Goal: Task Accomplishment & Management: Use online tool/utility

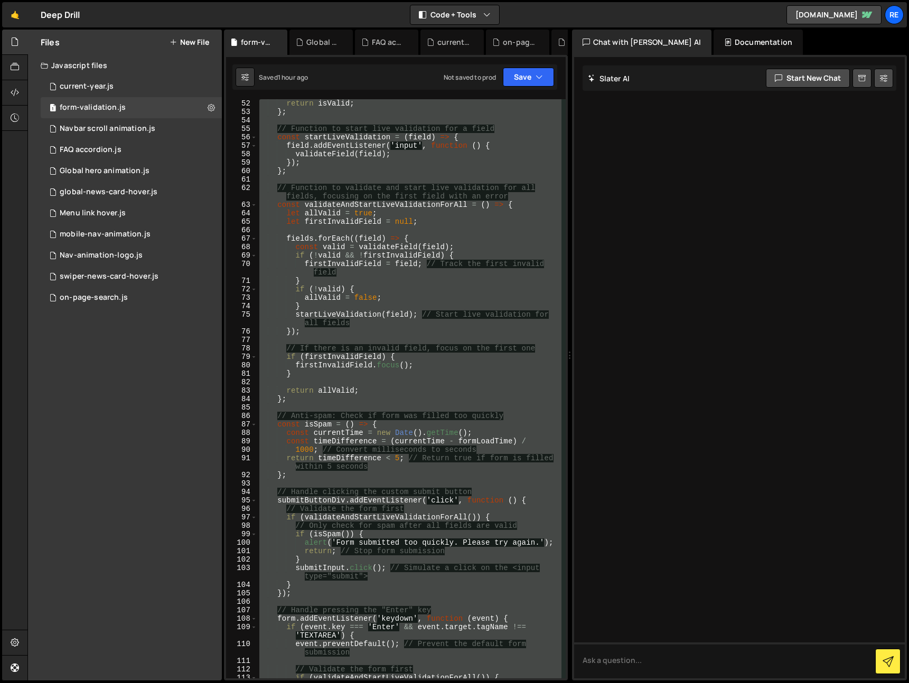
scroll to position [456, 0]
click at [372, 199] on div "return isValid ; } ; // Function to start live validation for a field const sta…" at bounding box center [409, 388] width 304 height 579
type textarea "// Function to validate and start live validation for all fields, focusing on t…"
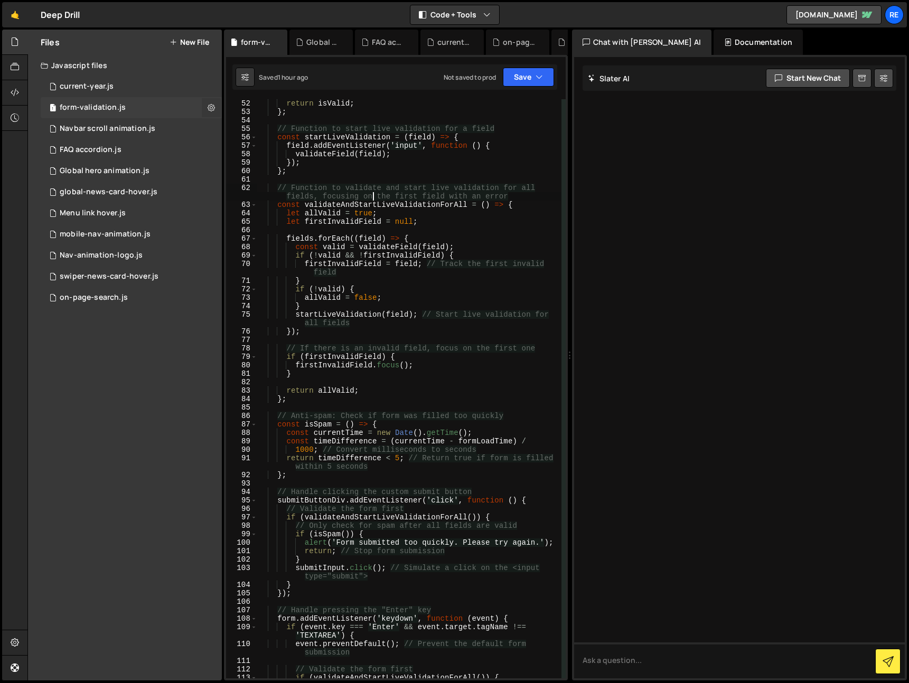
click at [204, 105] on button at bounding box center [211, 107] width 19 height 19
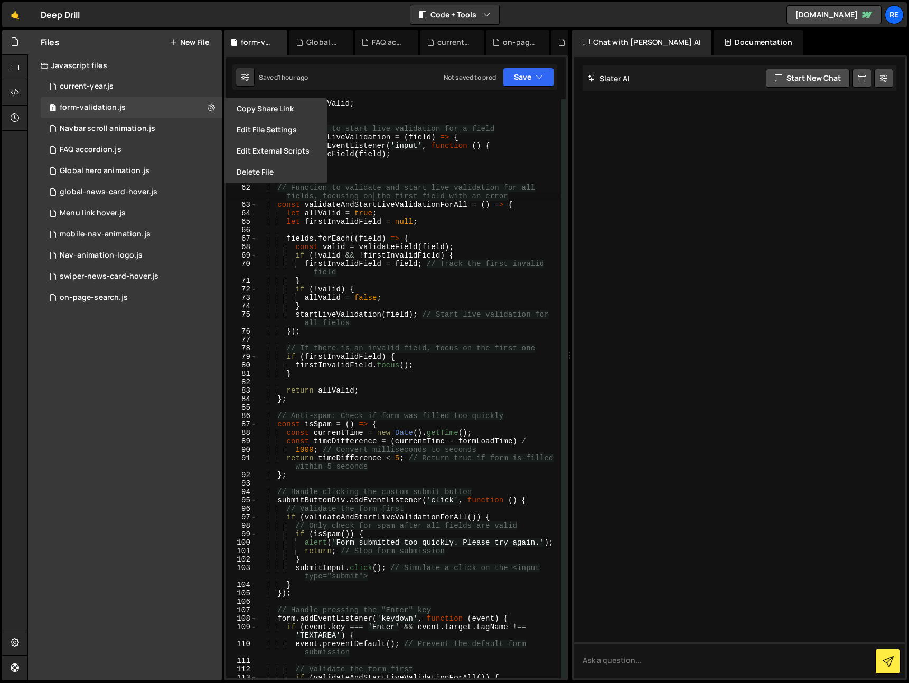
click at [264, 179] on button "Delete File" at bounding box center [275, 172] width 103 height 21
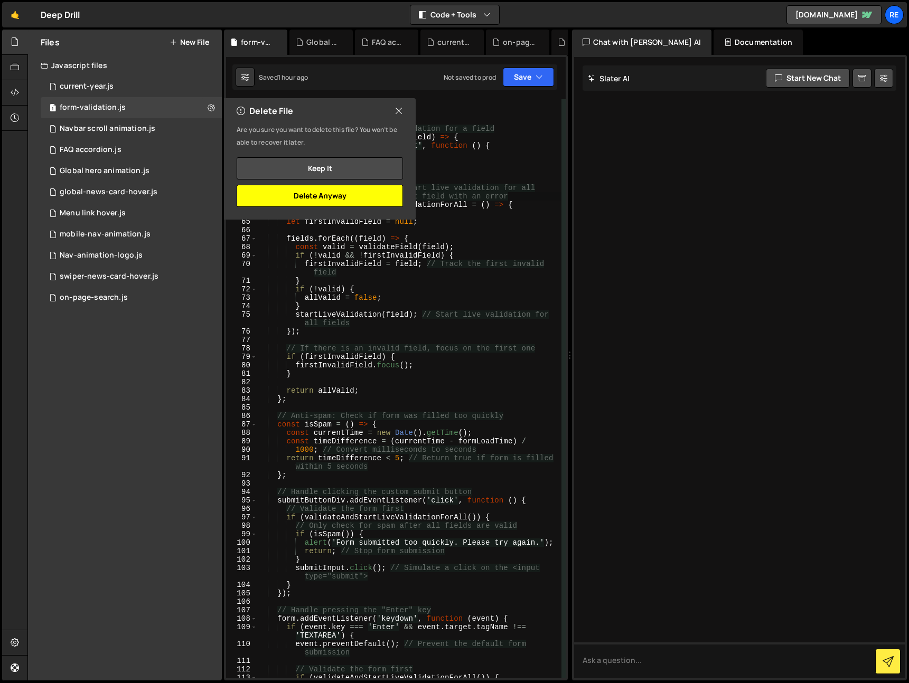
click at [350, 192] on button "Delete Anyway" at bounding box center [320, 196] width 166 height 22
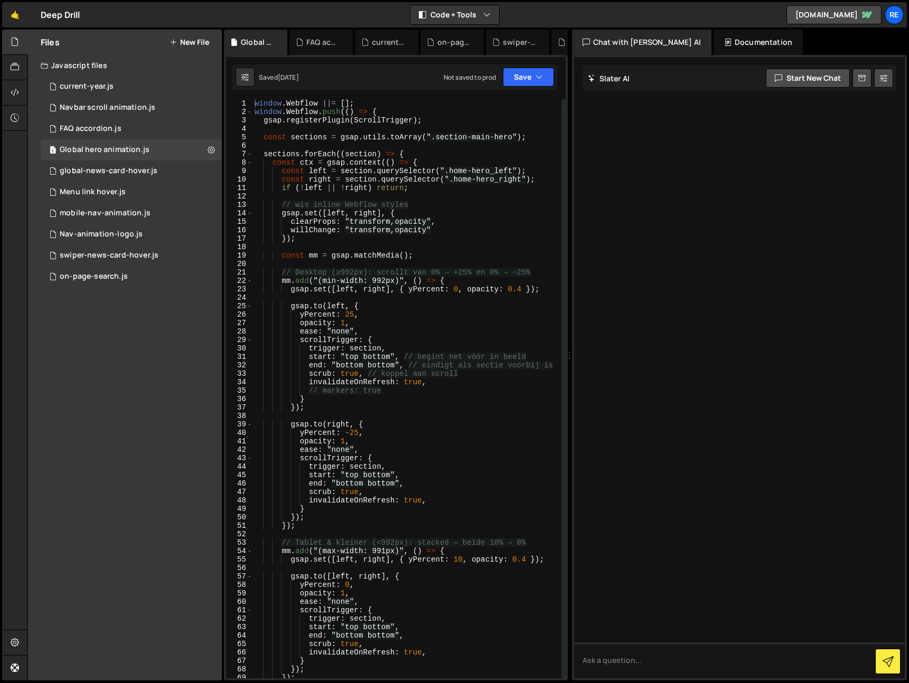
click at [498, 73] on div "Not saved to prod Upgrade to Edit Save Save to Staging S Saved [DATE] Save to P…" at bounding box center [499, 77] width 110 height 19
drag, startPoint x: 157, startPoint y: 198, endPoint x: 143, endPoint y: 222, distance: 27.9
click at [157, 198] on div "1 Menu link hover.js 0" at bounding box center [131, 192] width 181 height 21
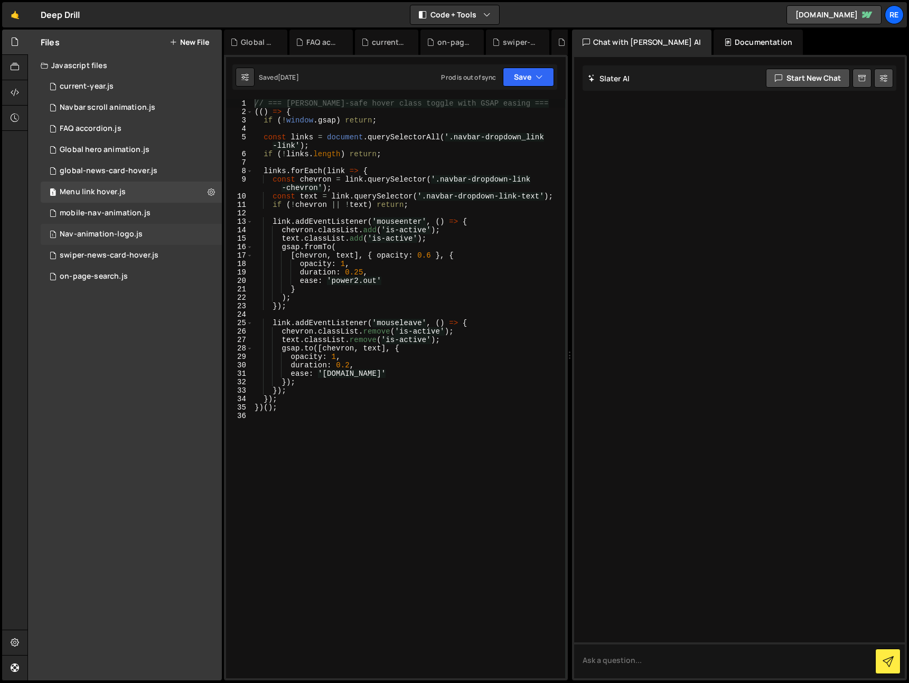
click at [142, 225] on div "1 Nav-animation-logo.js 0" at bounding box center [131, 234] width 181 height 21
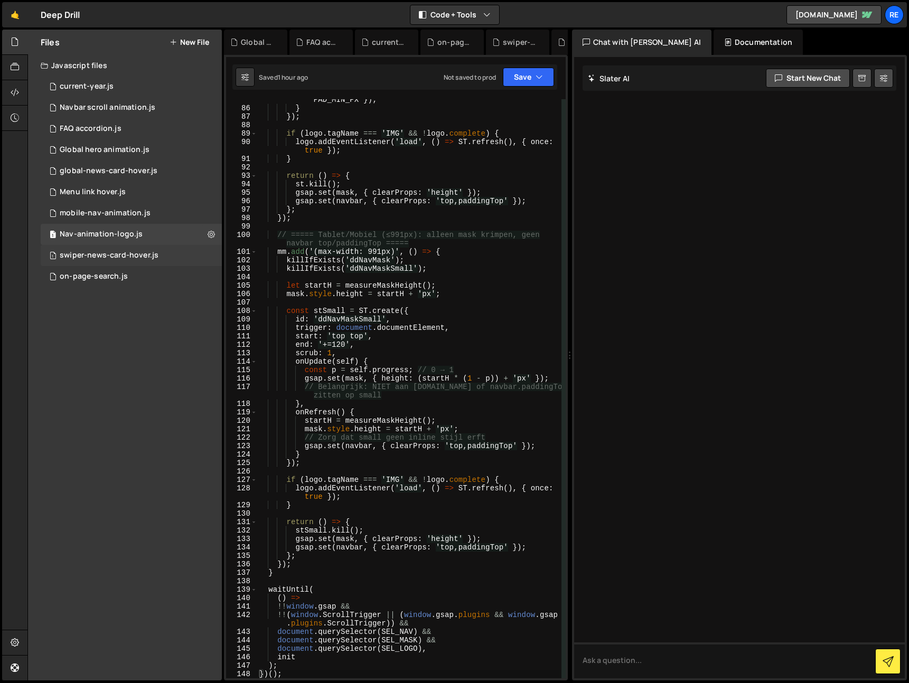
click at [137, 264] on div "1 swiper-news-card-hover.js 0" at bounding box center [131, 255] width 181 height 21
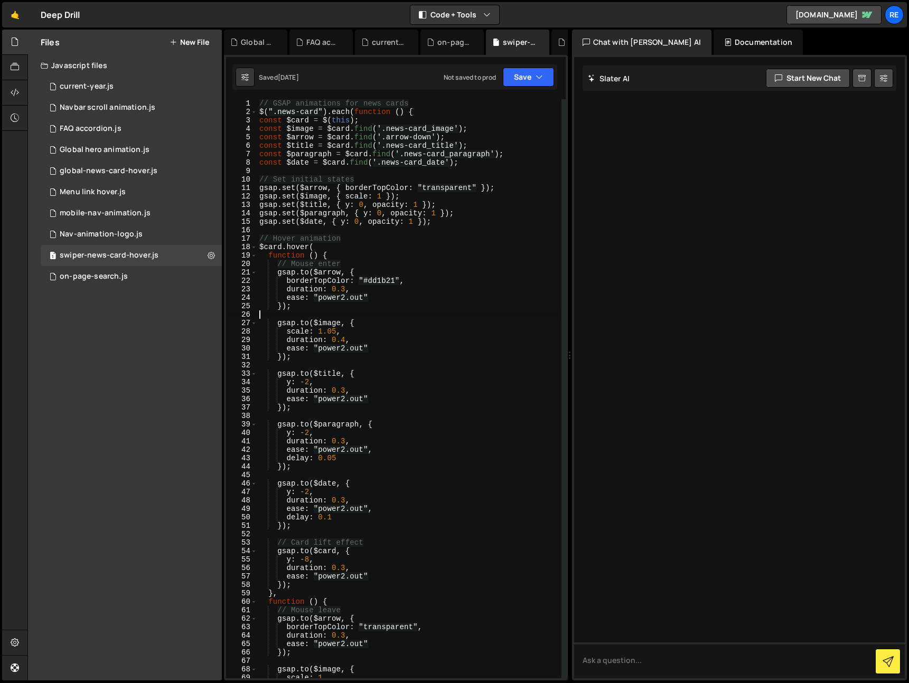
click at [463, 318] on div "// GSAP animations for news cards $ ( ".news-card" ) . each ( function ( ) { co…" at bounding box center [409, 397] width 304 height 596
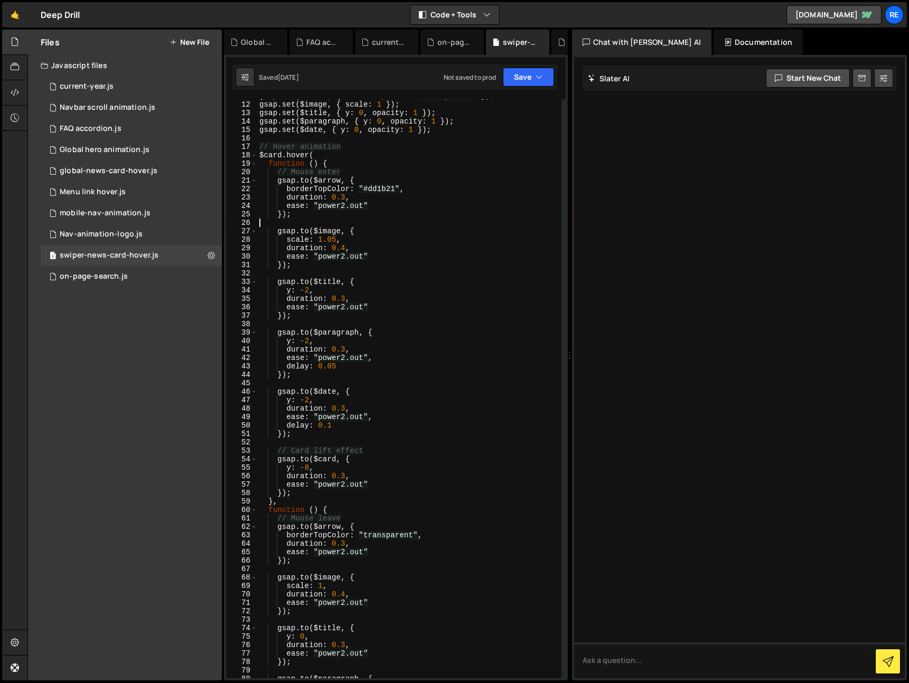
scroll to position [0, 0]
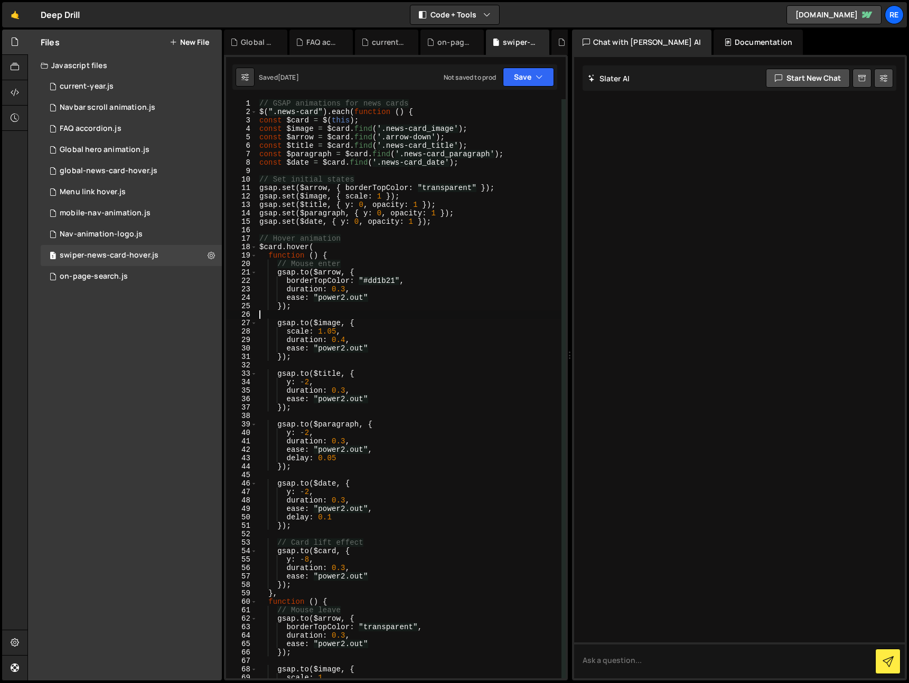
type textarea "});"
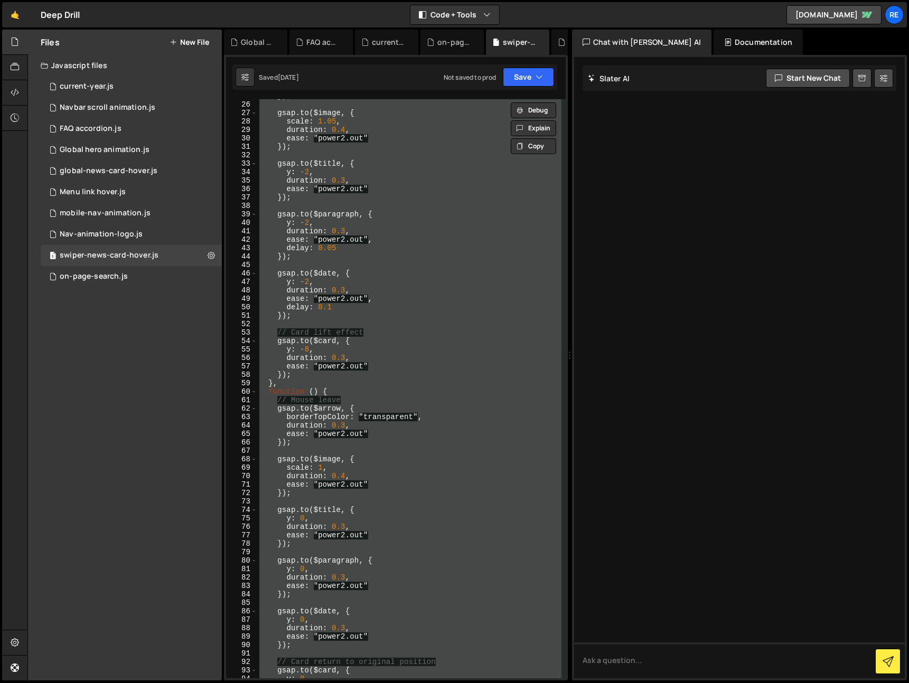
scroll to position [256, 0]
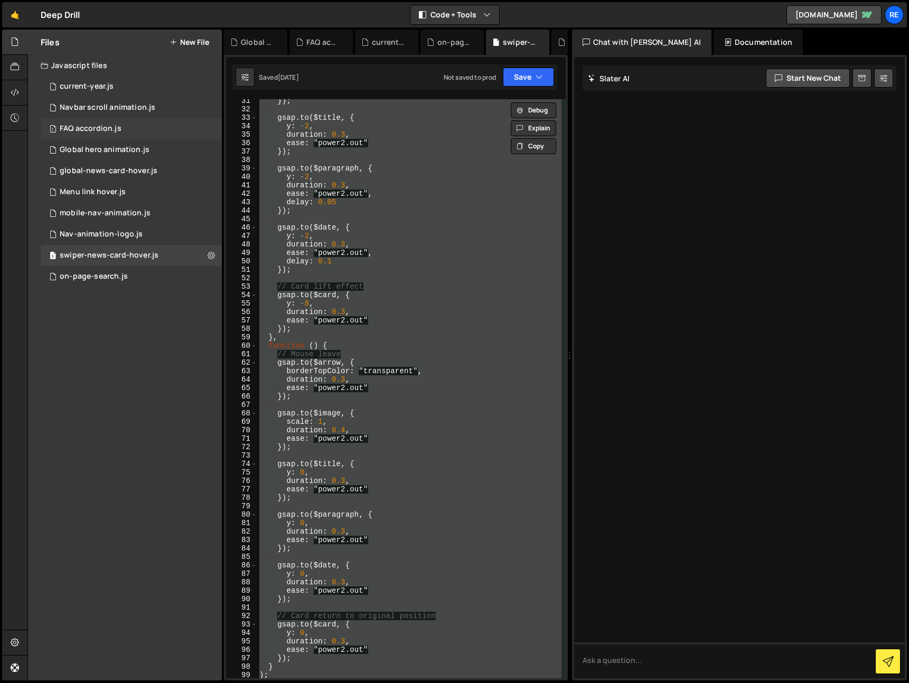
click at [134, 117] on div "1 Navbar scroll animation.js 0" at bounding box center [131, 107] width 181 height 21
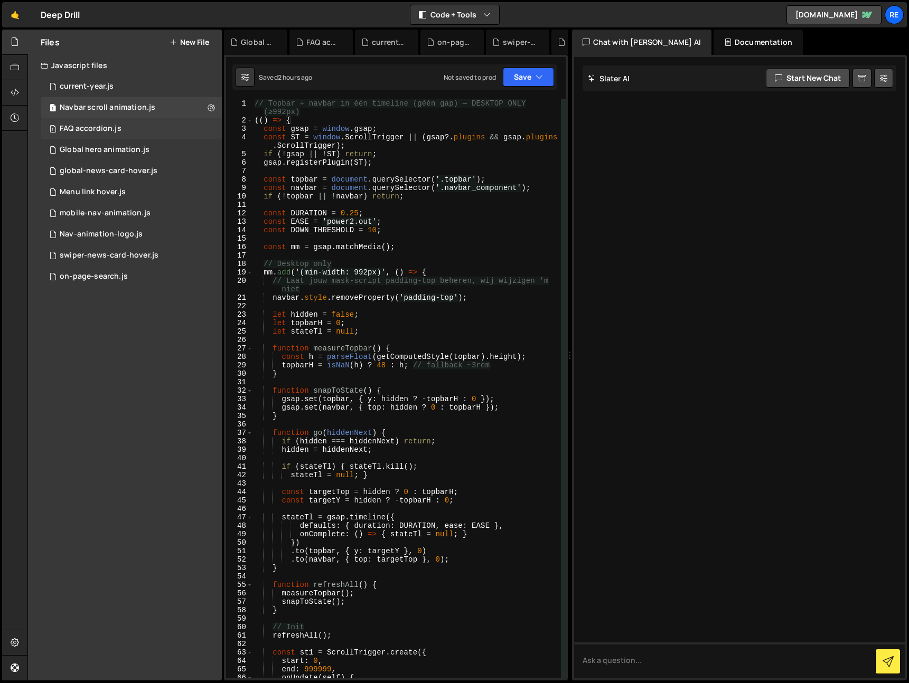
click at [105, 124] on div "FAQ accordion.js" at bounding box center [91, 129] width 62 height 10
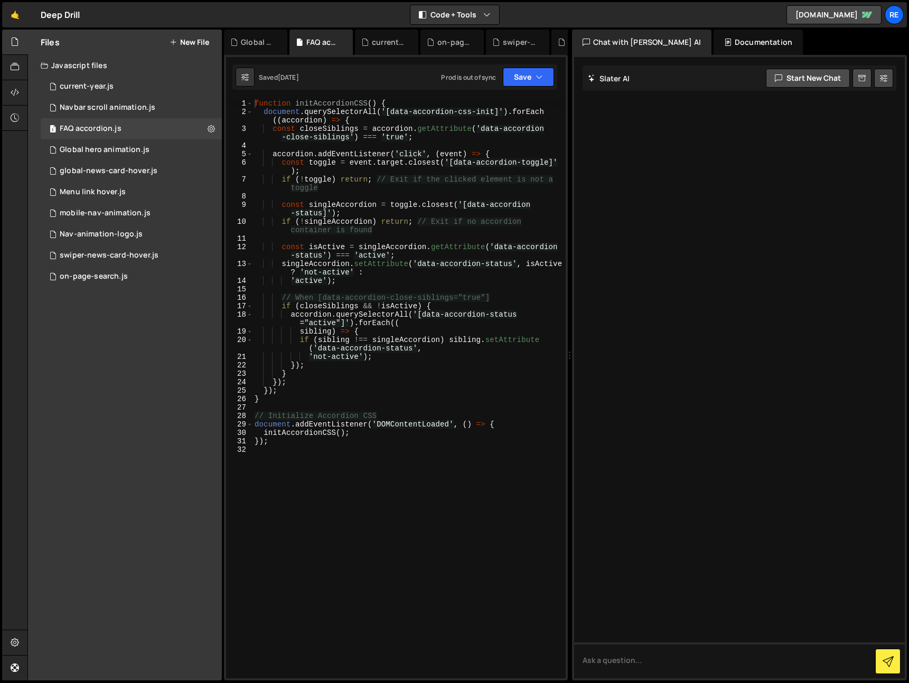
click at [370, 199] on div "function initAccordionCSS ( ) { document . querySelectorAll ( '[data-accordion-…" at bounding box center [408, 397] width 313 height 596
type textarea "});"
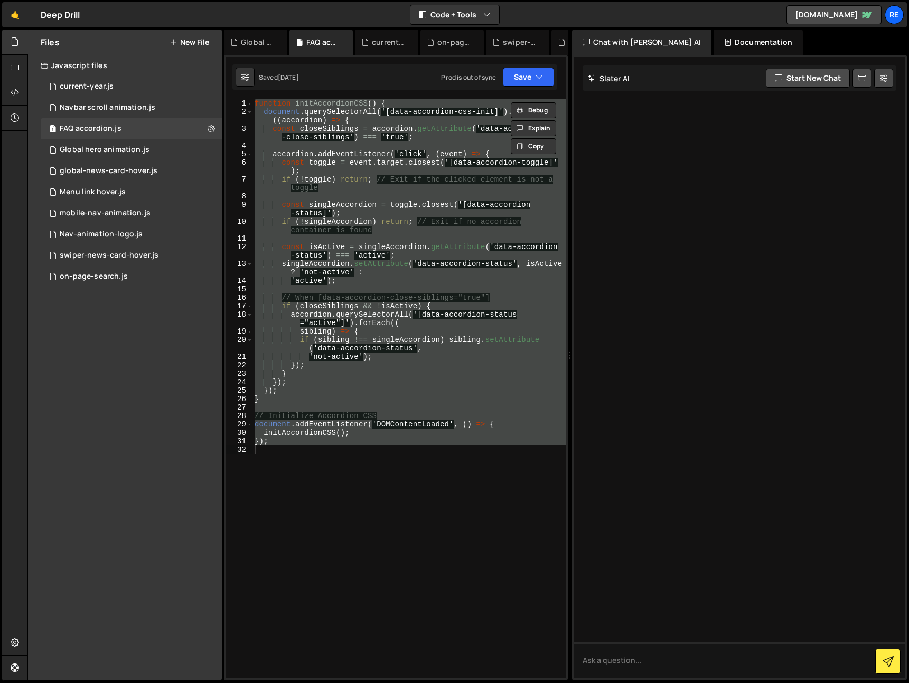
scroll to position [10, 0]
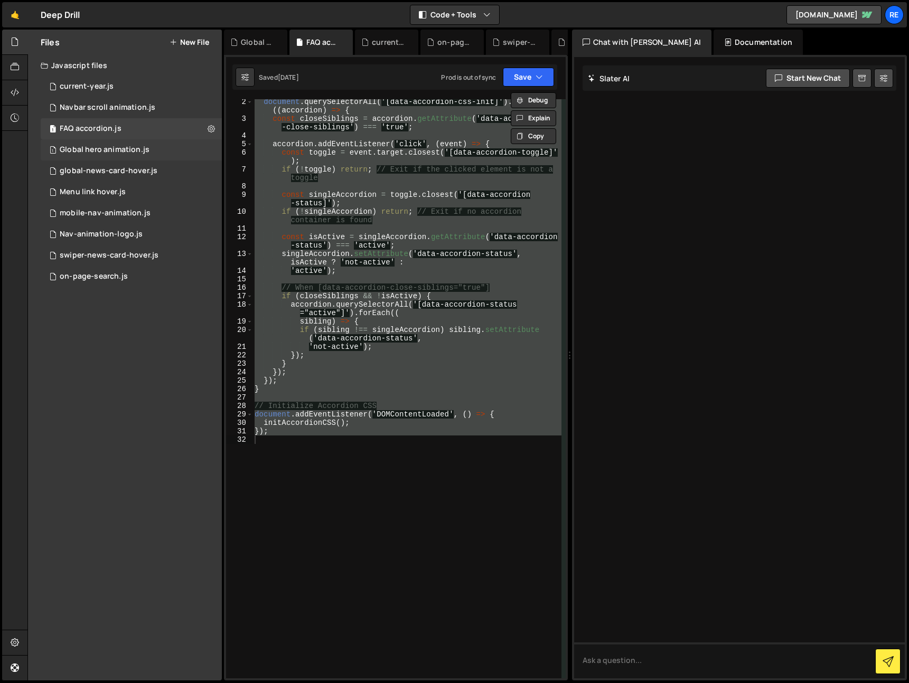
drag, startPoint x: 90, startPoint y: 154, endPoint x: 91, endPoint y: 143, distance: 10.6
click at [90, 153] on div "Global hero animation.js" at bounding box center [105, 150] width 90 height 10
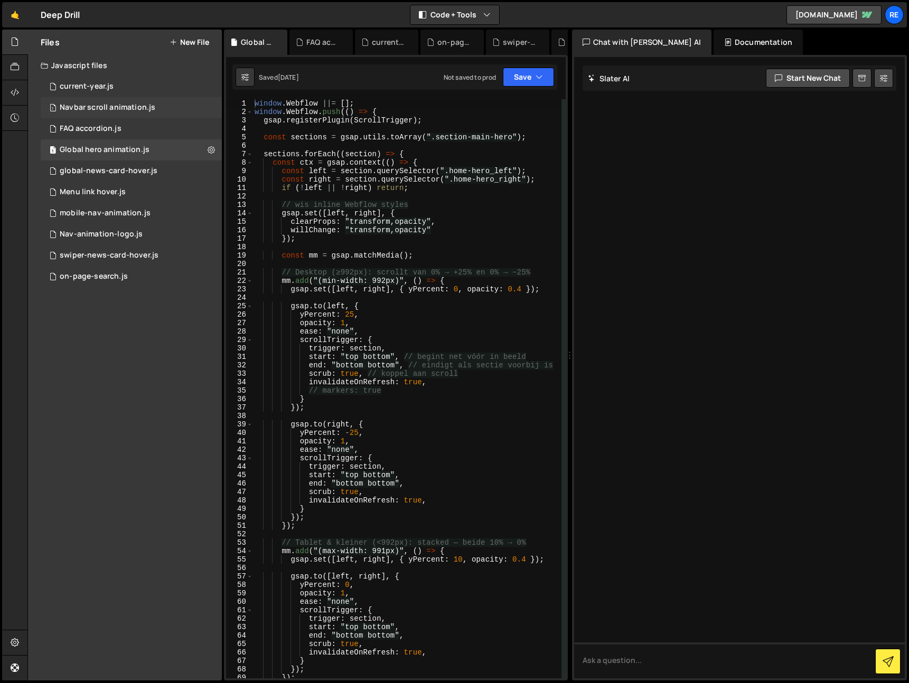
click at [90, 93] on div "1 current-year.js 0" at bounding box center [131, 86] width 181 height 21
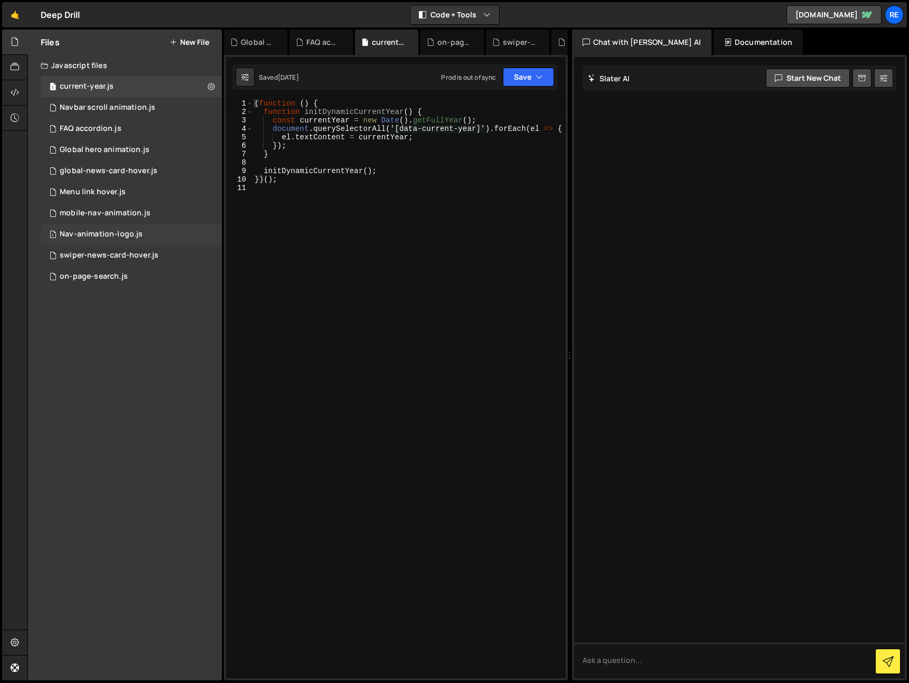
click at [96, 234] on div "Nav-animation-logo.js" at bounding box center [101, 235] width 83 height 10
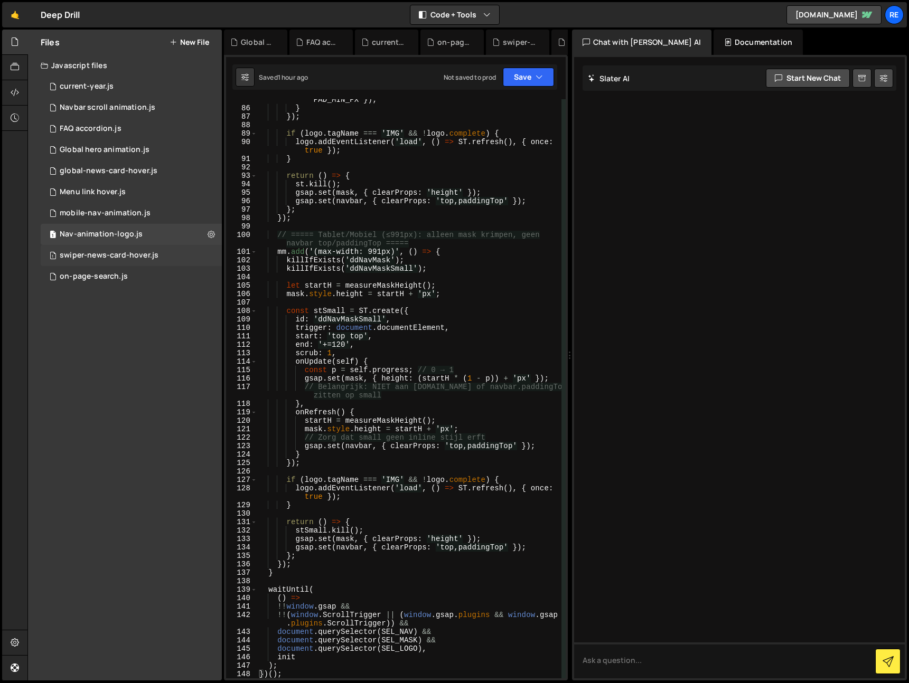
click at [99, 262] on div "1 swiper-news-card-hover.js 0" at bounding box center [131, 255] width 181 height 21
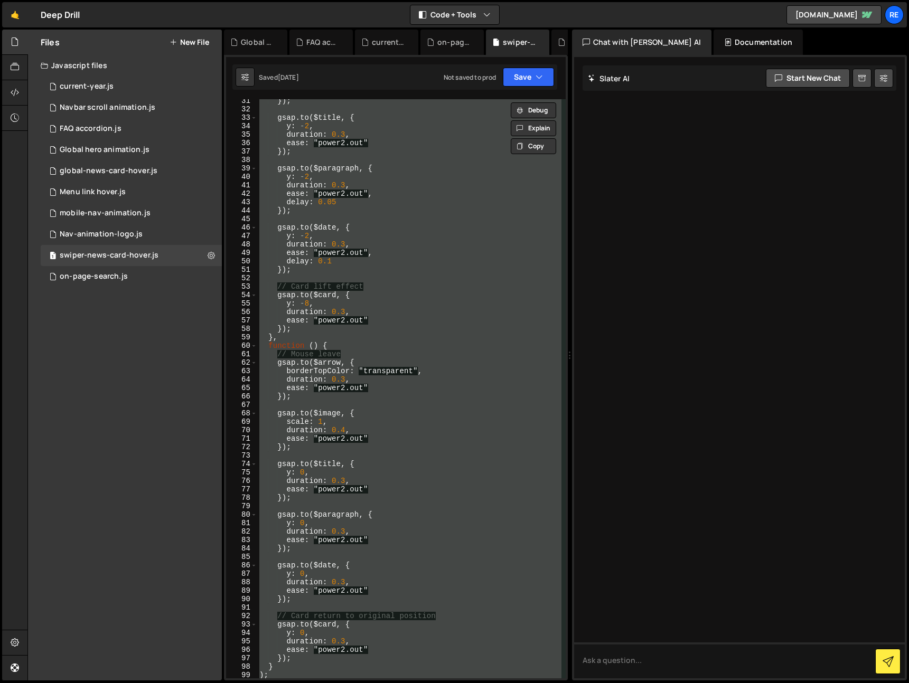
click at [383, 310] on div "}) ; gsap . to ( $title , { y : - 2 , duration : 0.3 , ease : "power2.out" }) ;…" at bounding box center [409, 388] width 304 height 579
type textarea "});"
click at [105, 173] on div "global-news-card-hover.js" at bounding box center [109, 171] width 98 height 10
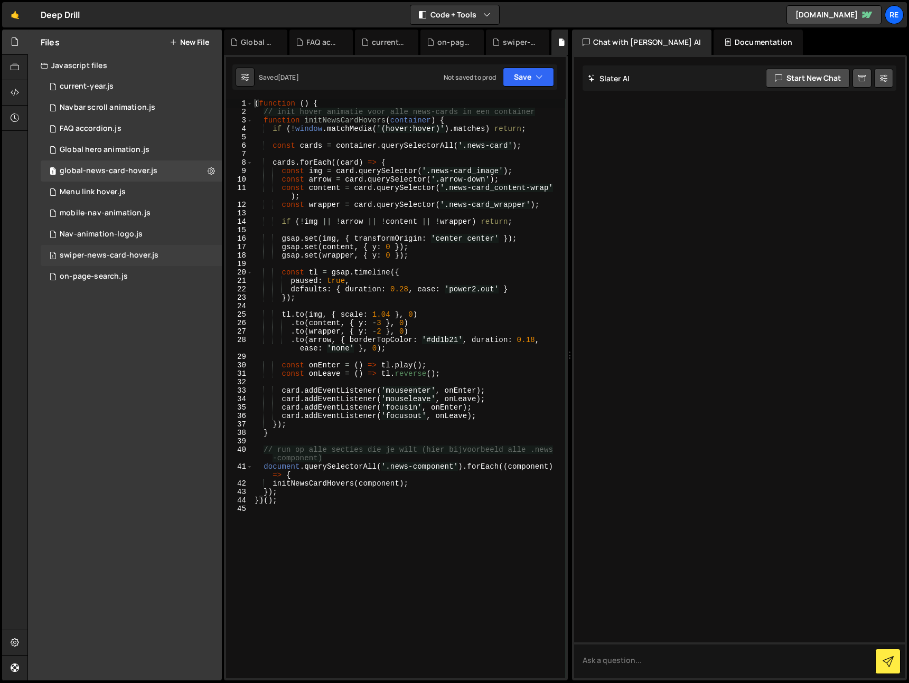
click at [131, 248] on div "1 swiper-news-card-hover.js 0" at bounding box center [131, 255] width 181 height 21
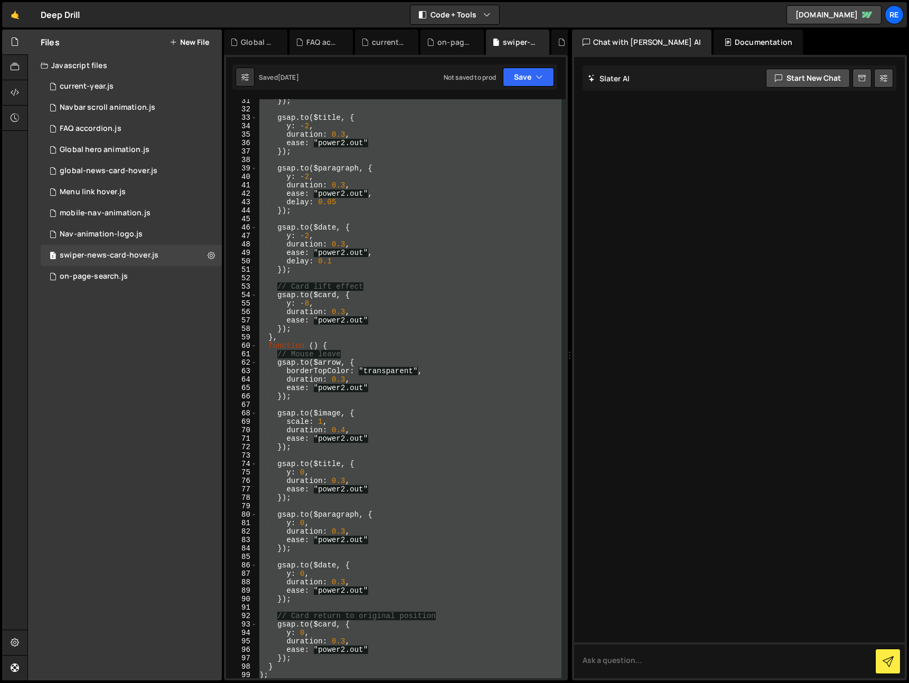
click at [390, 276] on div "}) ; gsap . to ( $title , { y : - 2 , duration : 0.3 , ease : "power2.out" }) ;…" at bounding box center [409, 388] width 304 height 579
type textarea "});"
paste textarea
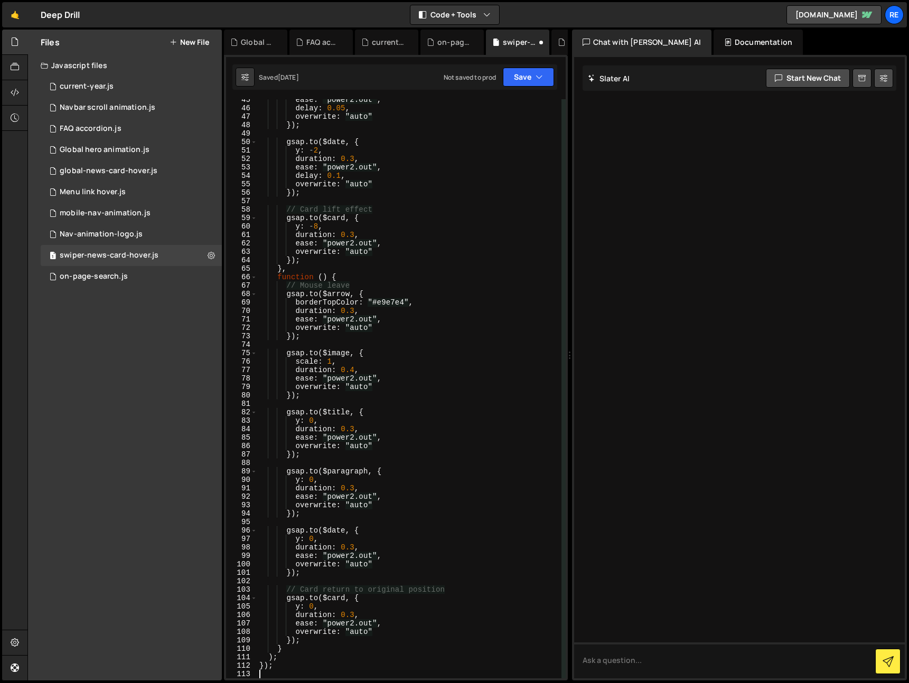
scroll to position [384, 0]
drag, startPoint x: 531, startPoint y: 72, endPoint x: 529, endPoint y: 78, distance: 6.7
click at [530, 75] on button "Save" at bounding box center [528, 77] width 51 height 19
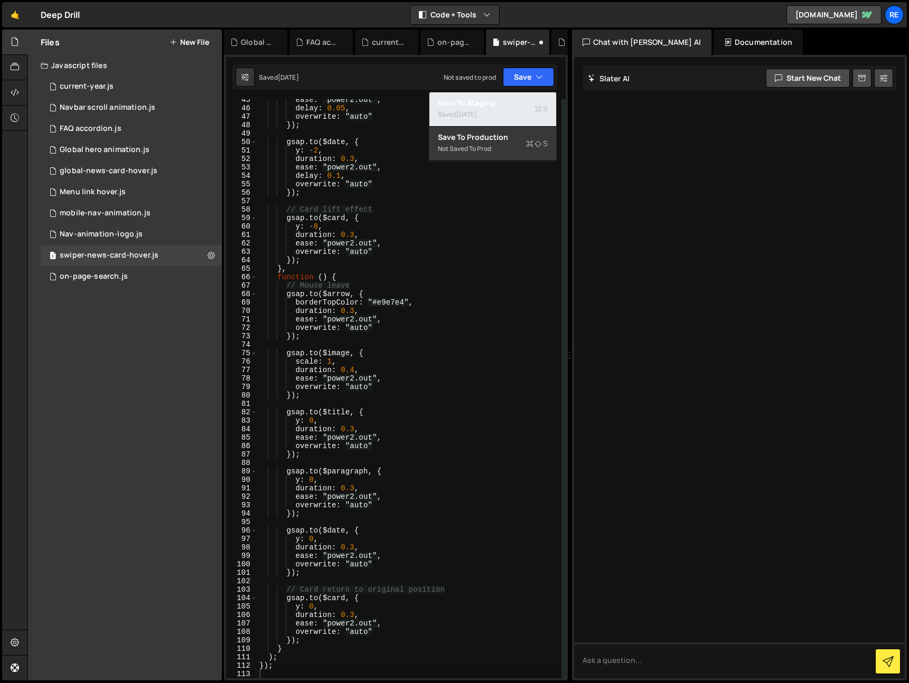
click at [516, 106] on div "Save to Staging S" at bounding box center [493, 103] width 110 height 11
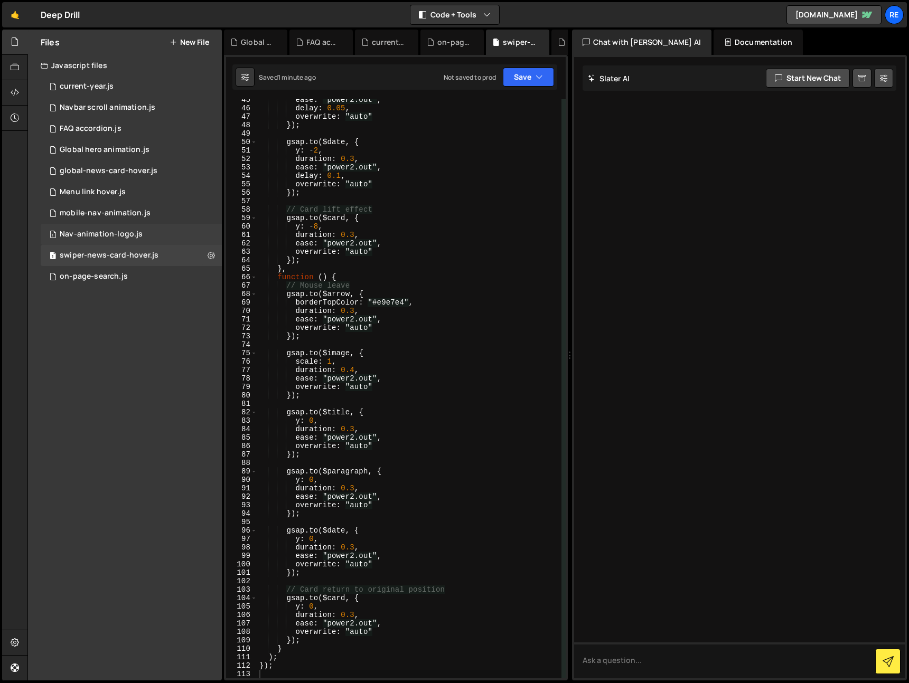
click at [133, 238] on div "Nav-animation-logo.js" at bounding box center [101, 235] width 83 height 10
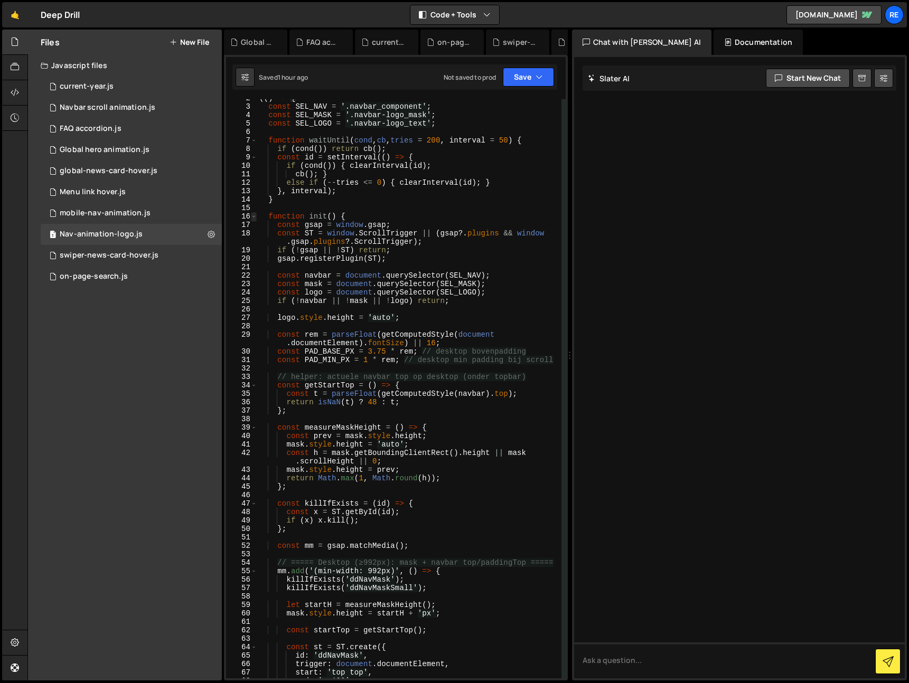
scroll to position [0, 0]
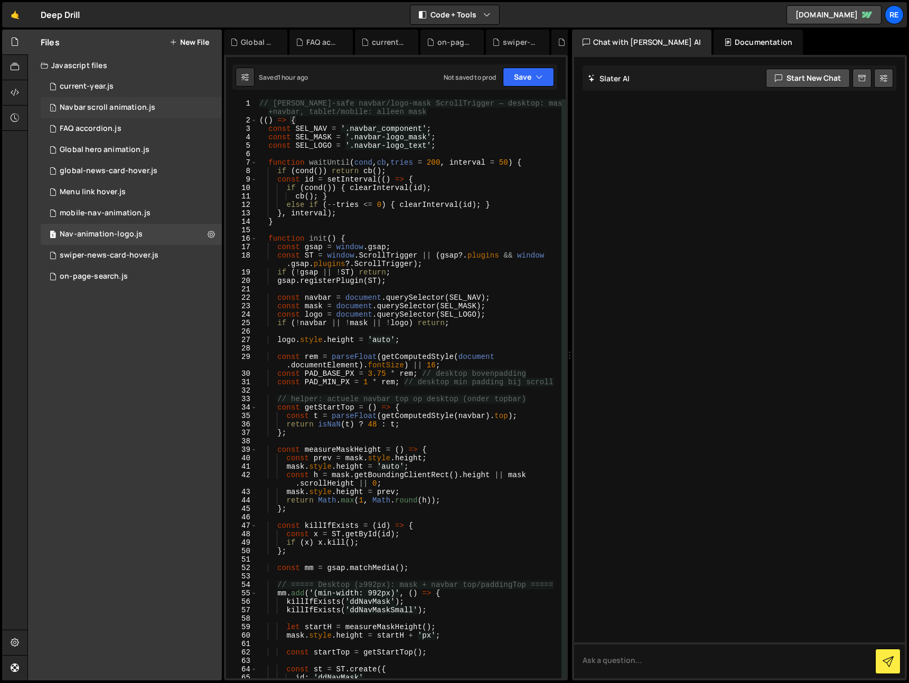
click at [116, 100] on div "1 Navbar scroll animation.js 0" at bounding box center [131, 107] width 181 height 21
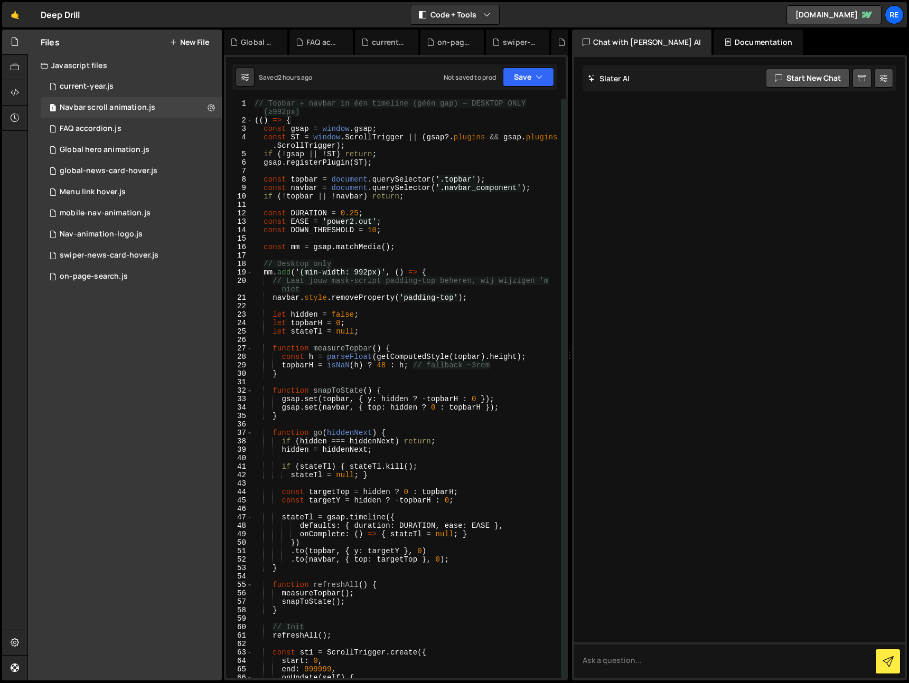
click at [315, 170] on div "// Topbar + navbar in één timeline (géén gap) — DESKTOP ONLY (≥992px) (( ) => {…" at bounding box center [406, 401] width 308 height 605
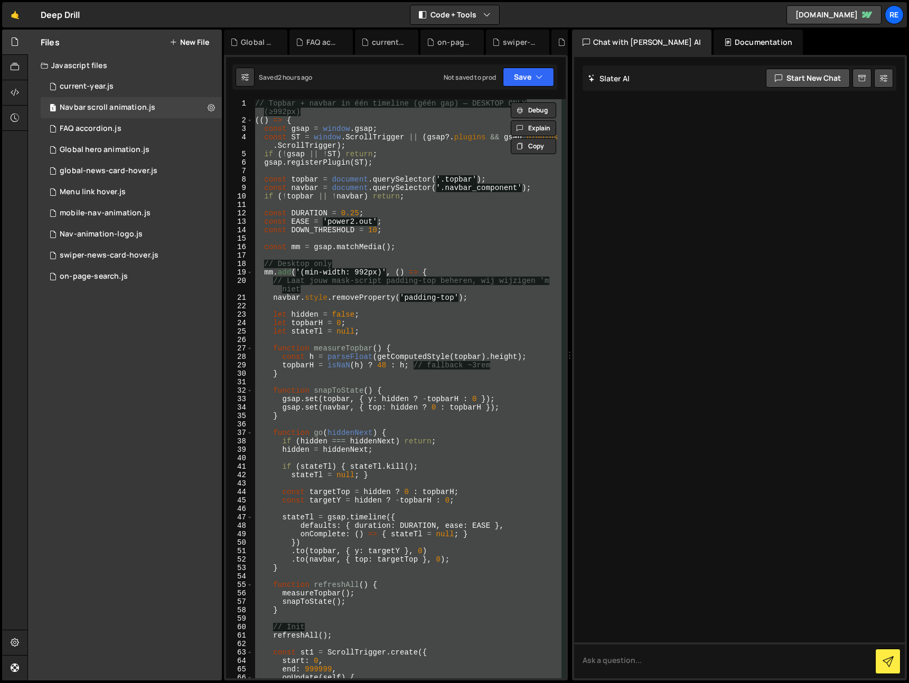
click at [380, 295] on div "// Topbar + navbar in één timeline (géén gap) — DESKTOP ONLY (≥992px) (( ) => {…" at bounding box center [407, 388] width 308 height 579
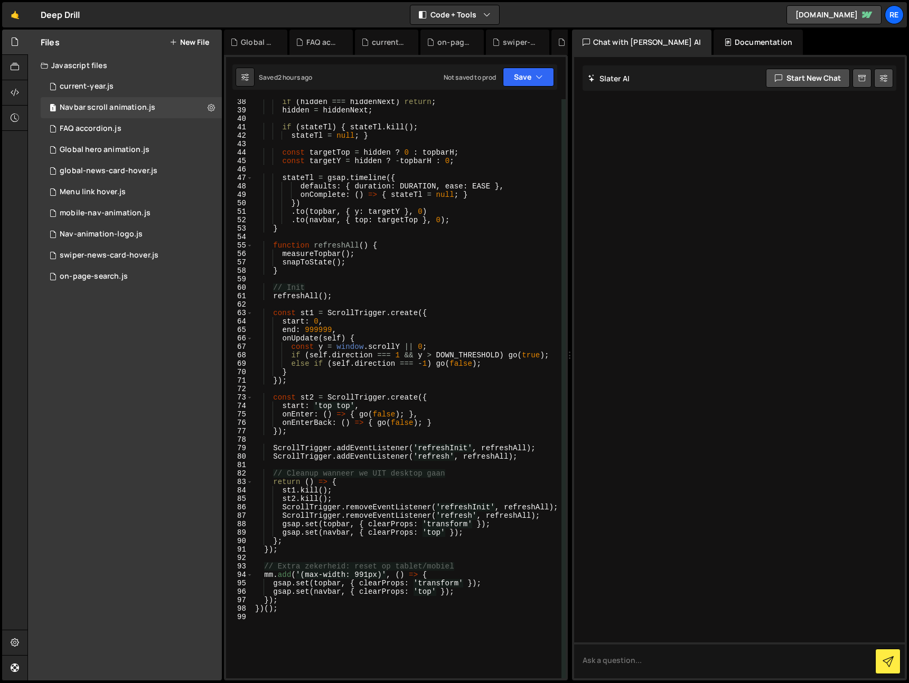
type textarea "})();"
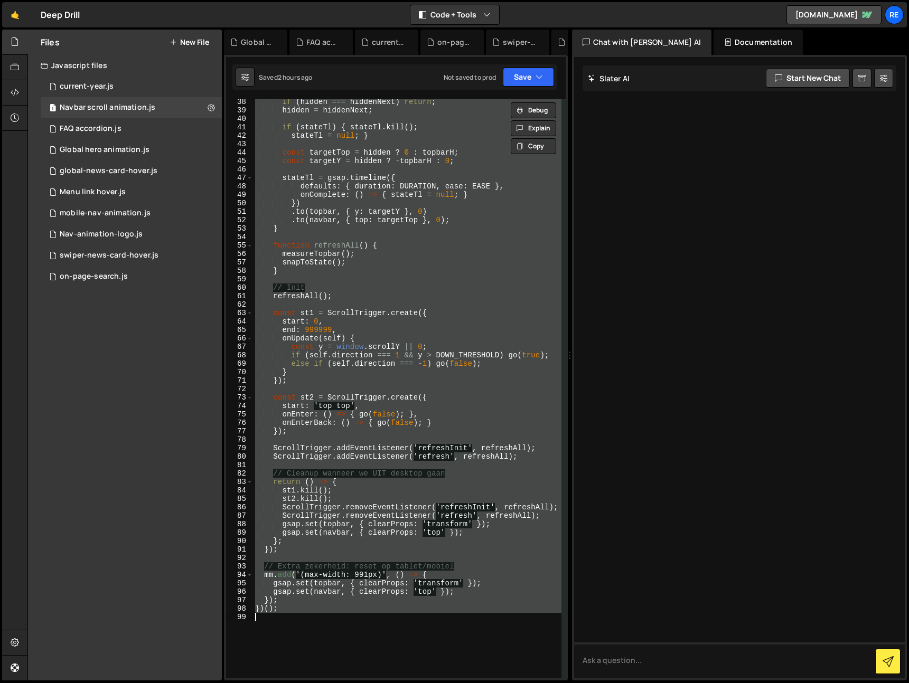
paste textarea
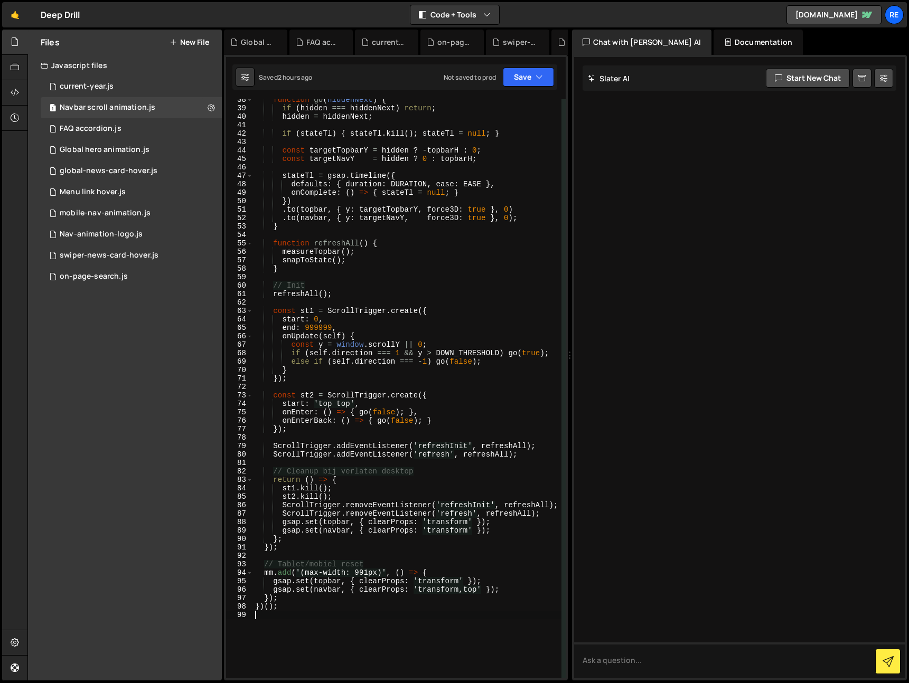
scroll to position [353, 0]
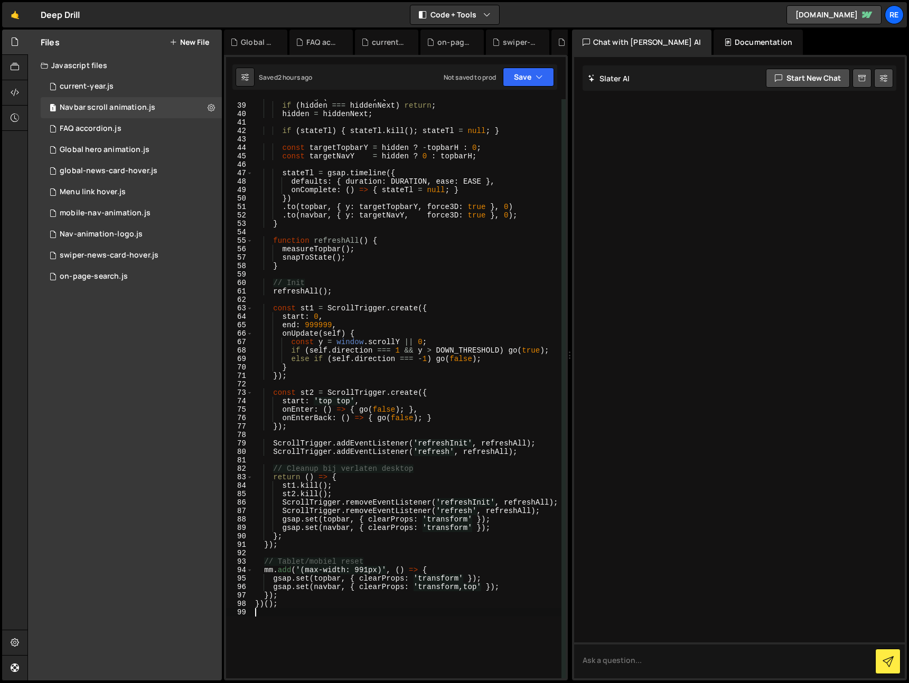
click at [207, 45] on button "New File" at bounding box center [190, 42] width 40 height 8
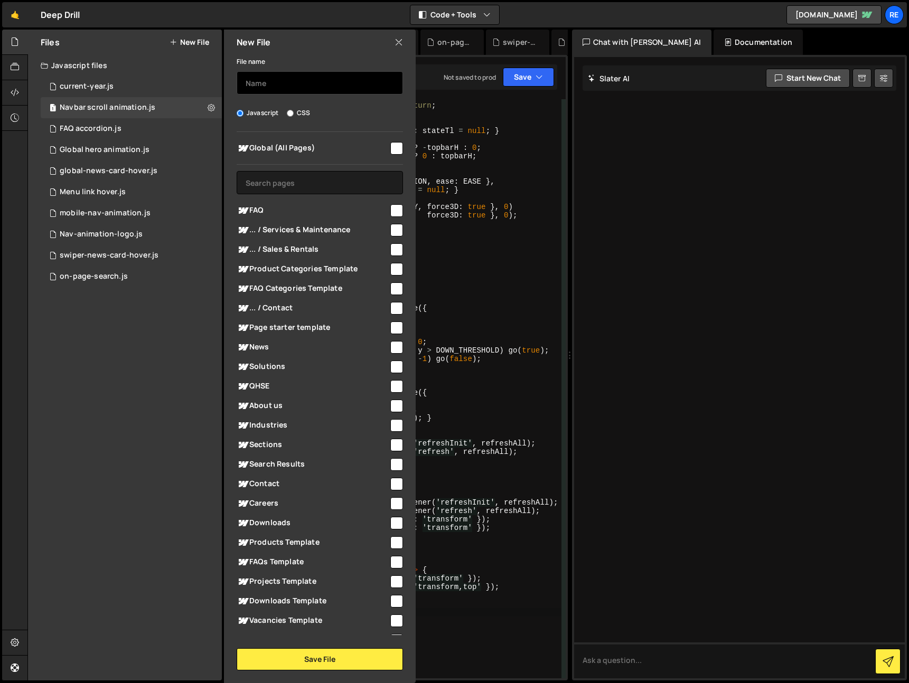
click at [288, 86] on input "text" at bounding box center [320, 82] width 166 height 23
type input "h"
type input "nav controler"
click at [379, 145] on span "Global (All Pages)" at bounding box center [313, 148] width 152 height 13
checkbox input "true"
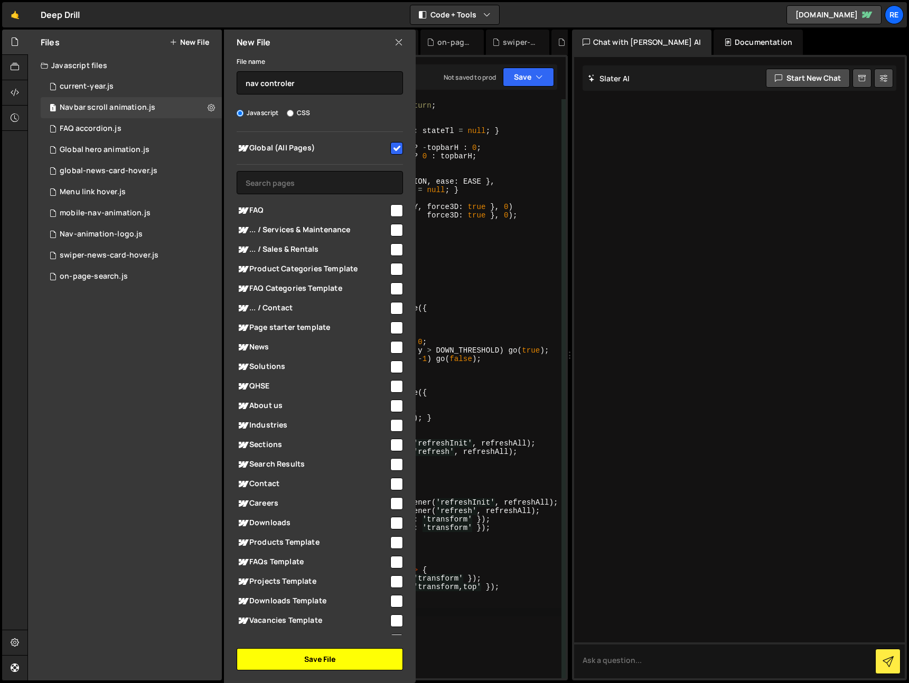
click at [331, 658] on button "Save File" at bounding box center [320, 659] width 166 height 22
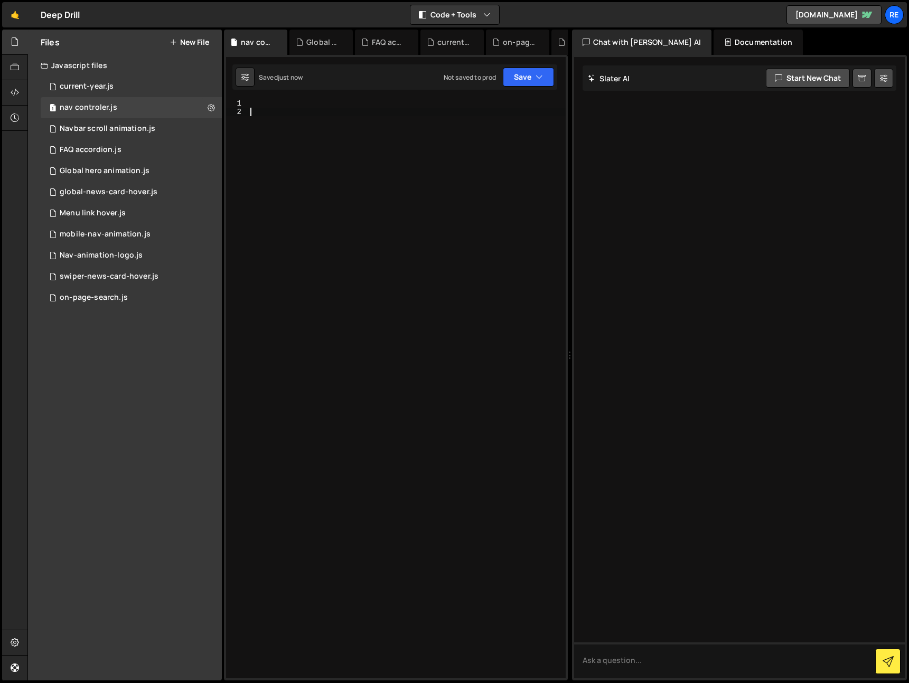
click at [433, 214] on div at bounding box center [406, 397] width 317 height 596
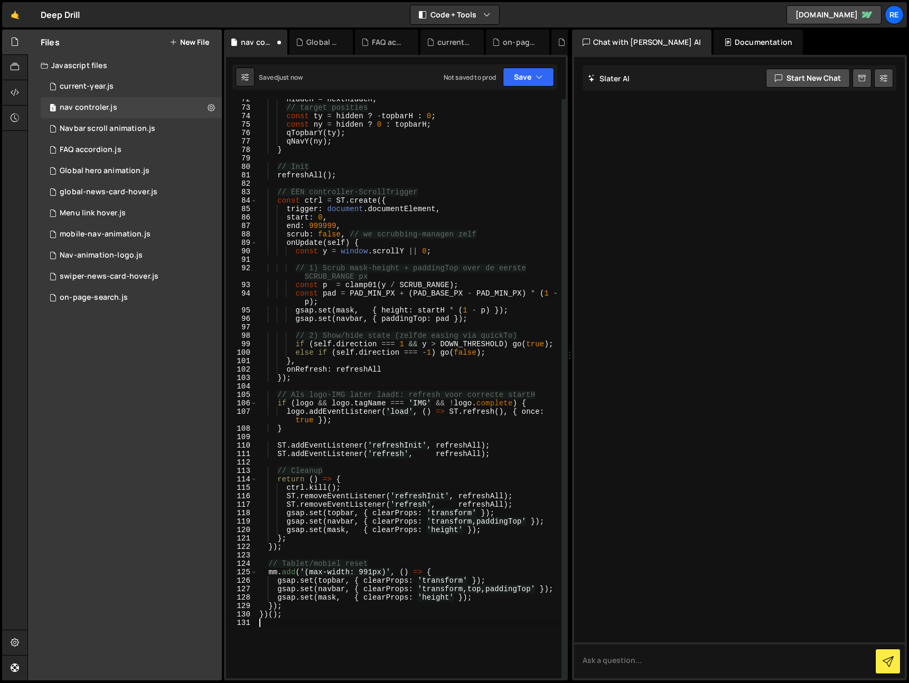
scroll to position [957, 0]
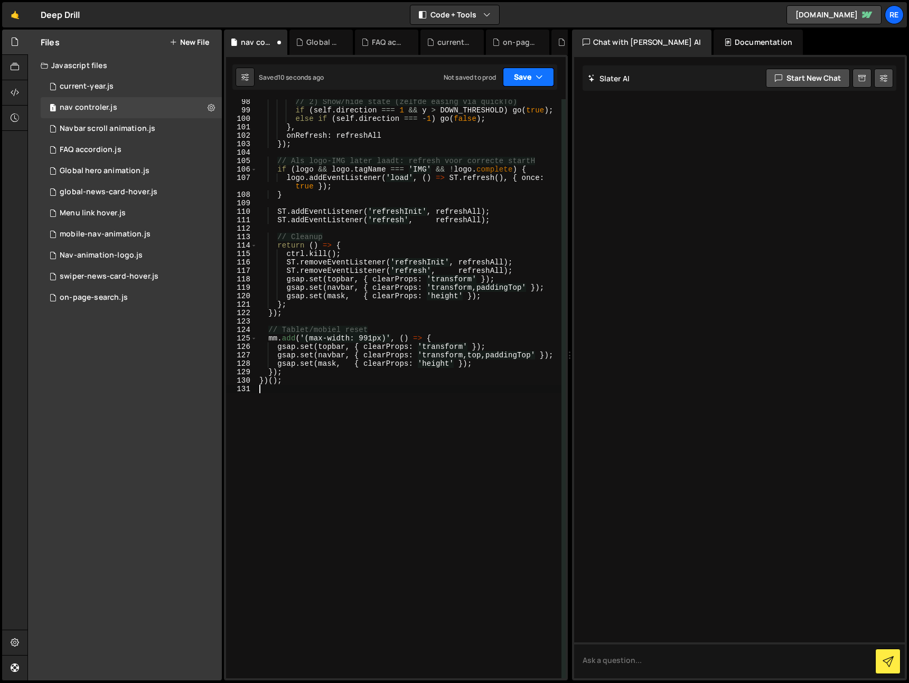
click at [513, 73] on button "Save" at bounding box center [528, 77] width 51 height 19
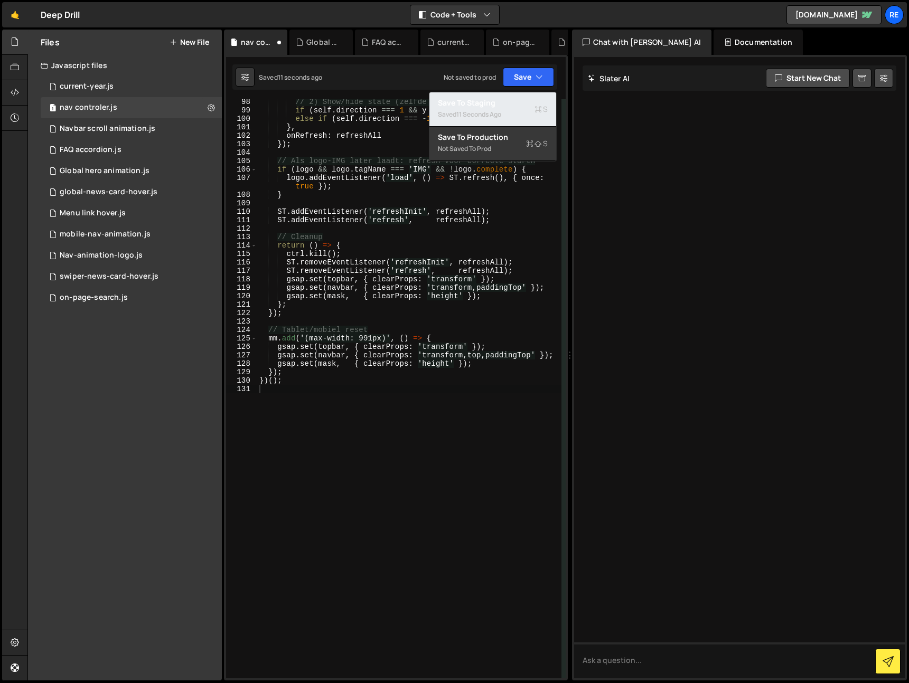
click at [508, 102] on div "Save to Staging S" at bounding box center [493, 103] width 110 height 11
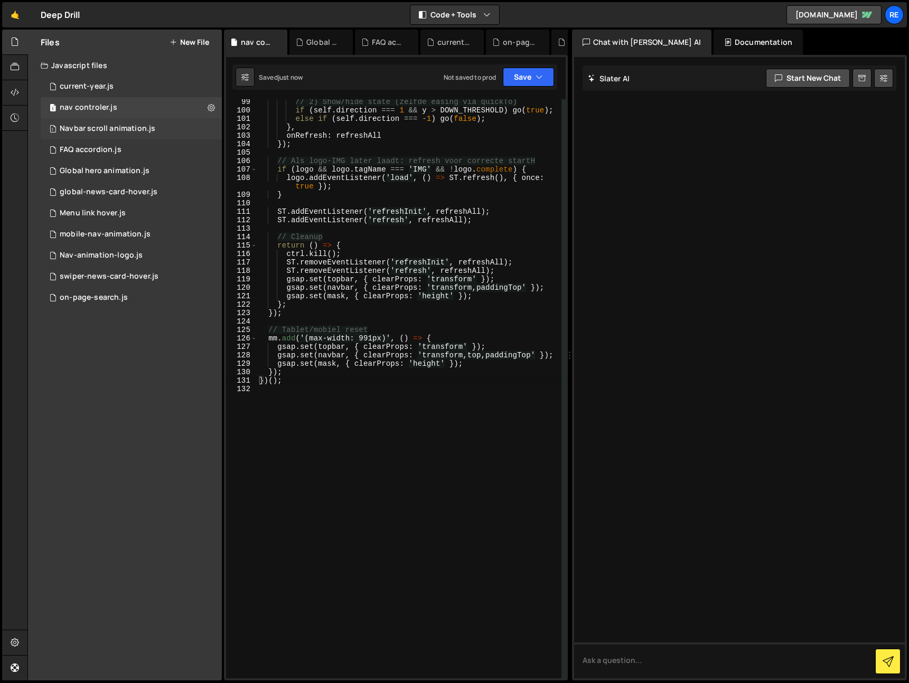
click at [206, 128] on div "1 Navbar scroll animation.js 0" at bounding box center [131, 128] width 181 height 21
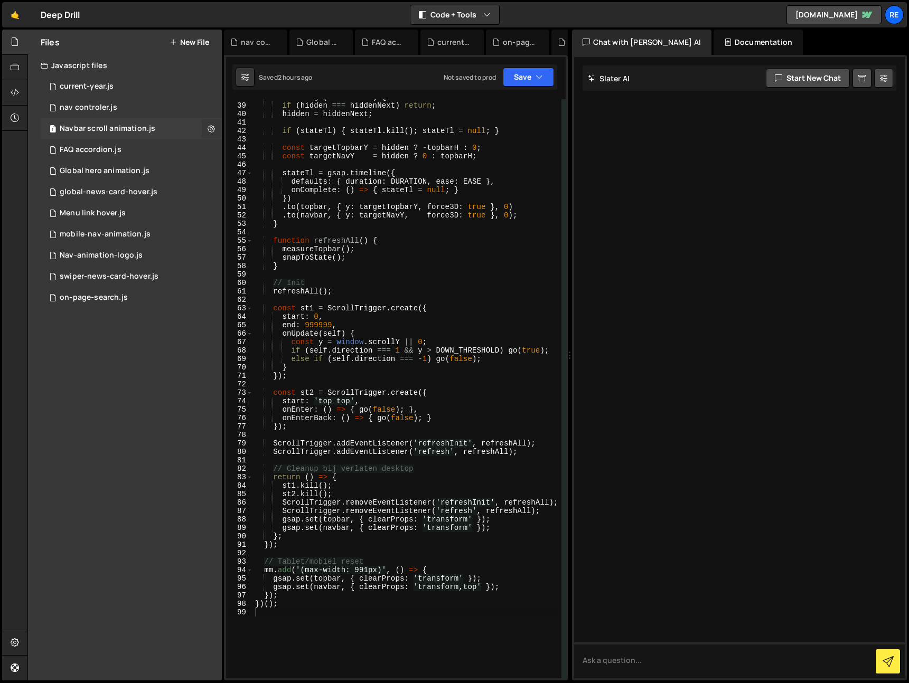
click at [210, 127] on icon at bounding box center [211, 129] width 7 height 10
type input "Navbar scroll animation"
radio input "true"
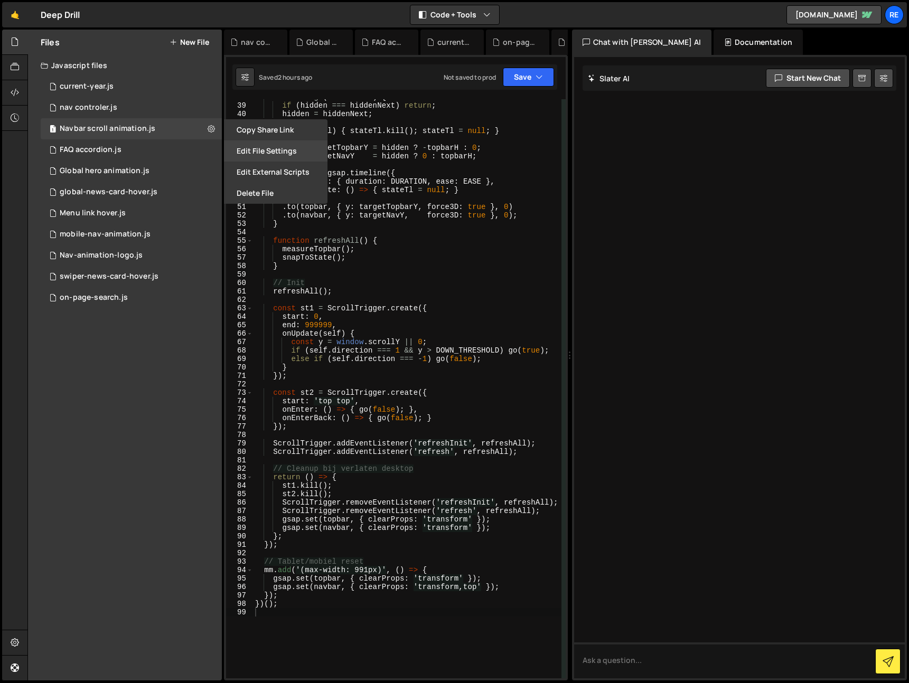
click at [266, 152] on button "Edit File Settings" at bounding box center [275, 150] width 103 height 21
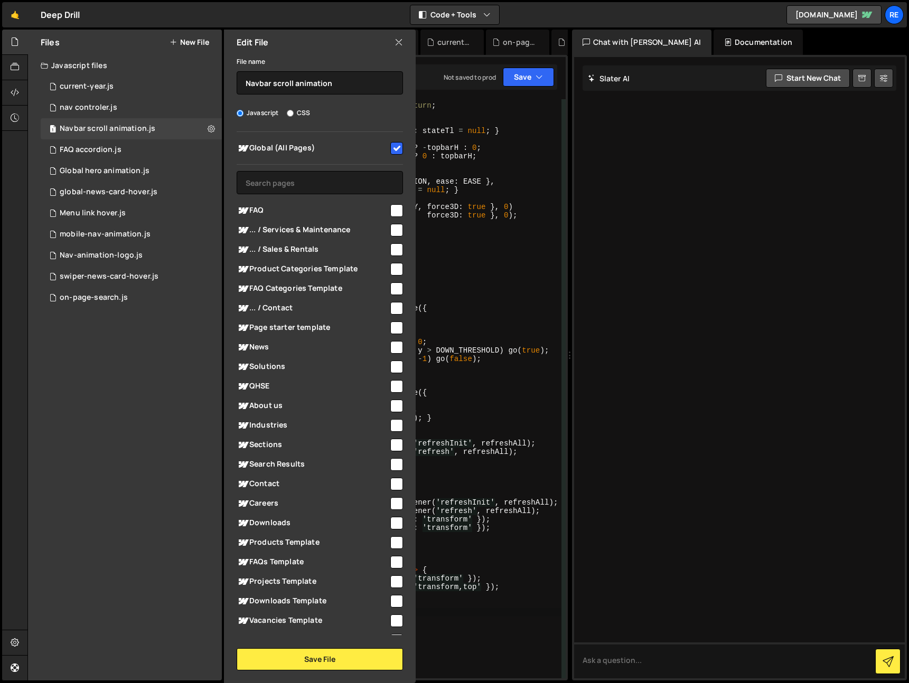
drag, startPoint x: 382, startPoint y: 152, endPoint x: 392, endPoint y: 152, distance: 9.5
click at [382, 152] on span "Global (All Pages)" at bounding box center [313, 148] width 152 height 13
checkbox input "false"
drag, startPoint x: 324, startPoint y: 670, endPoint x: 321, endPoint y: 661, distance: 9.5
click at [324, 670] on button "Save File" at bounding box center [320, 659] width 166 height 22
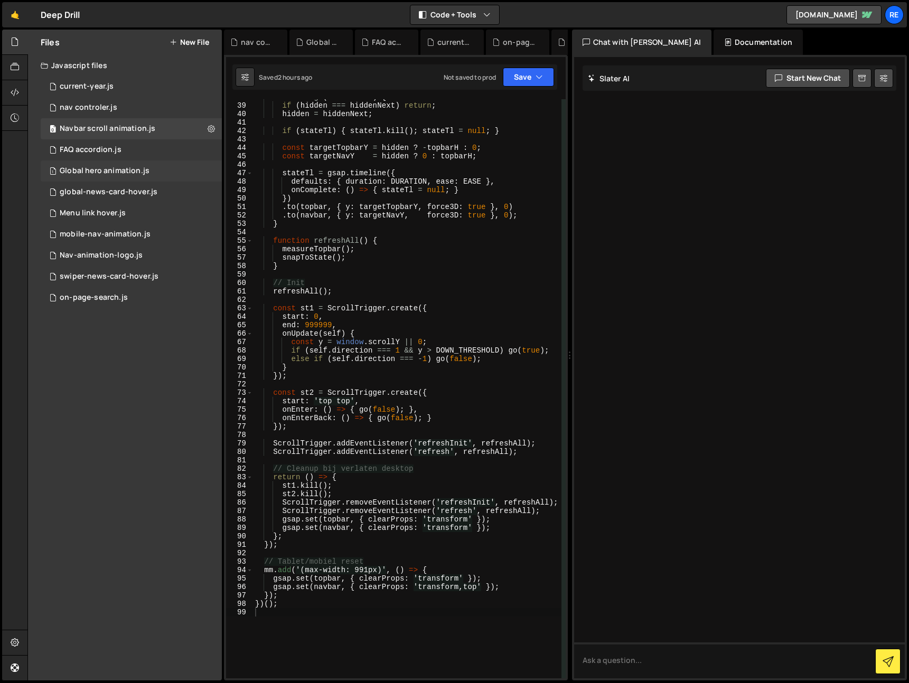
click at [156, 168] on div "1 Global hero animation.js 0" at bounding box center [131, 171] width 181 height 21
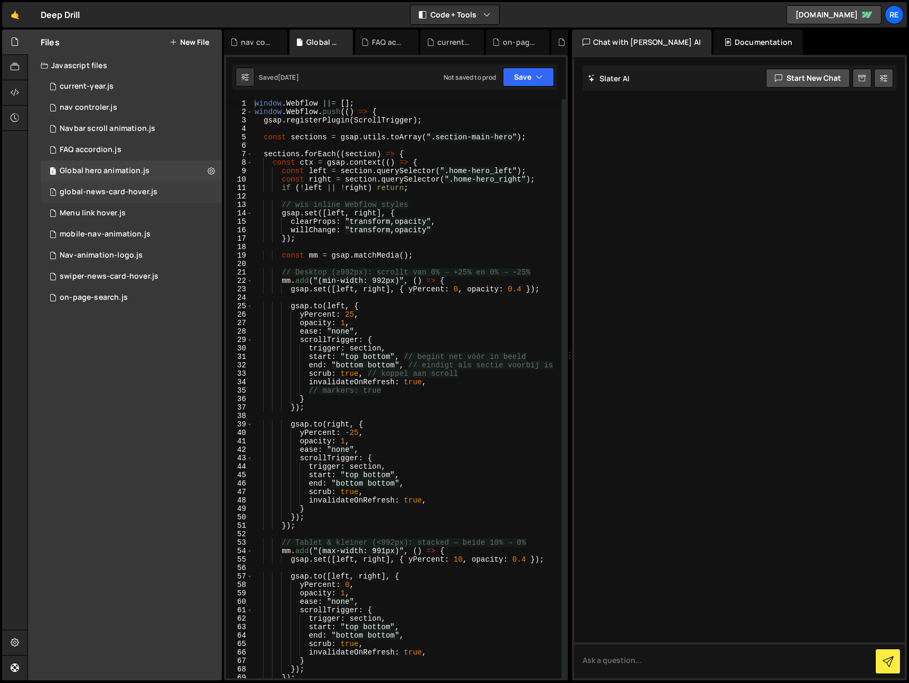
drag, startPoint x: 163, startPoint y: 192, endPoint x: 175, endPoint y: 192, distance: 12.2
click at [163, 192] on div "1 global-news-card-hover.js 0" at bounding box center [131, 192] width 181 height 21
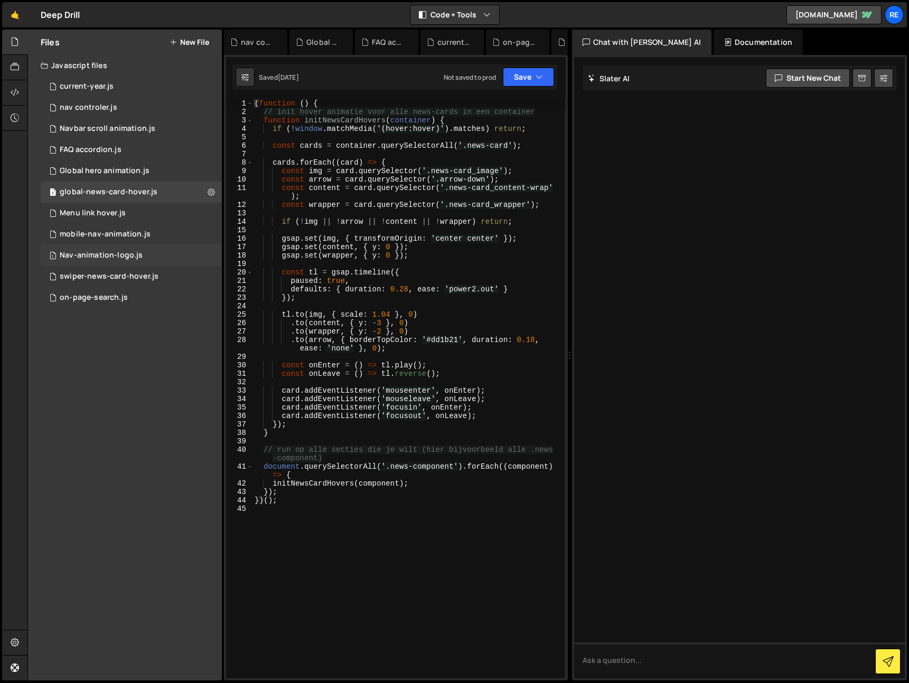
click at [171, 254] on div "1 Nav-animation-logo.js 0" at bounding box center [131, 255] width 181 height 21
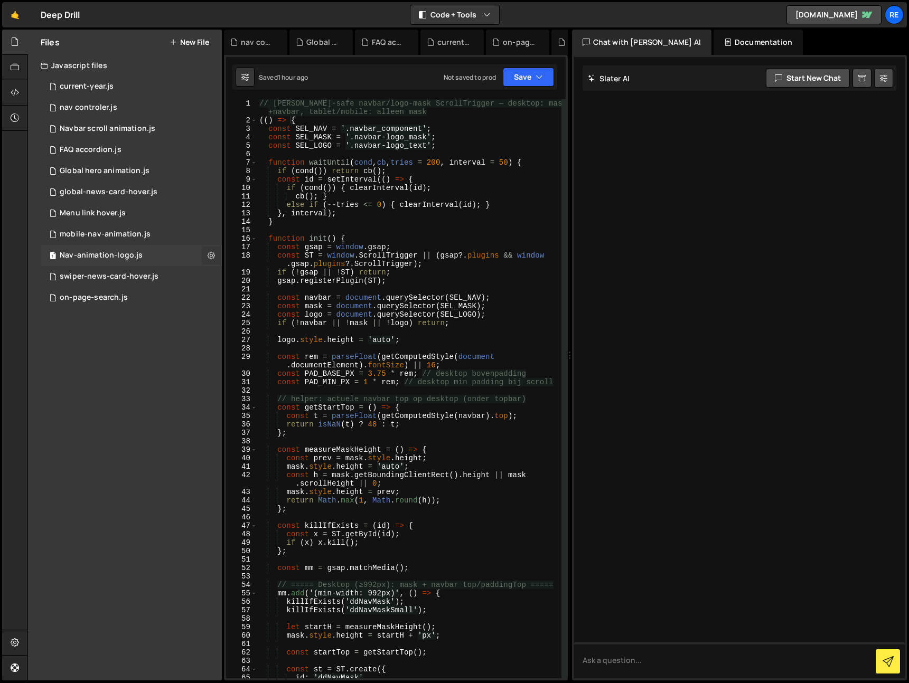
click at [202, 256] on button at bounding box center [211, 255] width 19 height 19
type input "Nav-animation-logo"
radio input "true"
click at [270, 284] on button "Edit File Settings" at bounding box center [275, 277] width 103 height 21
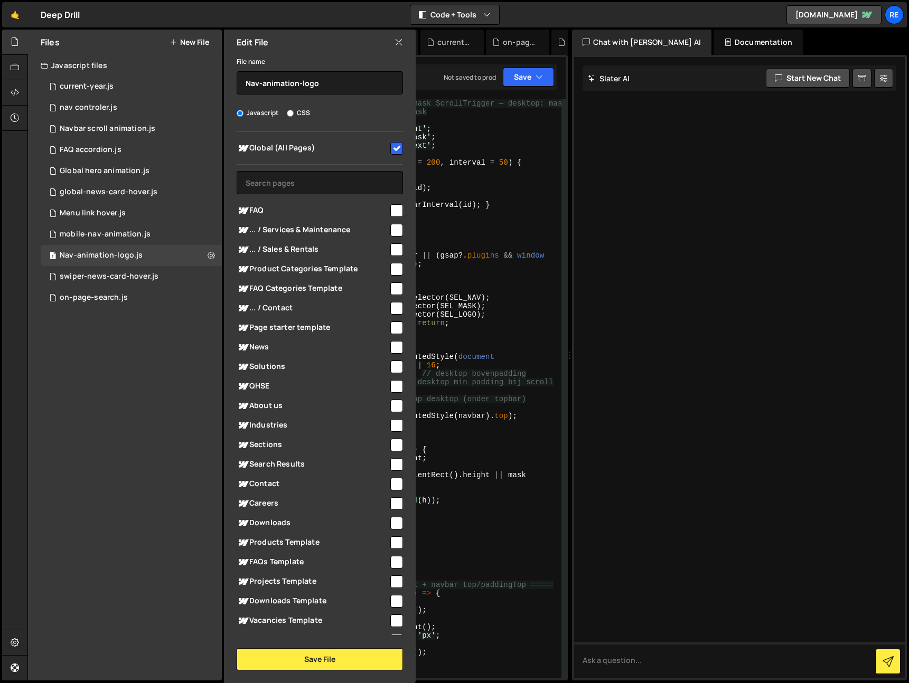
drag, startPoint x: 394, startPoint y: 143, endPoint x: 391, endPoint y: 166, distance: 23.4
click at [394, 143] on input "checkbox" at bounding box center [396, 148] width 13 height 13
checkbox input "false"
click at [333, 660] on button "Save File" at bounding box center [320, 659] width 166 height 22
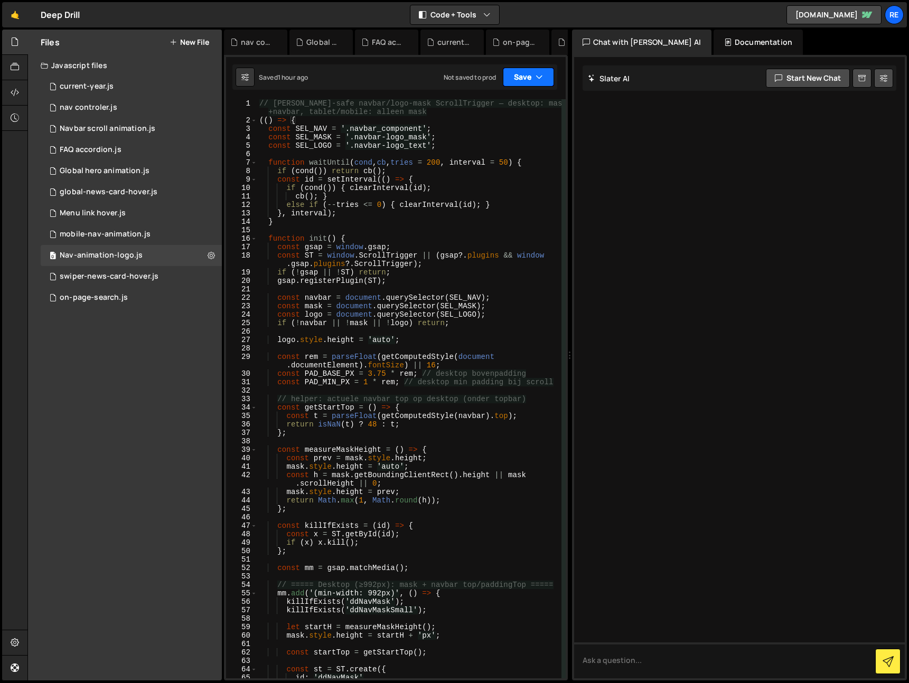
drag, startPoint x: 535, startPoint y: 75, endPoint x: 528, endPoint y: 120, distance: 45.6
click at [535, 76] on icon "button" at bounding box center [538, 77] width 7 height 11
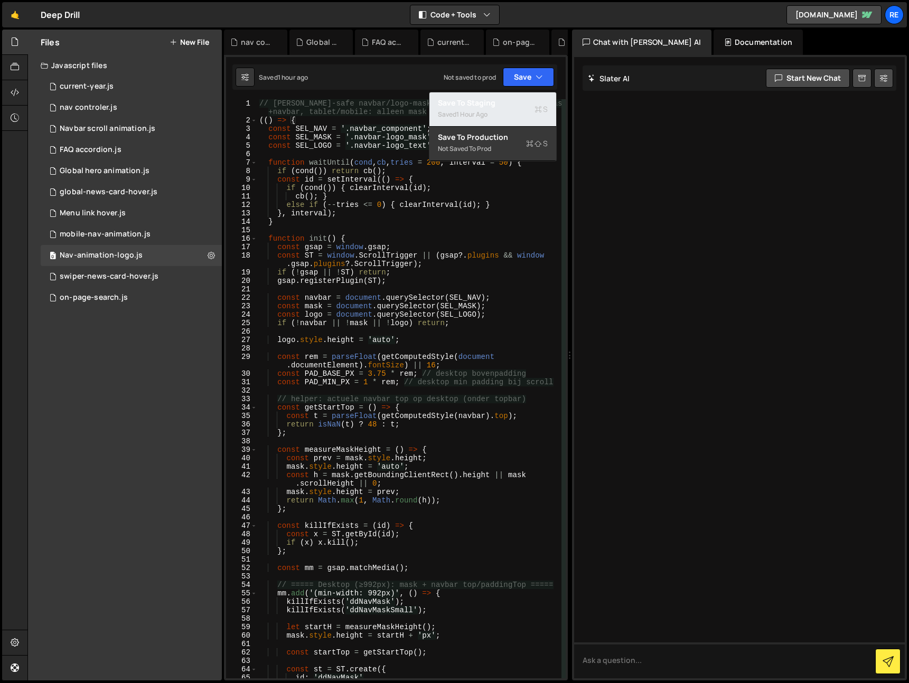
click at [509, 121] on button "Save to Staging S Saved 1 hour ago" at bounding box center [492, 109] width 127 height 34
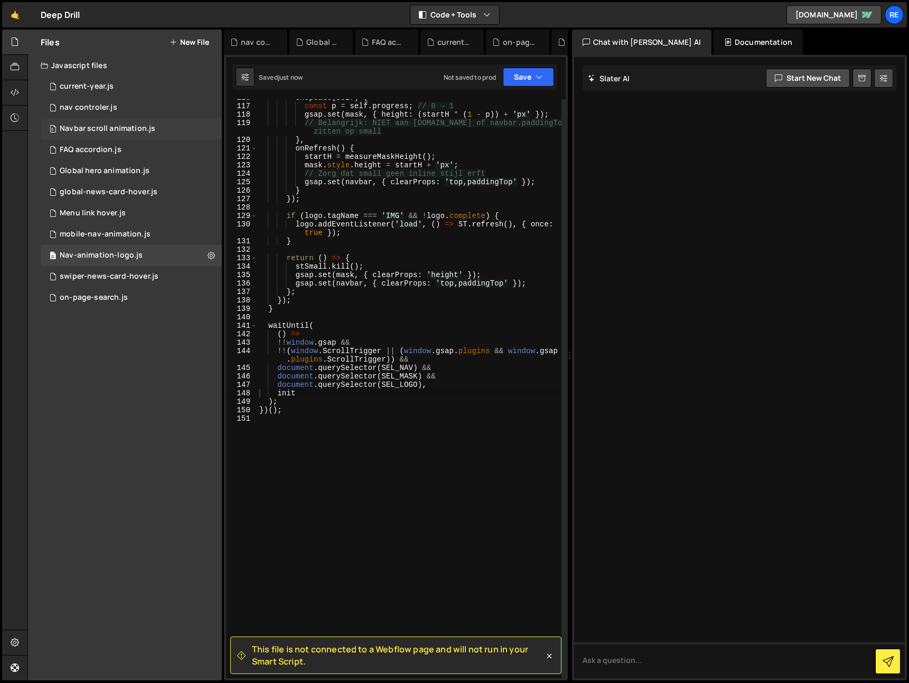
click at [168, 131] on div "0 Navbar scroll animation.js 0" at bounding box center [131, 128] width 181 height 21
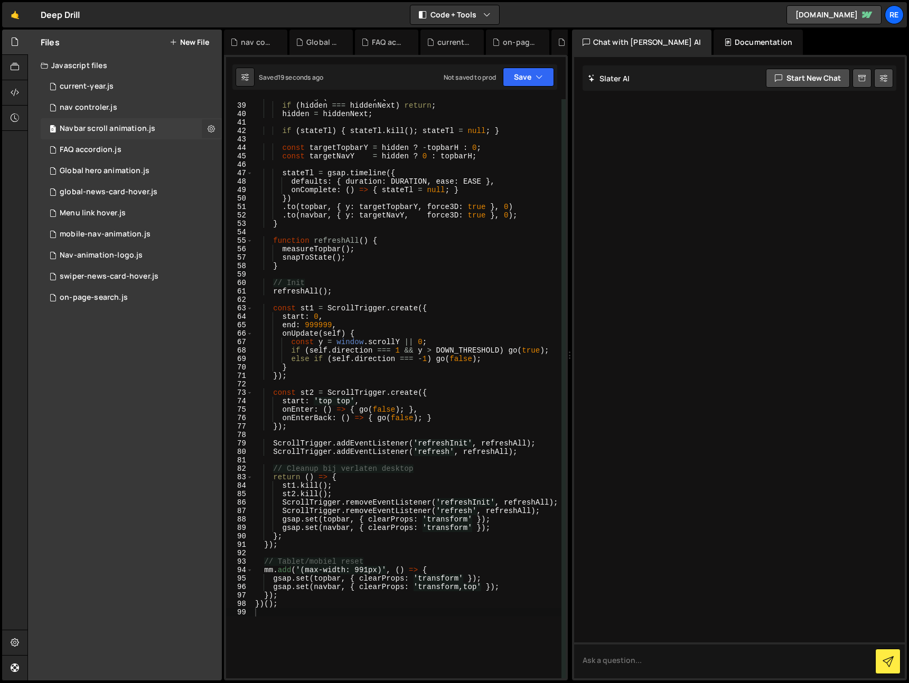
click at [204, 130] on button at bounding box center [211, 128] width 19 height 19
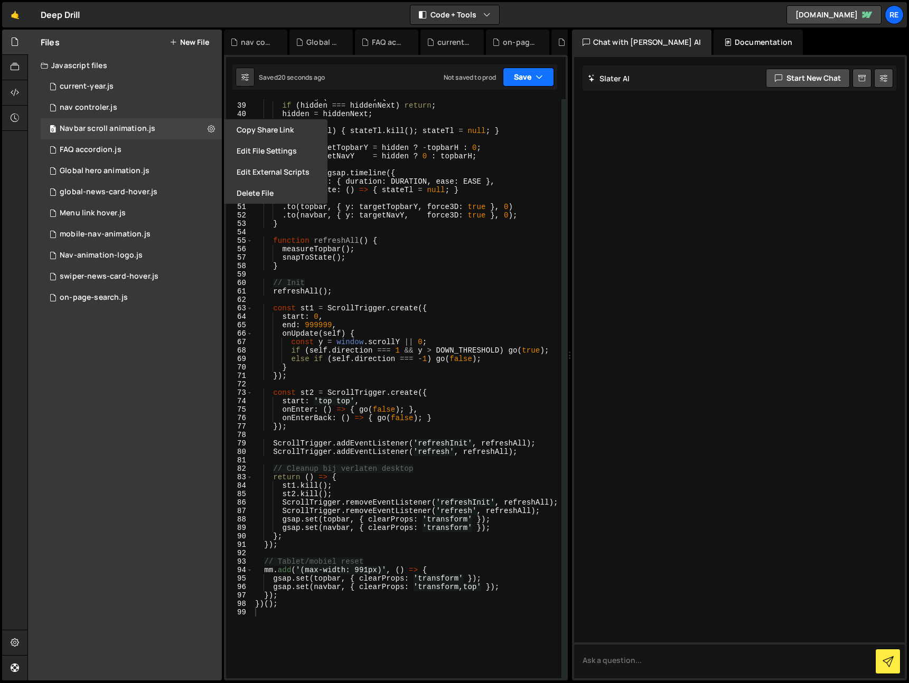
click at [527, 71] on button "Save" at bounding box center [528, 77] width 51 height 19
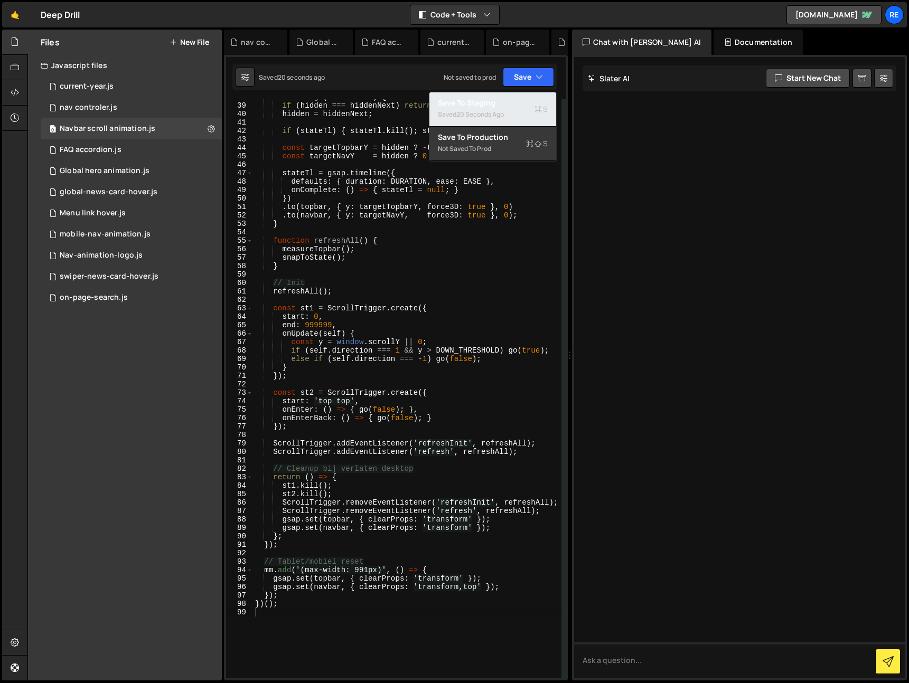
click at [492, 105] on div "Save to Staging S" at bounding box center [493, 103] width 110 height 11
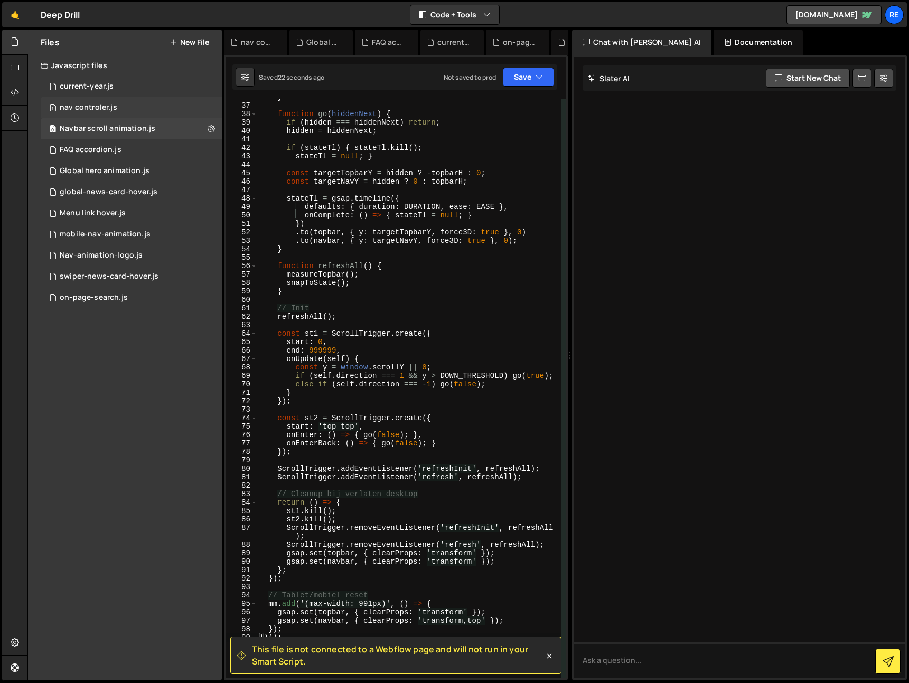
click at [168, 102] on div "1 nav controler.js 0" at bounding box center [131, 107] width 181 height 21
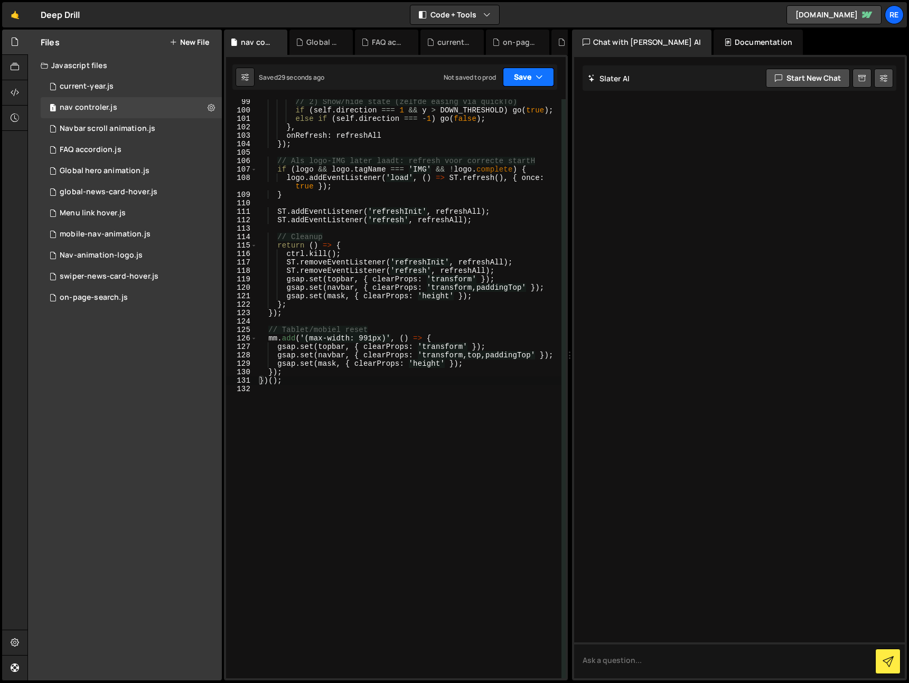
click at [516, 76] on button "Save" at bounding box center [528, 77] width 51 height 19
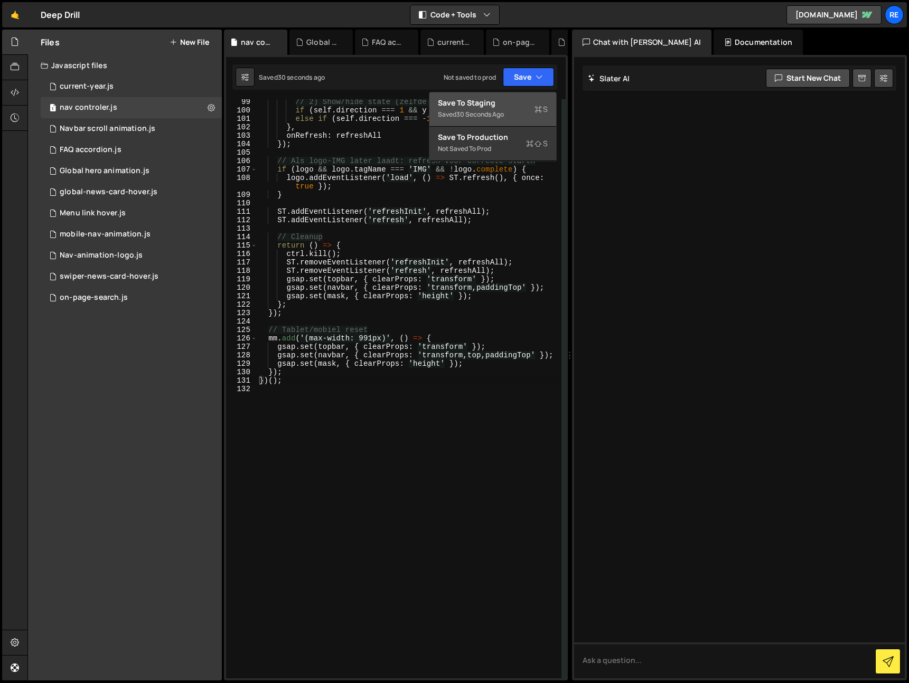
click at [491, 101] on div "Save to Staging S" at bounding box center [493, 103] width 110 height 11
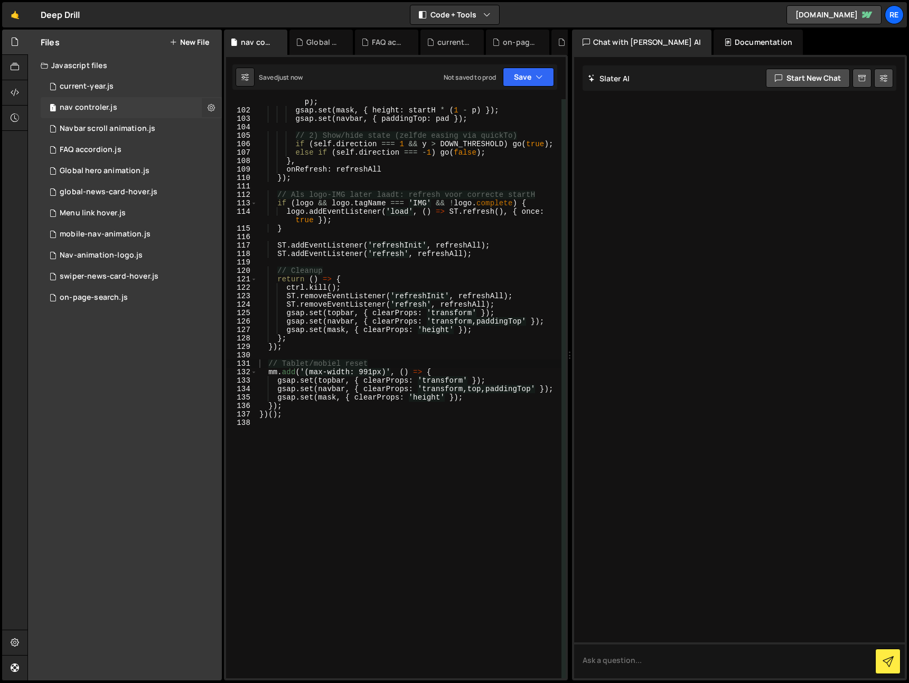
click at [217, 109] on button at bounding box center [211, 107] width 19 height 19
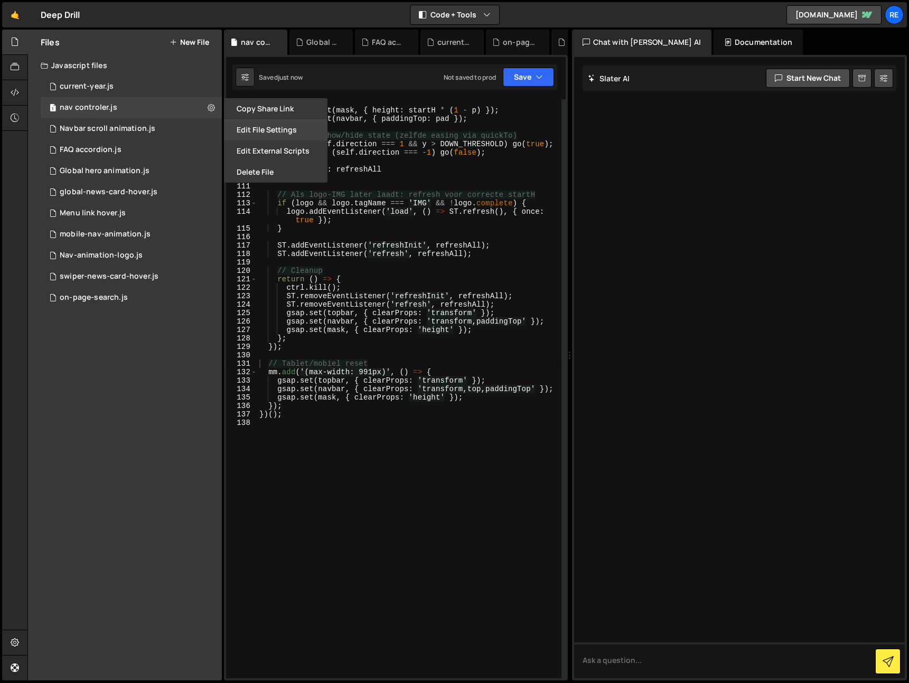
click at [258, 133] on button "Edit File Settings" at bounding box center [275, 129] width 103 height 21
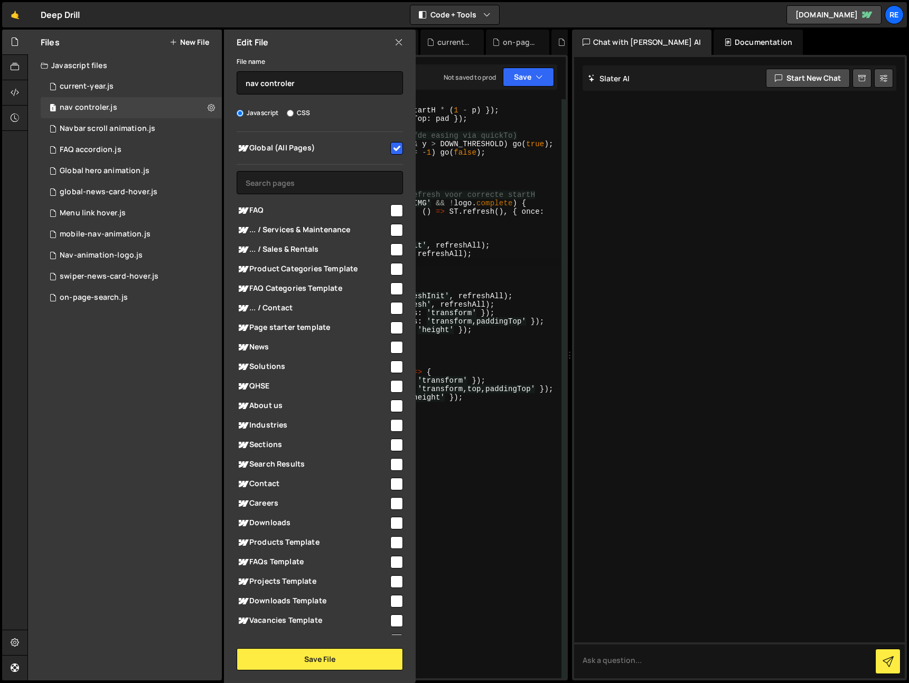
click at [453, 264] on div "const pad = PAD_MIN_PX + ( PAD_BASE_PX - PAD_MIN_PX ) * ( 1 - p ) ; gsap . set …" at bounding box center [409, 391] width 304 height 605
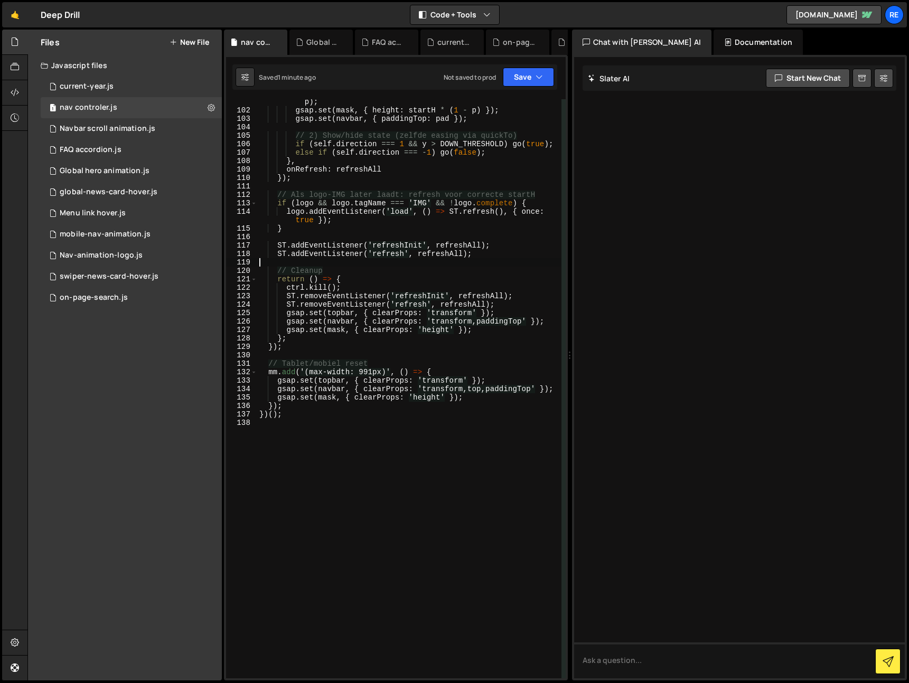
click at [450, 249] on div "const pad = PAD_MIN_PX + ( PAD_BASE_PX - PAD_MIN_PX ) * ( 1 - p ) ; gsap . set …" at bounding box center [409, 391] width 304 height 605
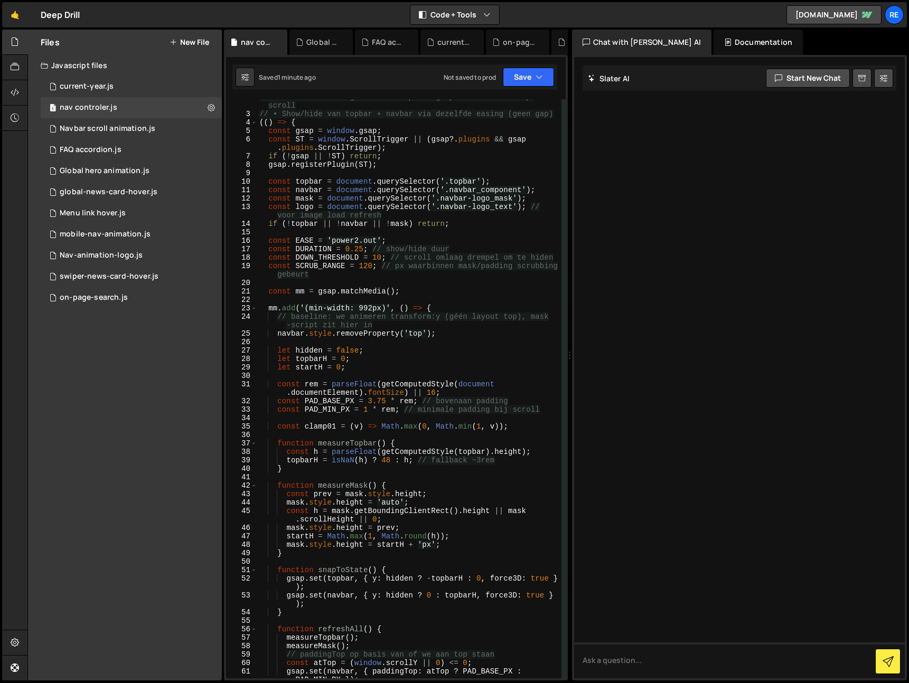
scroll to position [0, 0]
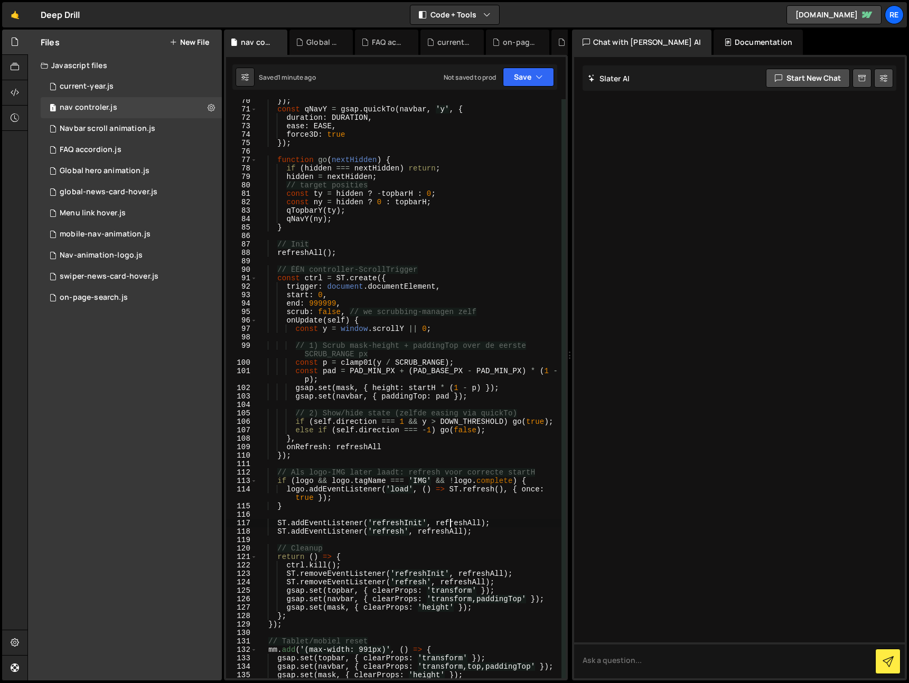
click at [447, 251] on div "}) ; const qNavY = gsap . quickTo ( navbar , 'y' , { duration : DURATION , ease…" at bounding box center [409, 395] width 304 height 596
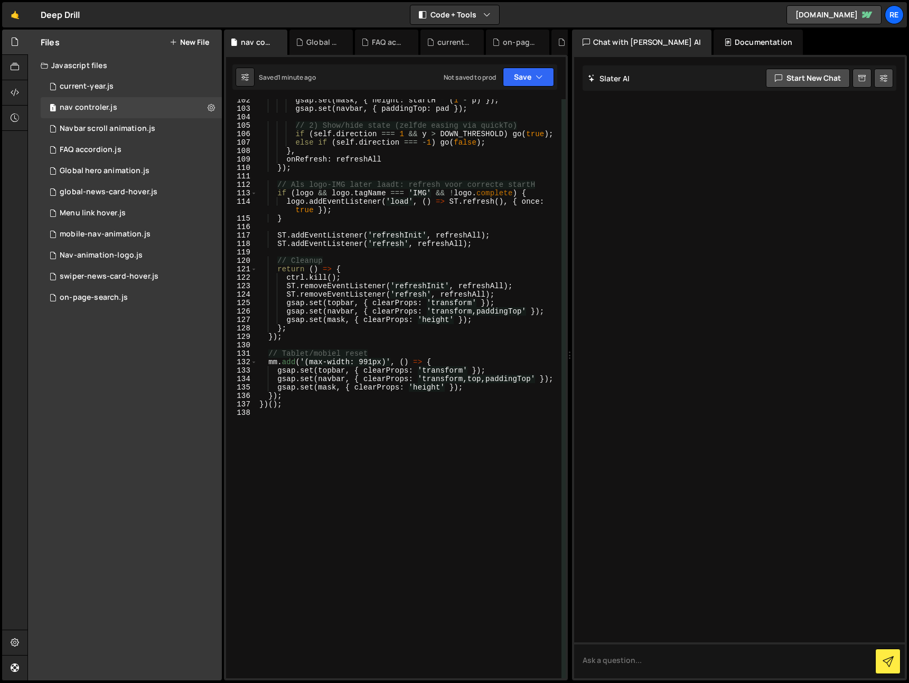
type textarea "})();"
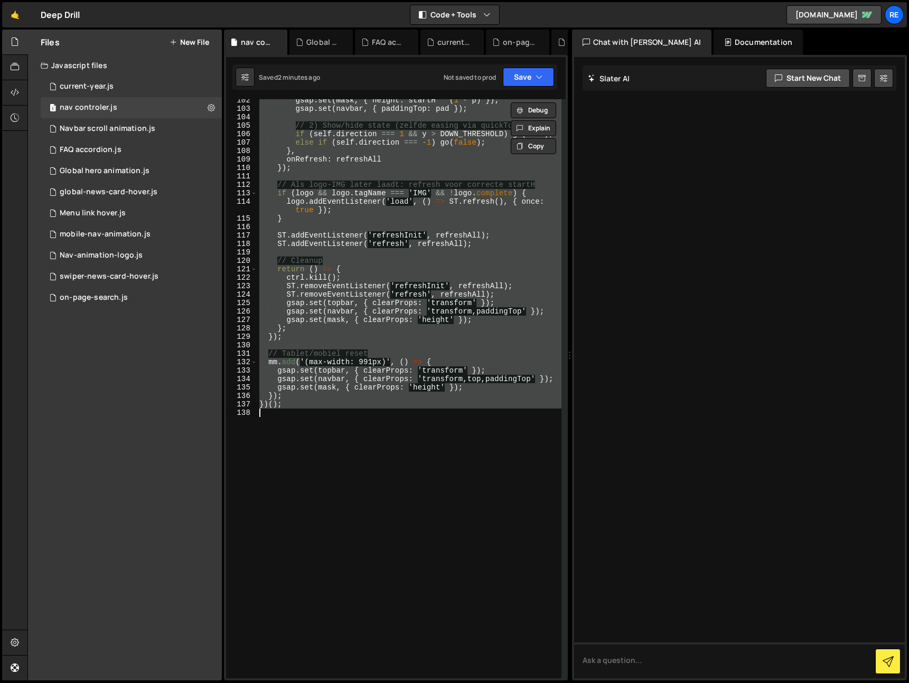
paste textarea
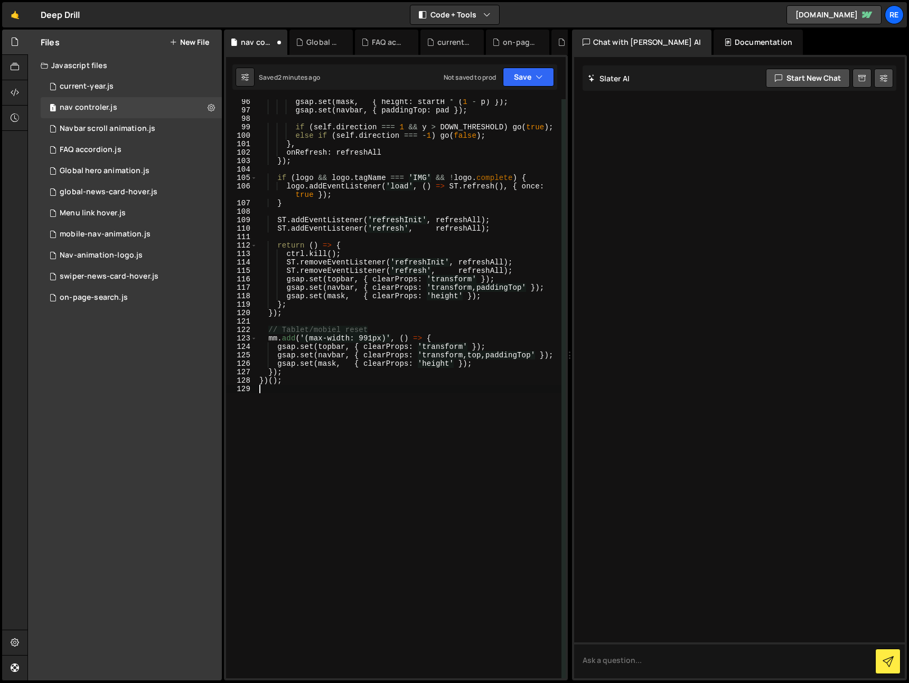
scroll to position [889, 0]
drag, startPoint x: 527, startPoint y: 69, endPoint x: 517, endPoint y: 115, distance: 47.0
click at [525, 71] on button "Save" at bounding box center [528, 77] width 51 height 19
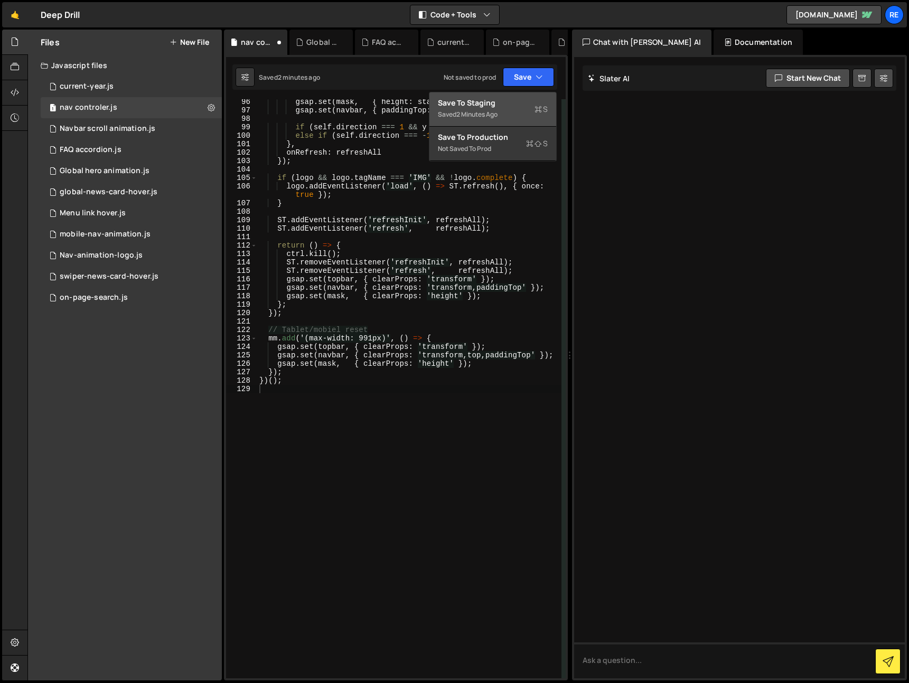
click at [517, 111] on div "Saved 2 minutes ago" at bounding box center [493, 114] width 110 height 13
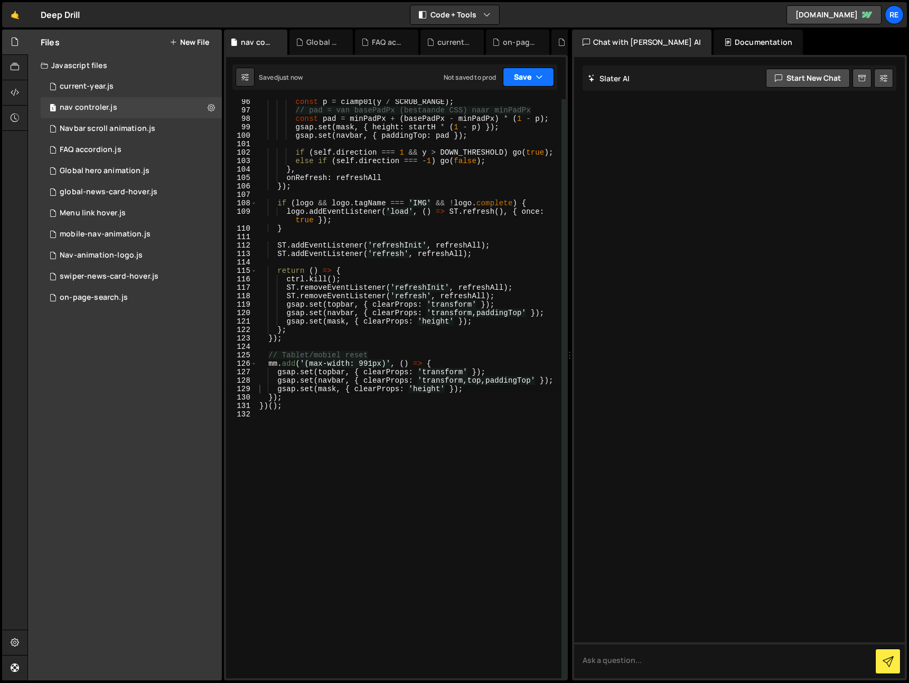
click at [532, 79] on button "Save" at bounding box center [528, 77] width 51 height 19
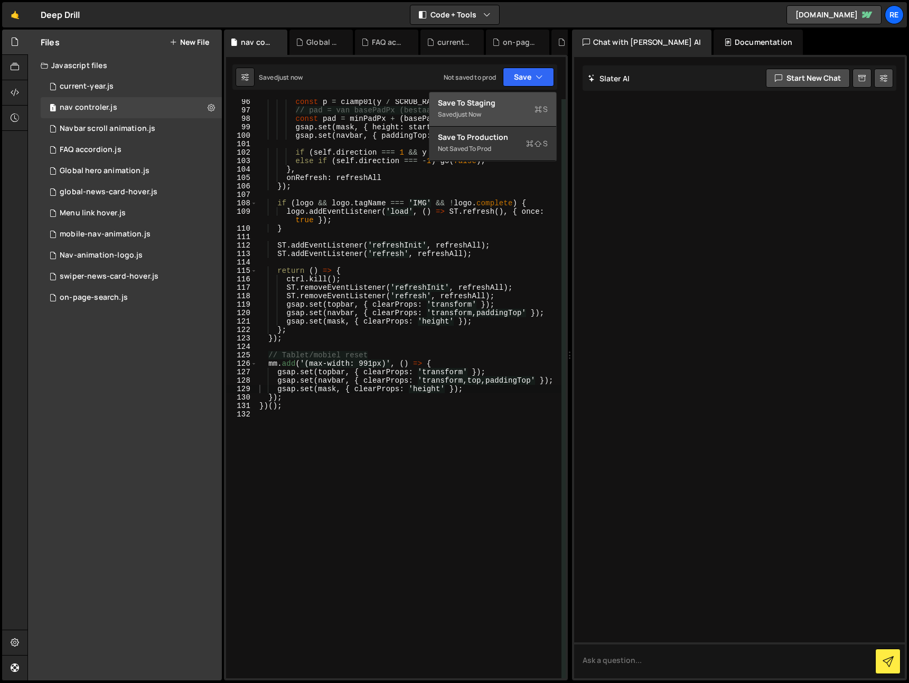
click at [499, 110] on div "Saved just now" at bounding box center [493, 114] width 110 height 13
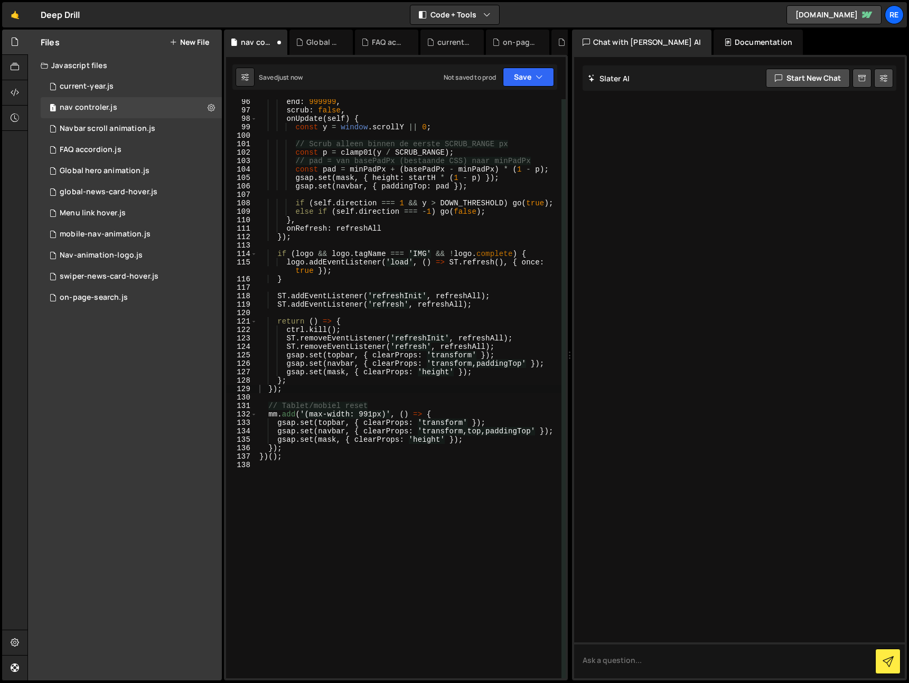
scroll to position [872, 0]
click at [204, 127] on div "0 Navbar scroll animation.js 0" at bounding box center [131, 128] width 181 height 21
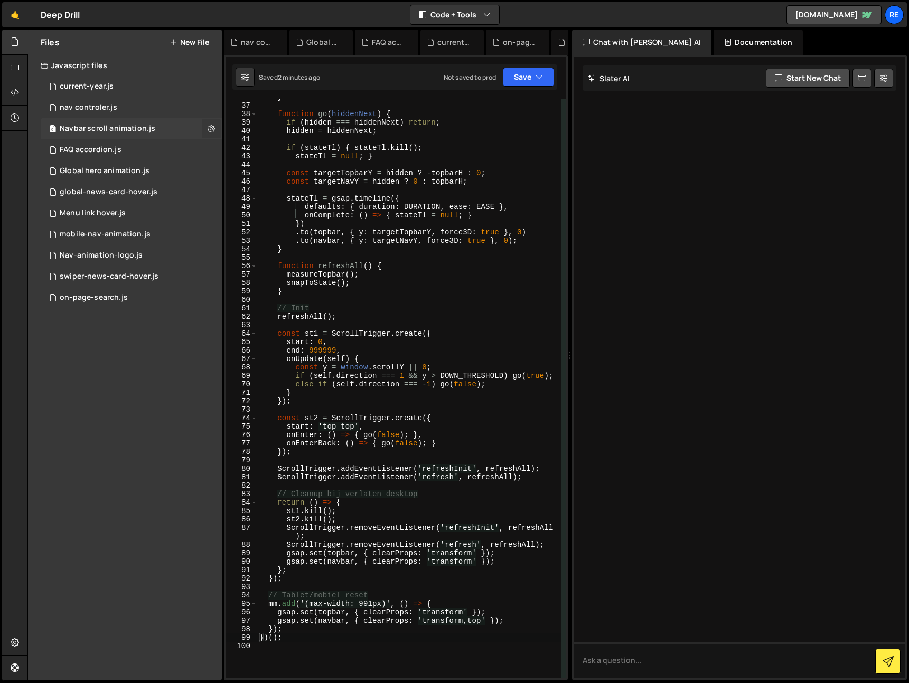
click at [205, 130] on button at bounding box center [211, 128] width 19 height 19
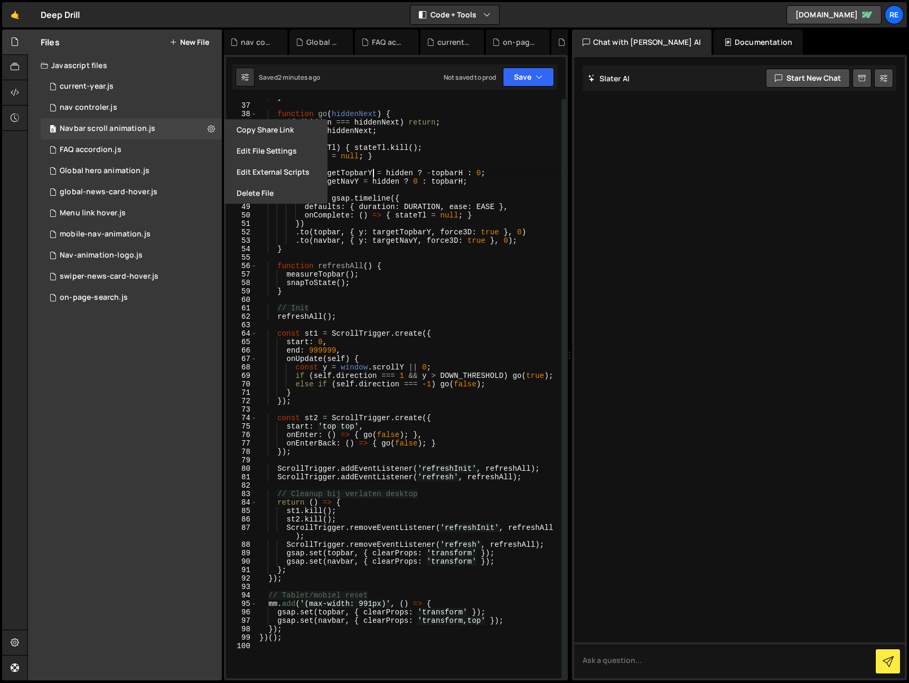
click at [371, 169] on div "} function go ( hiddenNext ) { if ( hidden === hiddenNext ) return ; hidden = h…" at bounding box center [409, 391] width 304 height 596
type textarea "})();"
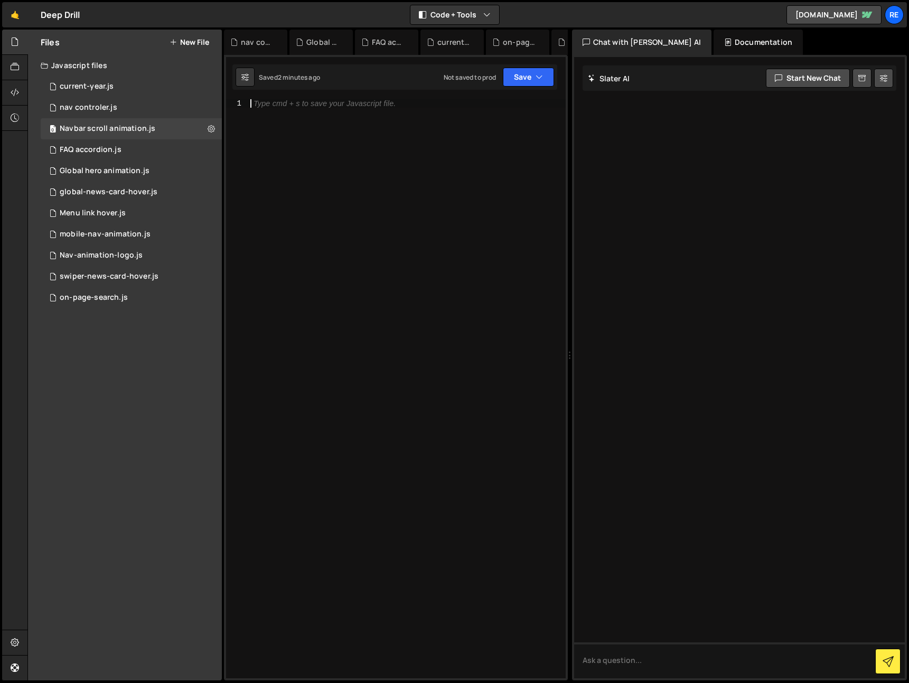
click at [532, 66] on div "Saved 2 minutes ago Not saved to prod Upgrade to Edit Save Save to Staging S Sa…" at bounding box center [394, 76] width 325 height 25
click at [529, 87] on div "Saved 2 minutes ago Not saved to prod Upgrade to Edit Save Save to Staging S Sa…" at bounding box center [394, 76] width 325 height 25
click at [528, 80] on button "Save" at bounding box center [528, 77] width 51 height 19
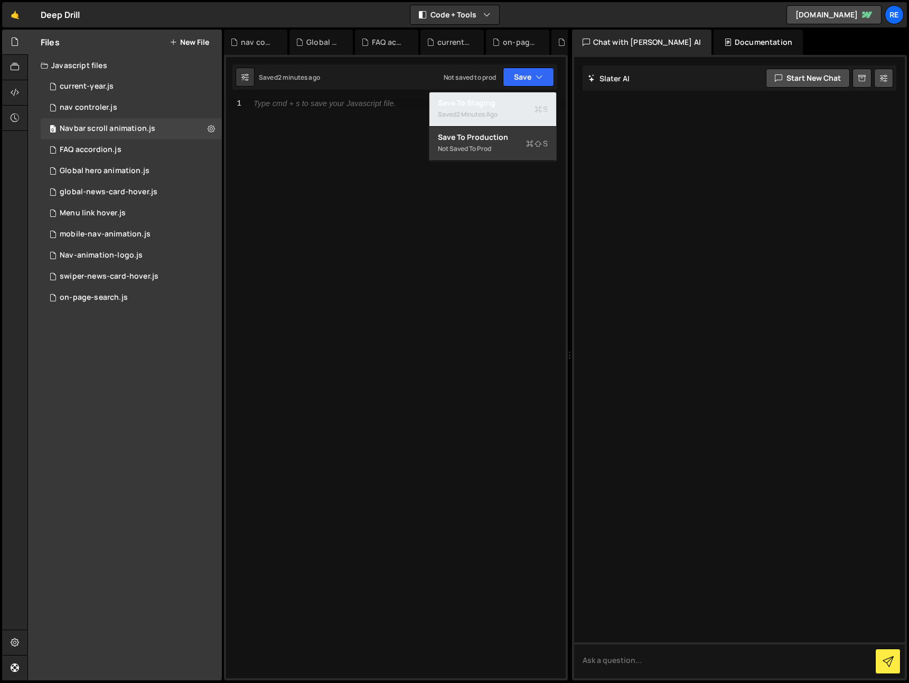
drag, startPoint x: 513, startPoint y: 113, endPoint x: 390, endPoint y: 141, distance: 126.7
click at [513, 113] on div "Saved 2 minutes ago" at bounding box center [493, 114] width 110 height 13
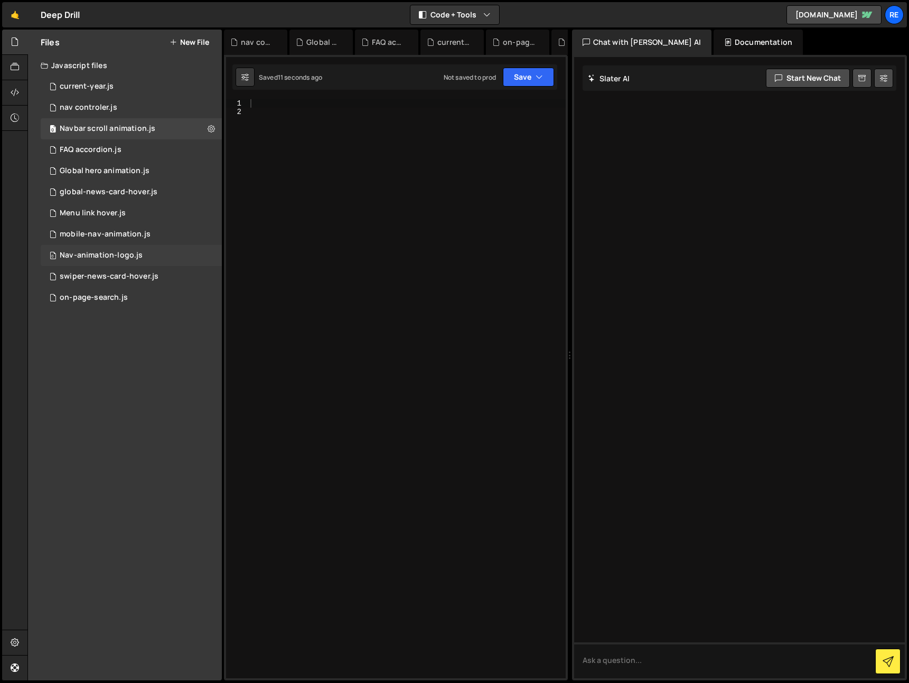
click at [154, 253] on div "0 Nav-animation-logo.js 0" at bounding box center [131, 255] width 181 height 21
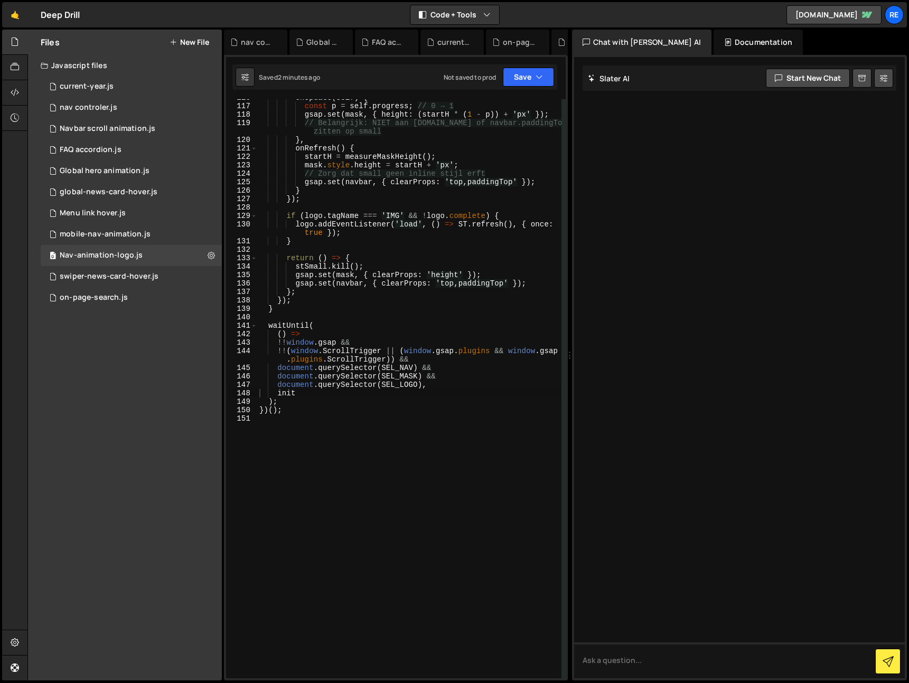
click at [335, 249] on div "onUpdate ( self ) { const p = self . progress ; // 0 → 1 gsap . set ( mask , { …" at bounding box center [409, 391] width 304 height 596
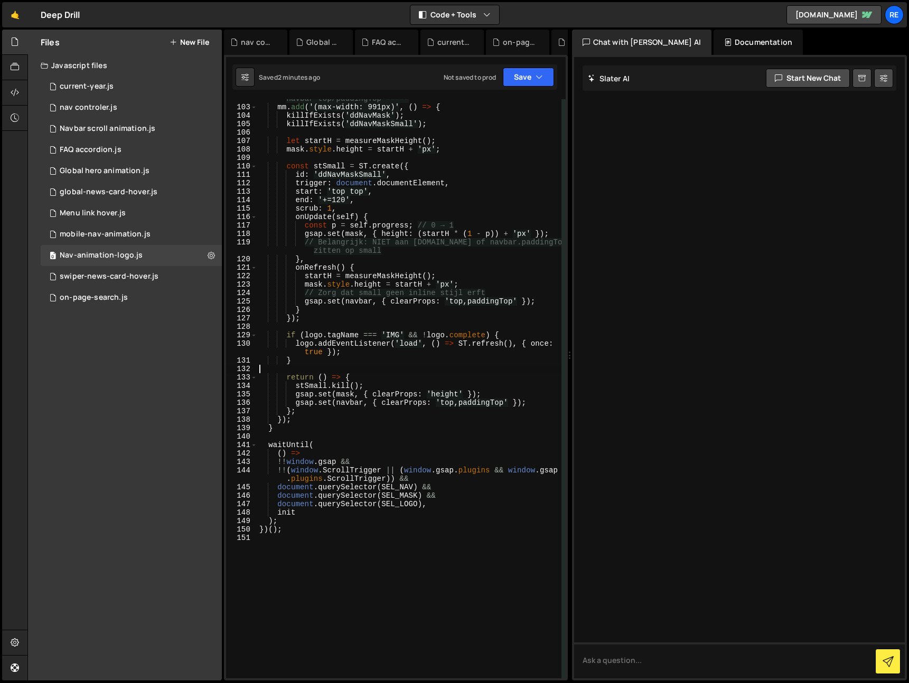
scroll to position [729, 0]
type textarea "})();"
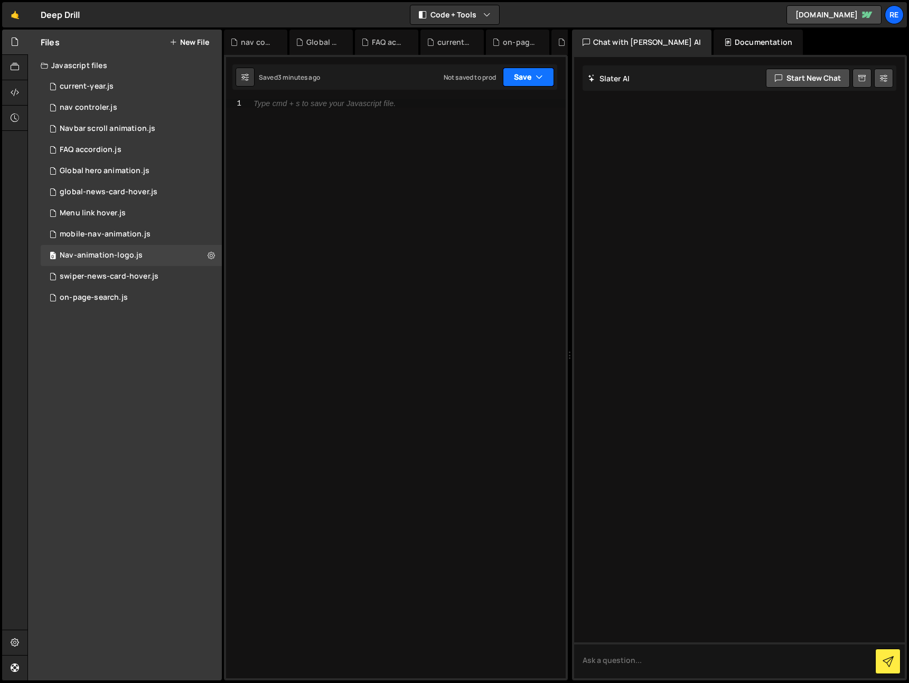
click at [529, 86] on button "Save" at bounding box center [528, 77] width 51 height 19
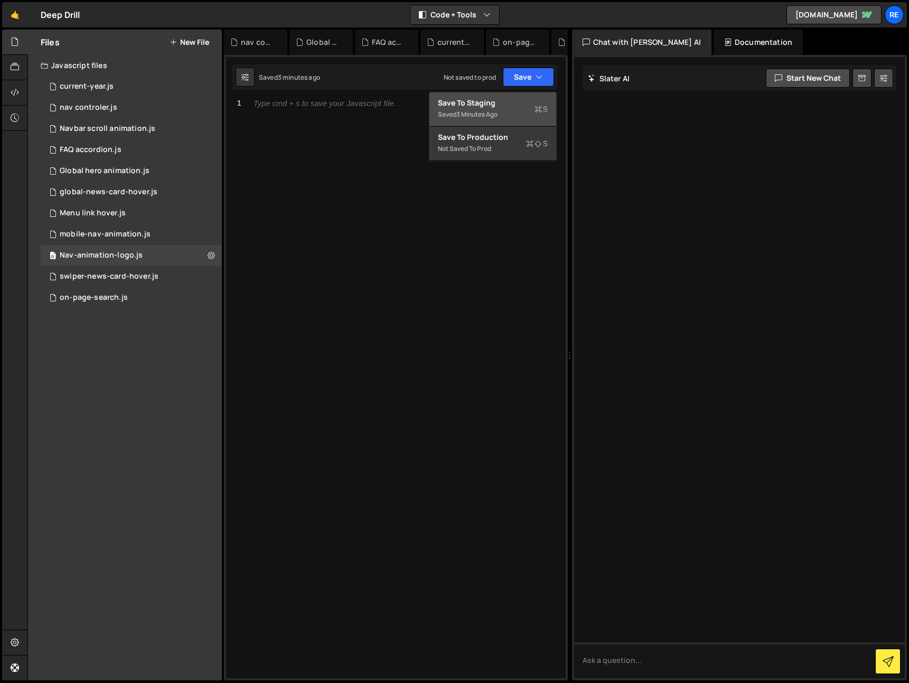
click at [522, 105] on div "Save to Staging S" at bounding box center [493, 103] width 110 height 11
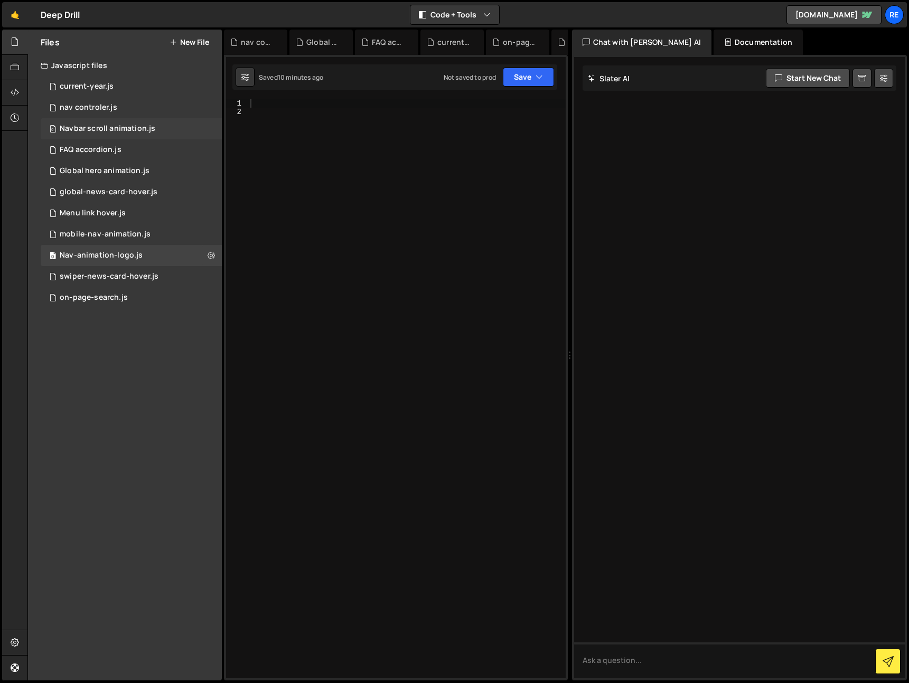
click at [128, 133] on div "0 Navbar scroll animation.js 0" at bounding box center [131, 128] width 181 height 21
click at [126, 95] on div "1 current-year.js 0" at bounding box center [131, 86] width 181 height 21
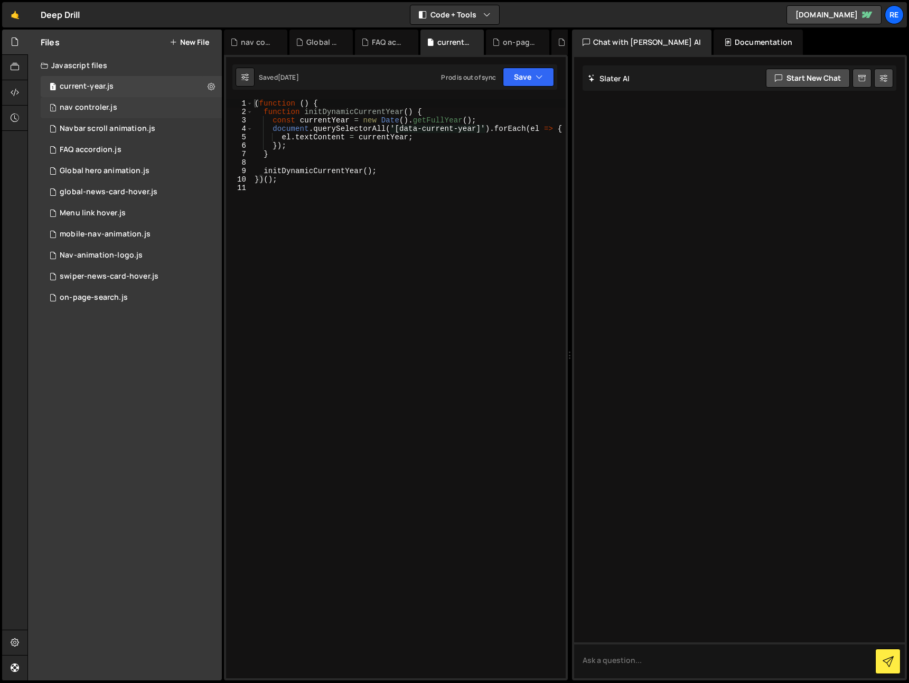
click at [126, 104] on div "1 nav controler.js 0" at bounding box center [131, 107] width 181 height 21
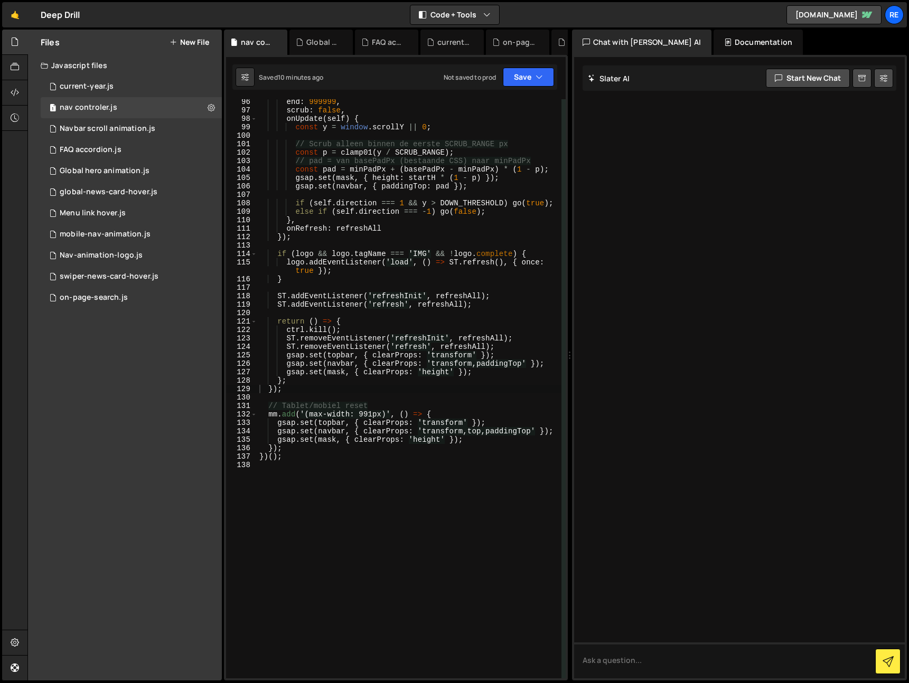
click at [330, 250] on div "end : 999999 , scrub : false , onUpdate ( self ) { const y = window . scrollY |…" at bounding box center [409, 396] width 304 height 596
type textarea "})();"
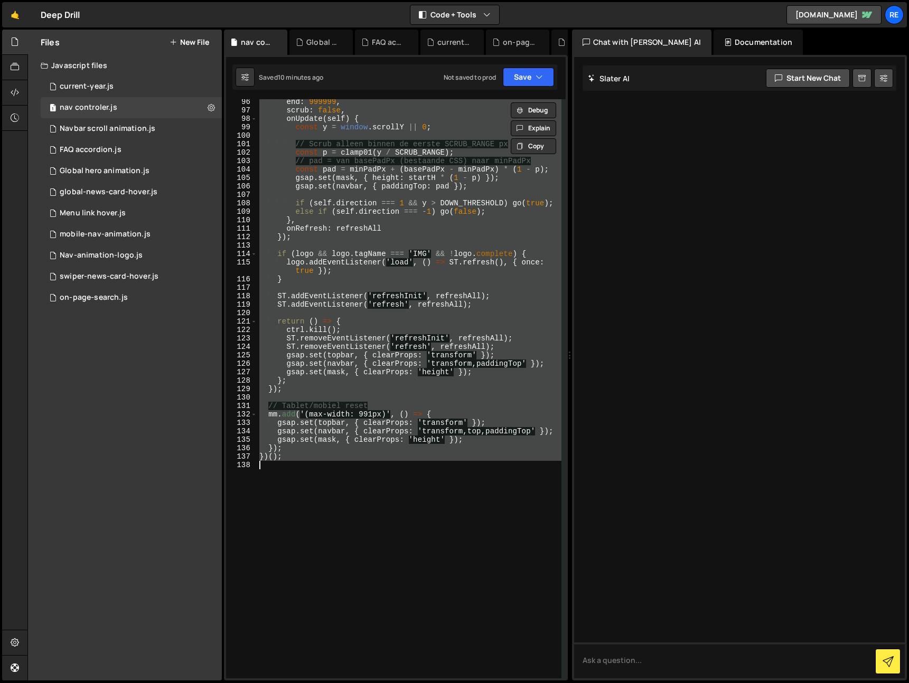
paste textarea
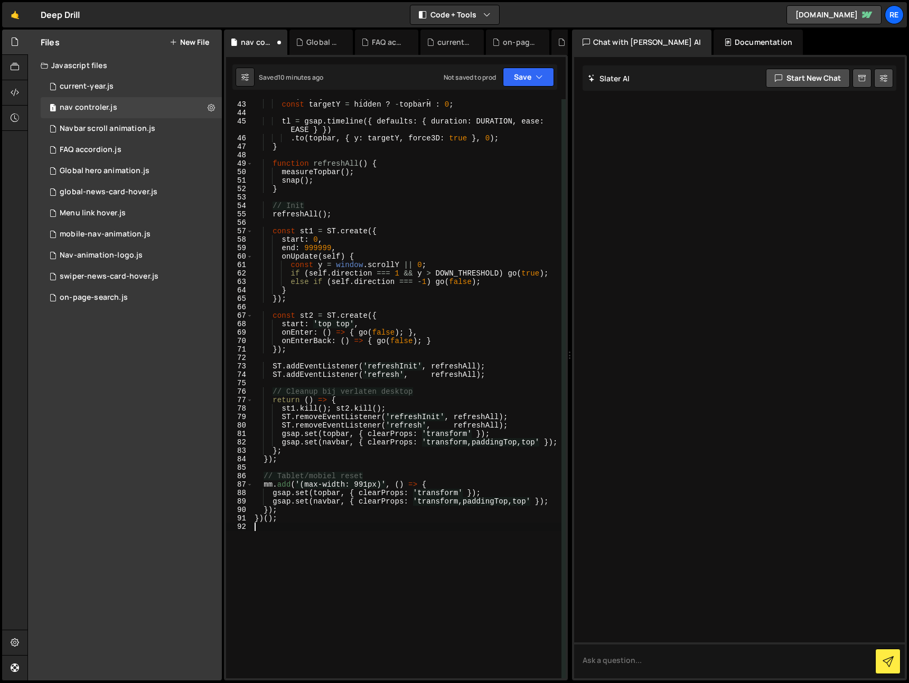
type textarea "})();"
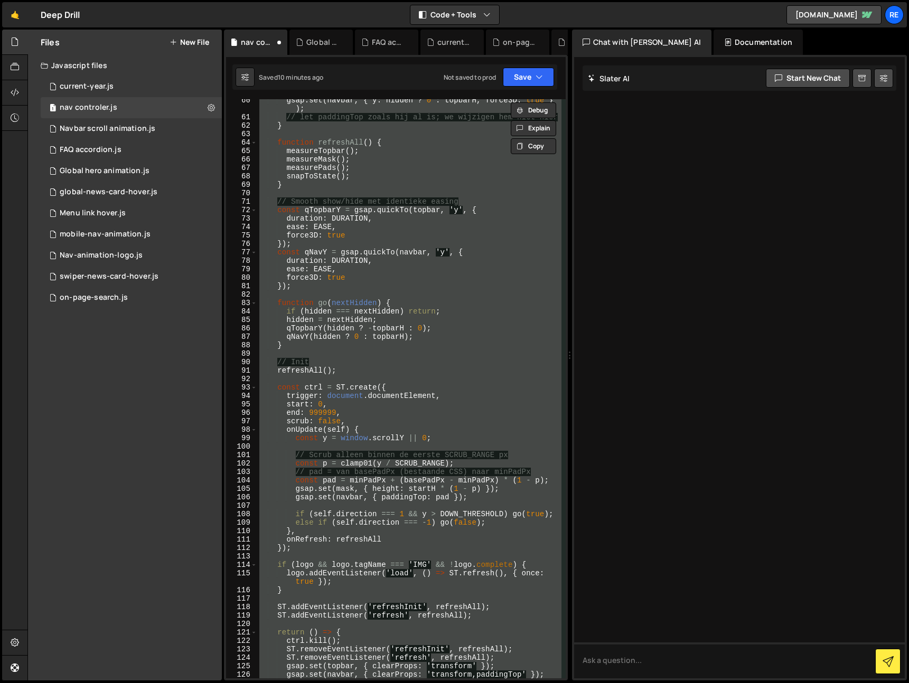
paste textarea
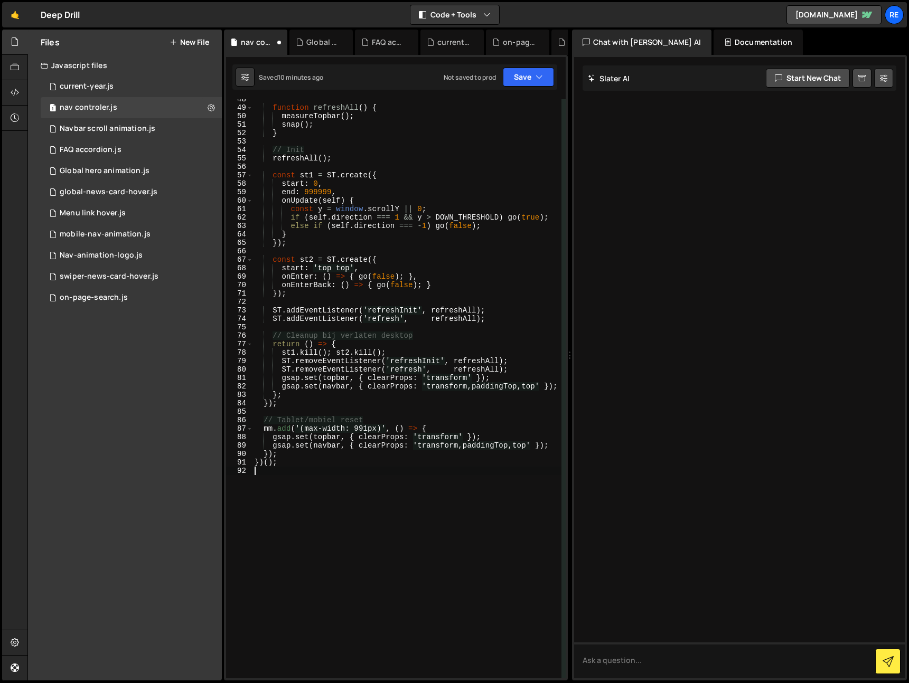
scroll to position [158, 0]
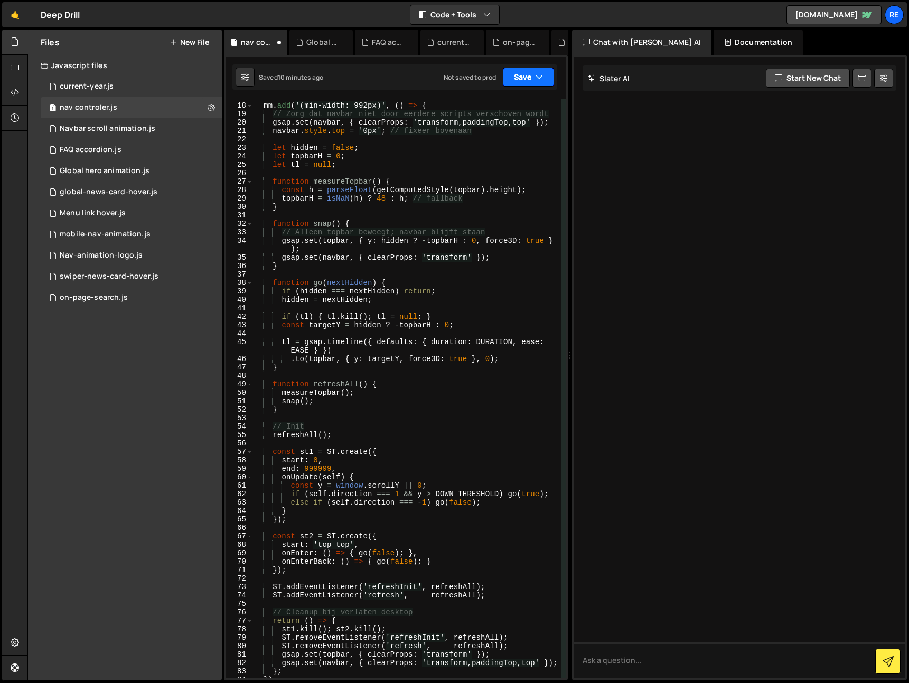
click at [525, 76] on button "Save" at bounding box center [528, 77] width 51 height 19
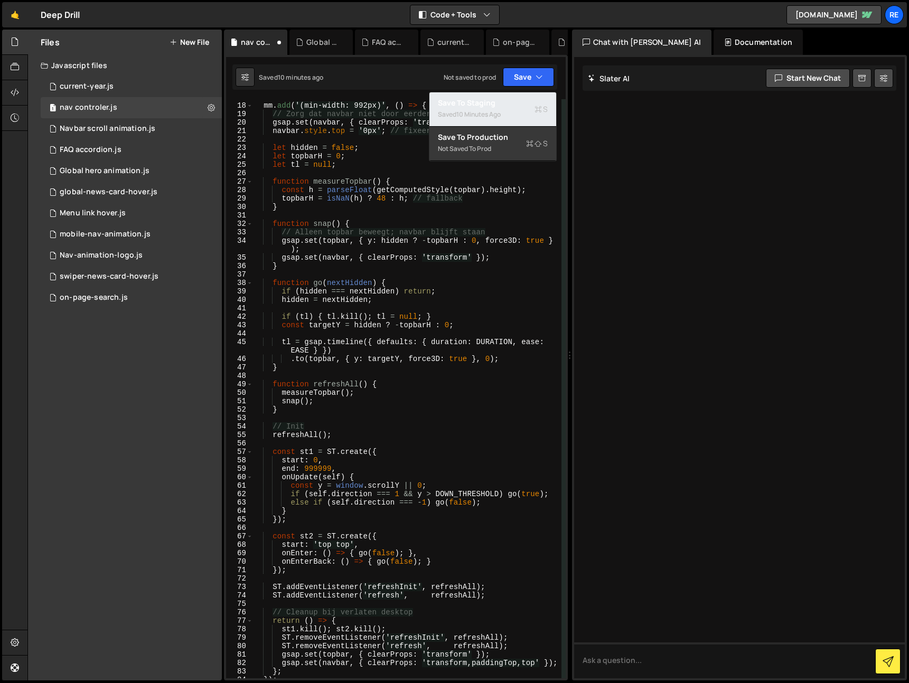
click at [513, 113] on div "Saved 10 minutes ago" at bounding box center [493, 114] width 110 height 13
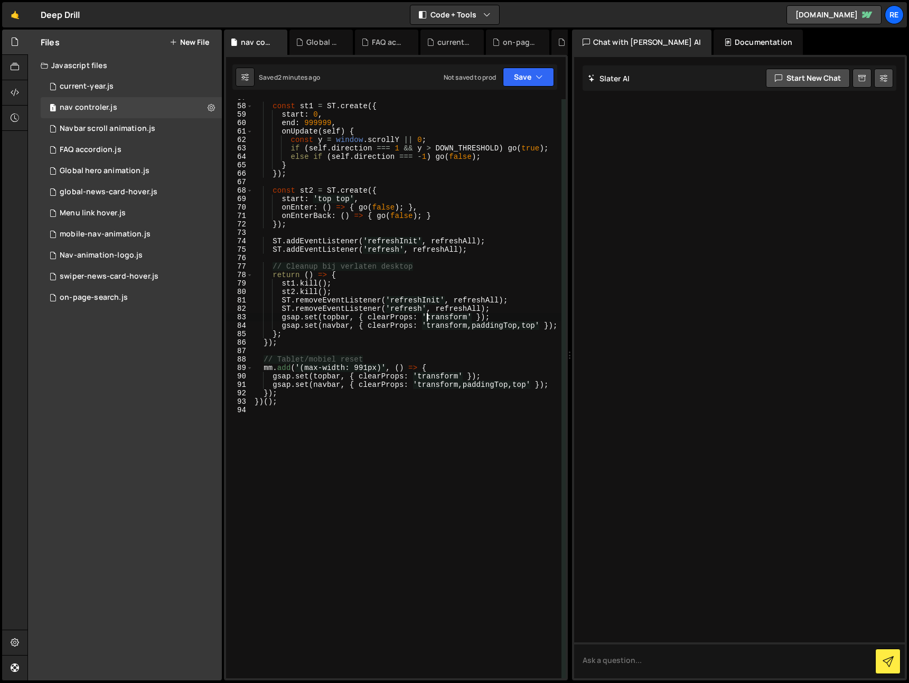
click at [427, 315] on div "const st1 = ST . create ({ start : 0 , end : 999999 , onUpdate ( self ) { const…" at bounding box center [406, 391] width 309 height 596
type textarea "})();"
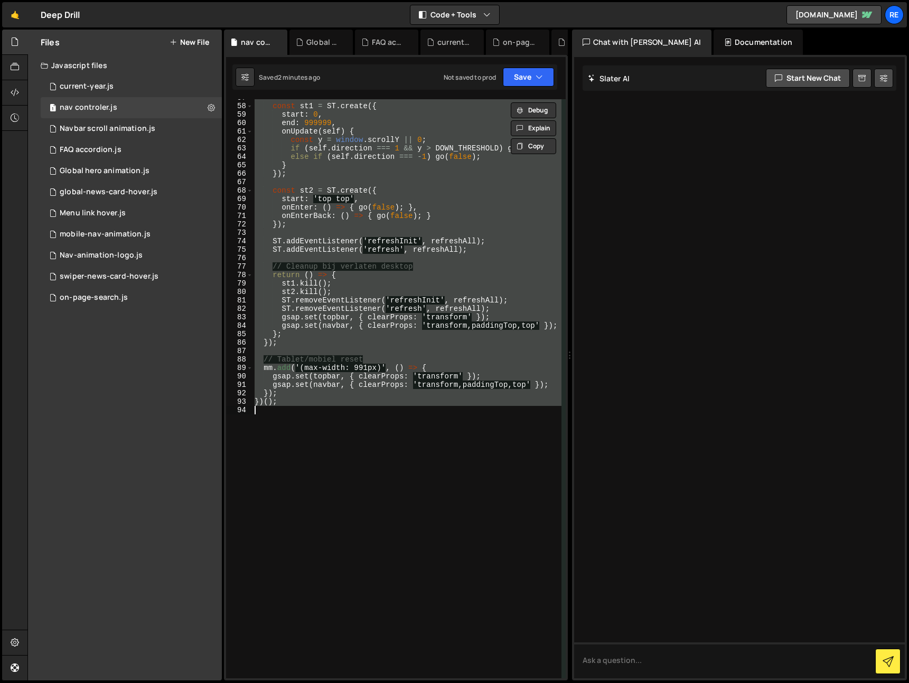
paste textarea
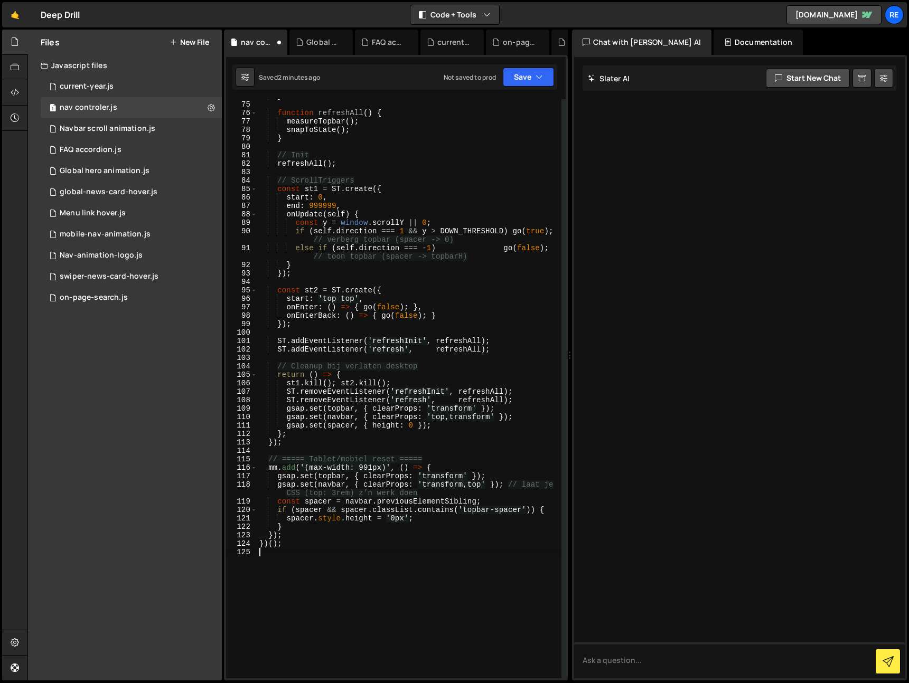
scroll to position [774, 0]
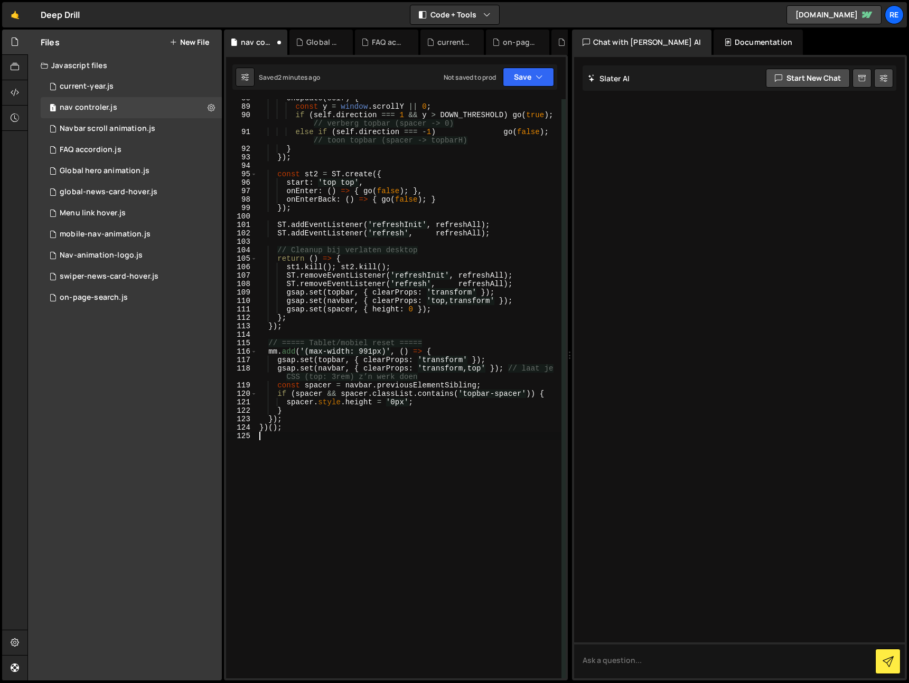
click at [528, 88] on div "Saved 2 minutes ago Not saved to prod Upgrade to Edit Save Save to Staging S Sa…" at bounding box center [394, 76] width 325 height 25
click at [516, 84] on button "Save" at bounding box center [528, 77] width 51 height 19
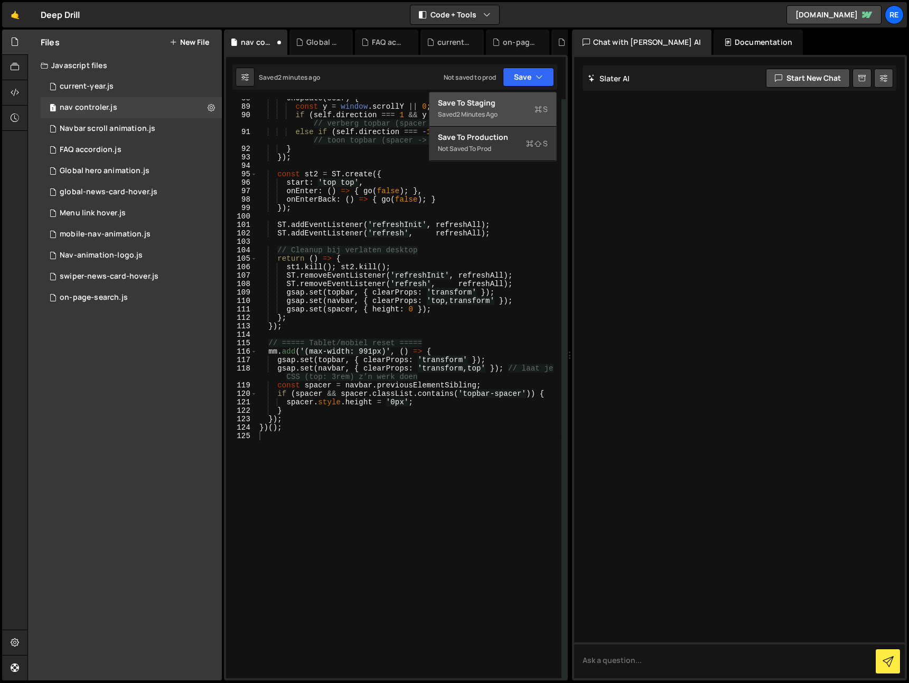
click at [499, 104] on div "Save to Staging S" at bounding box center [493, 103] width 110 height 11
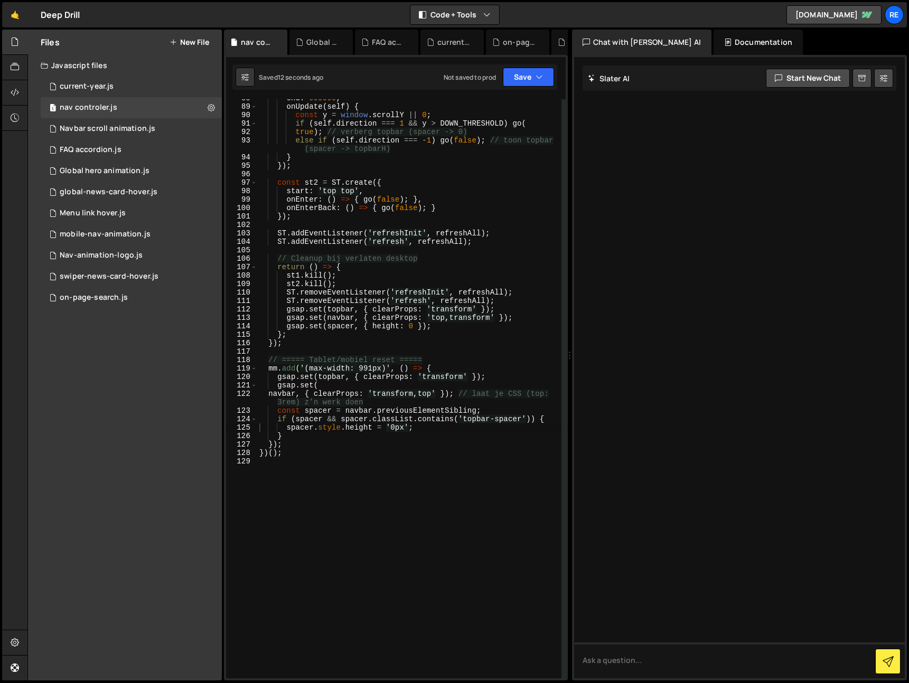
click at [499, 68] on div "Not saved to prod Upgrade to Edit Save Save to Staging S Saved 12 seconds ago S…" at bounding box center [499, 77] width 110 height 19
click at [511, 77] on button "Save" at bounding box center [528, 77] width 51 height 19
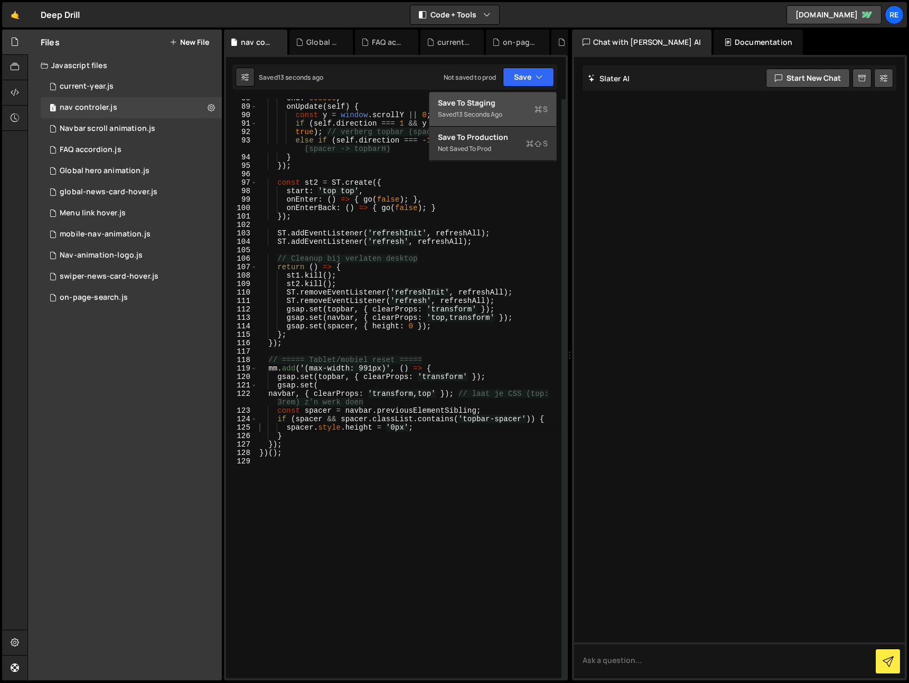
click at [505, 111] on div "Saved 13 seconds ago" at bounding box center [493, 114] width 110 height 13
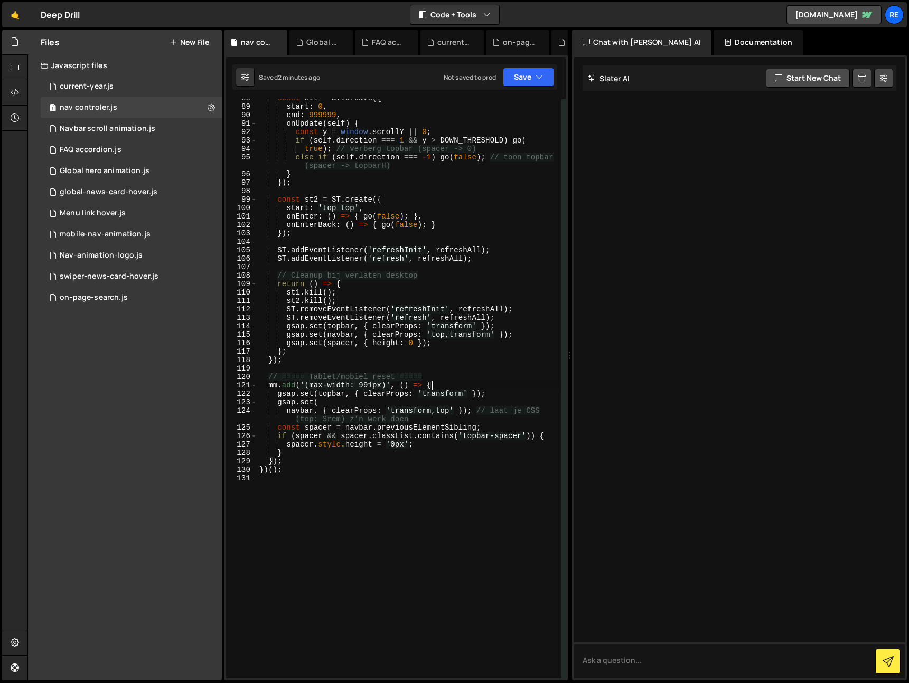
click at [478, 388] on div "const st1 = ST . create ({ start : 0 , end : 999999 , onUpdate ( self ) { const…" at bounding box center [409, 392] width 304 height 596
type textarea "})();"
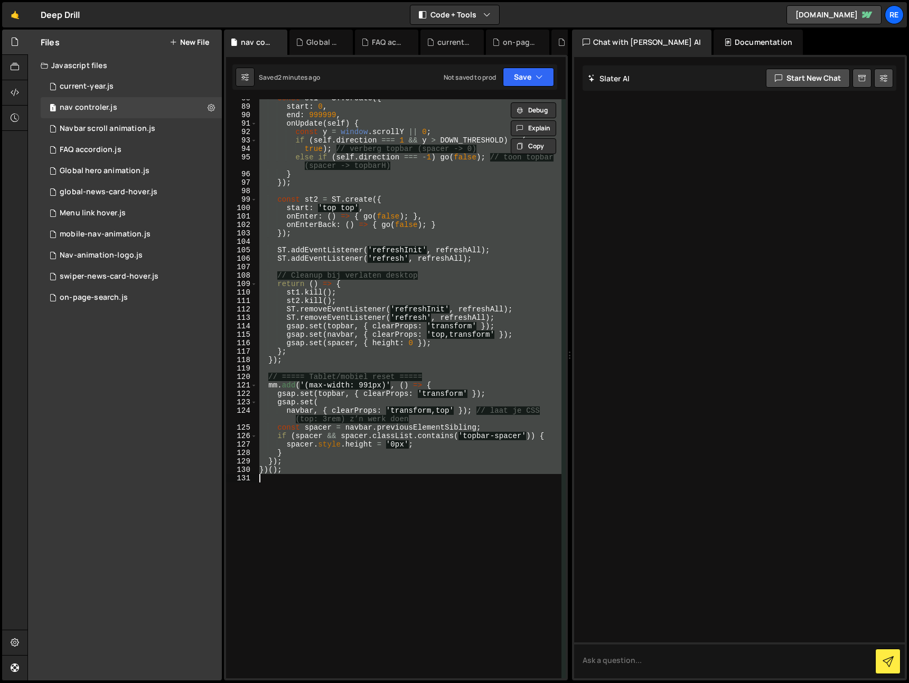
paste textarea
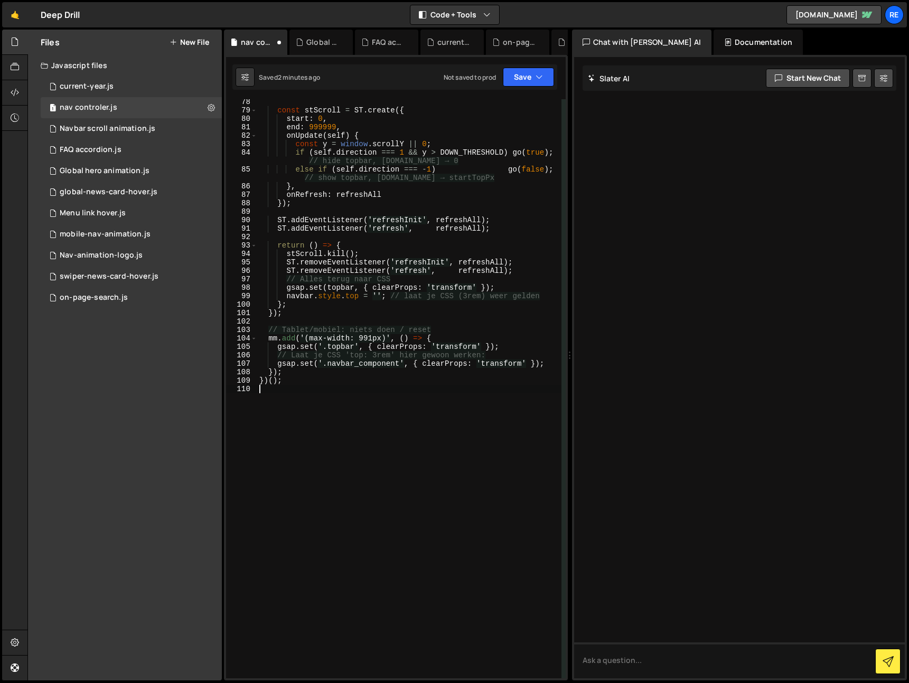
scroll to position [729, 0]
drag, startPoint x: 529, startPoint y: 76, endPoint x: 527, endPoint y: 106, distance: 30.2
click at [529, 76] on button "Save" at bounding box center [528, 77] width 51 height 19
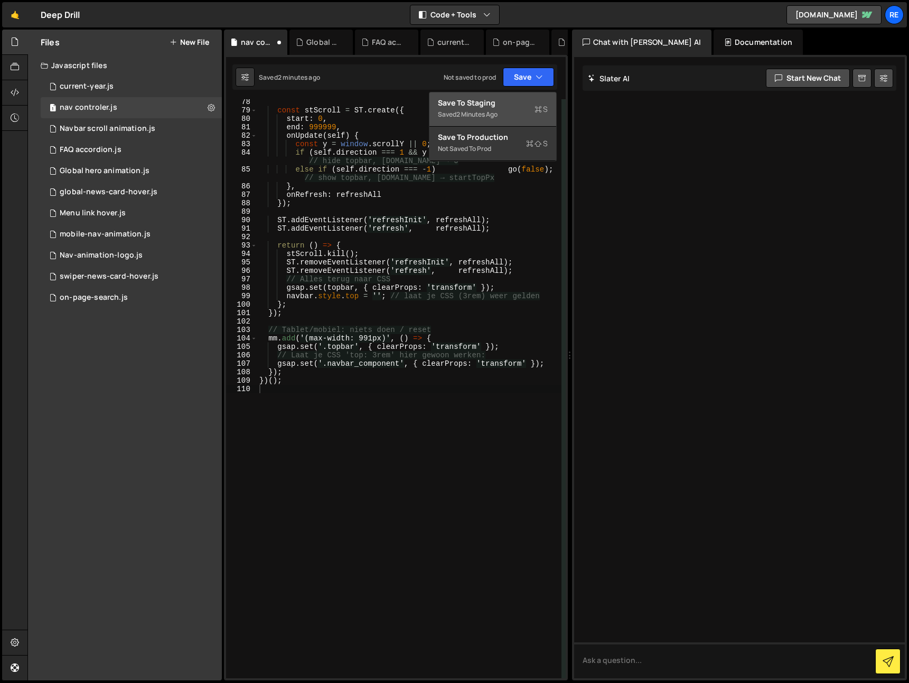
click at [522, 115] on div "Saved 2 minutes ago" at bounding box center [493, 114] width 110 height 13
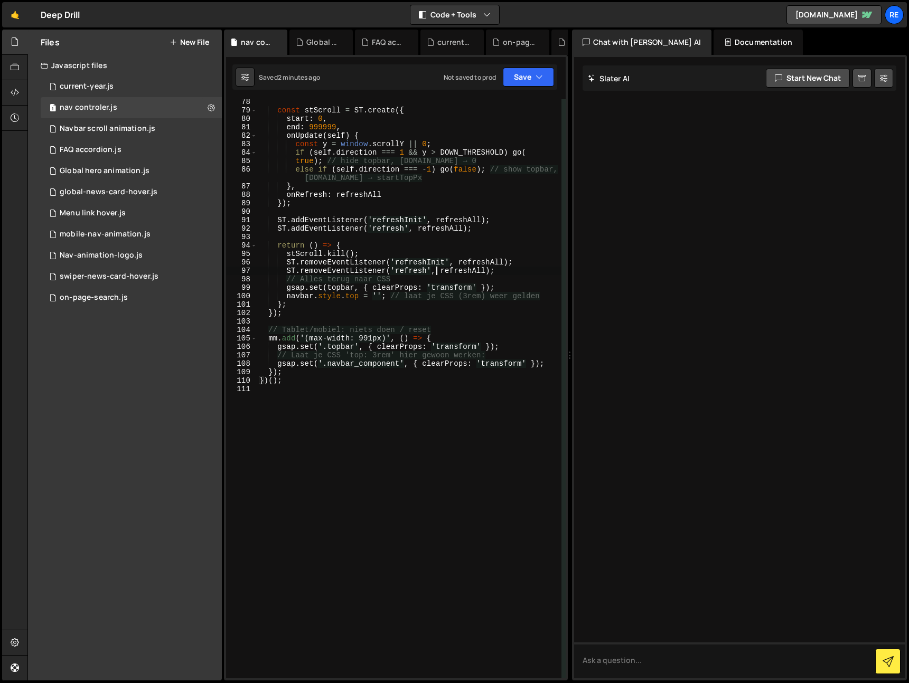
click at [437, 272] on div "const stScroll = ST . create ({ start : 0 , end : 999999 , onUpdate ( self ) { …" at bounding box center [409, 396] width 304 height 596
type textarea "})();"
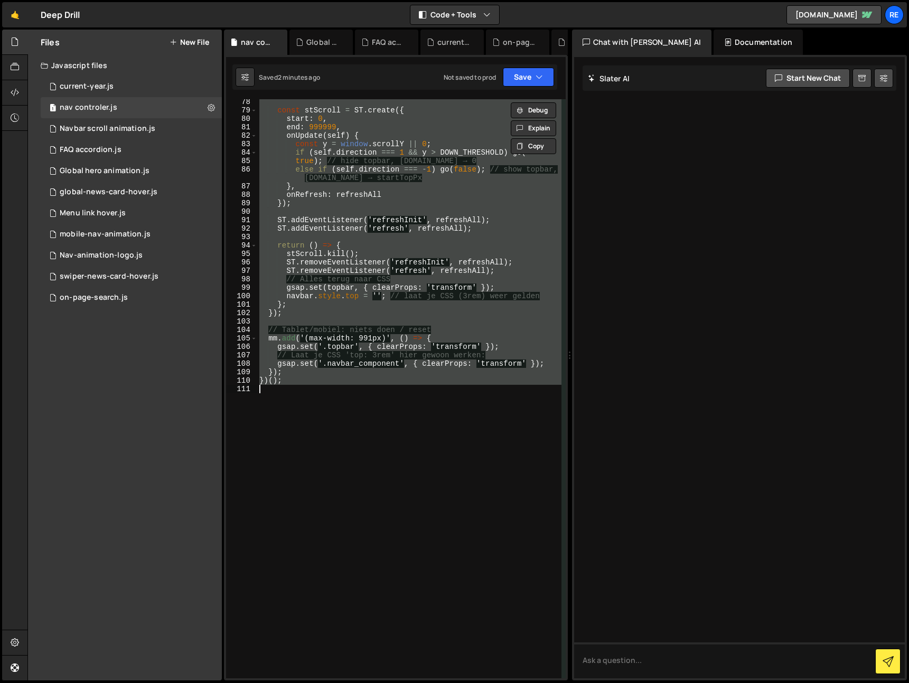
paste textarea
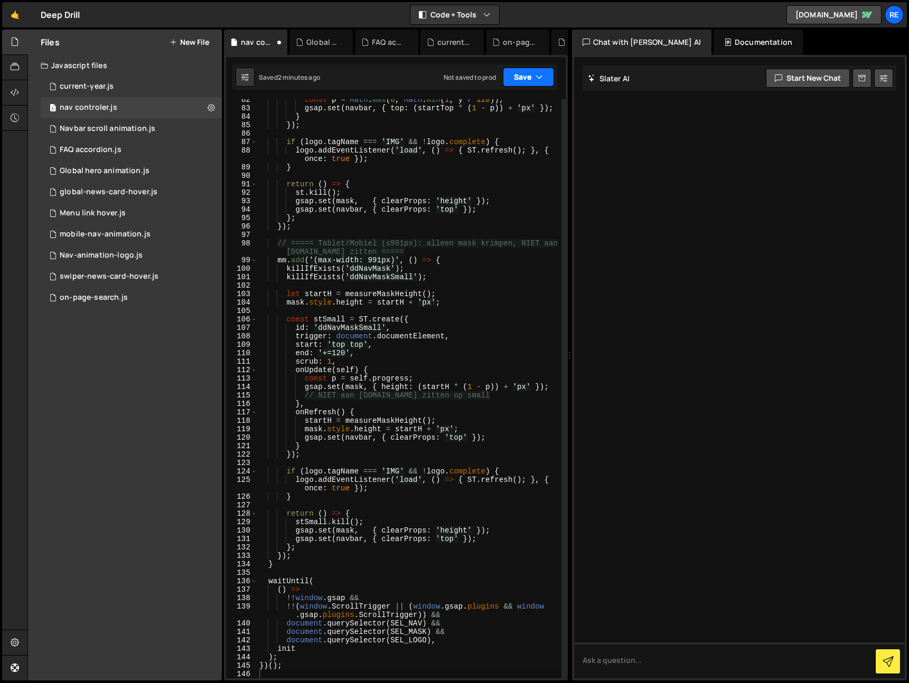
drag, startPoint x: 539, startPoint y: 77, endPoint x: 523, endPoint y: 109, distance: 35.4
click at [537, 78] on icon "button" at bounding box center [538, 77] width 7 height 11
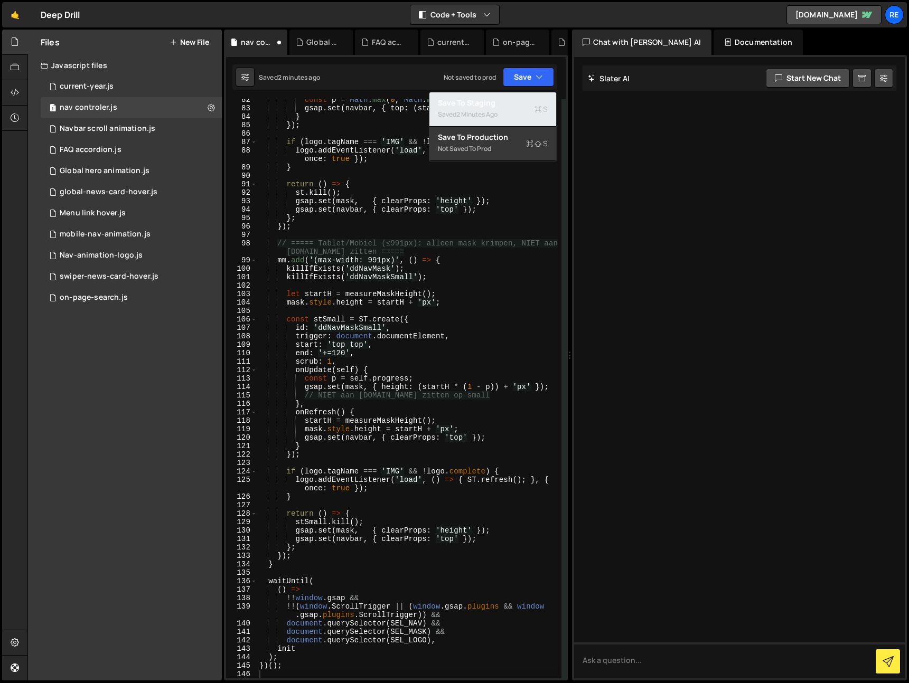
click at [522, 109] on div "Saved 2 minutes ago" at bounding box center [493, 114] width 110 height 13
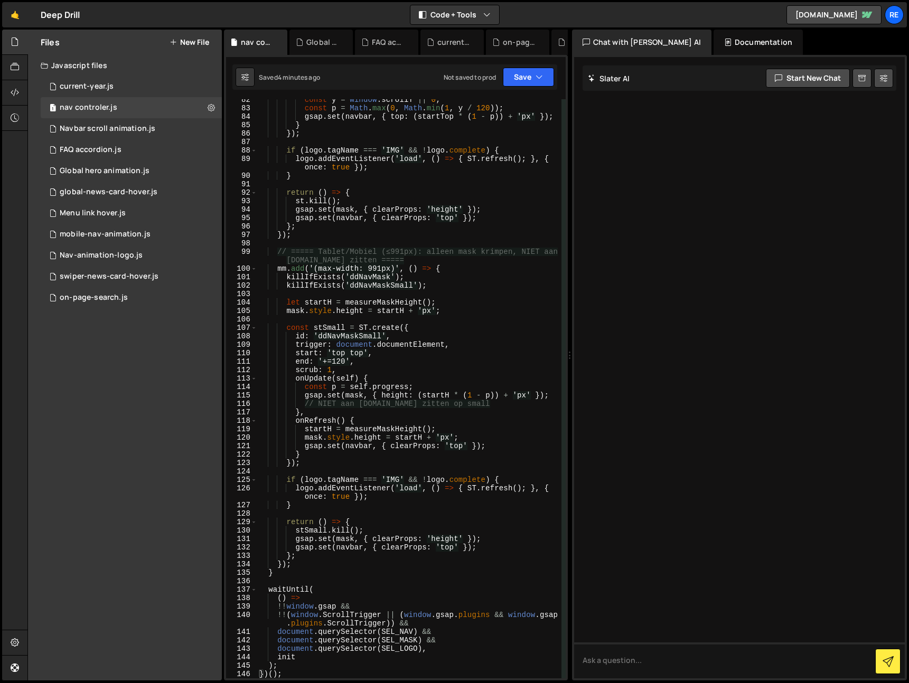
click at [384, 340] on div "const y = window . scrollY || 0 ; const p = Math . max ( 0 , Math . min ( 1 , y…" at bounding box center [409, 394] width 304 height 596
type textarea "})();"
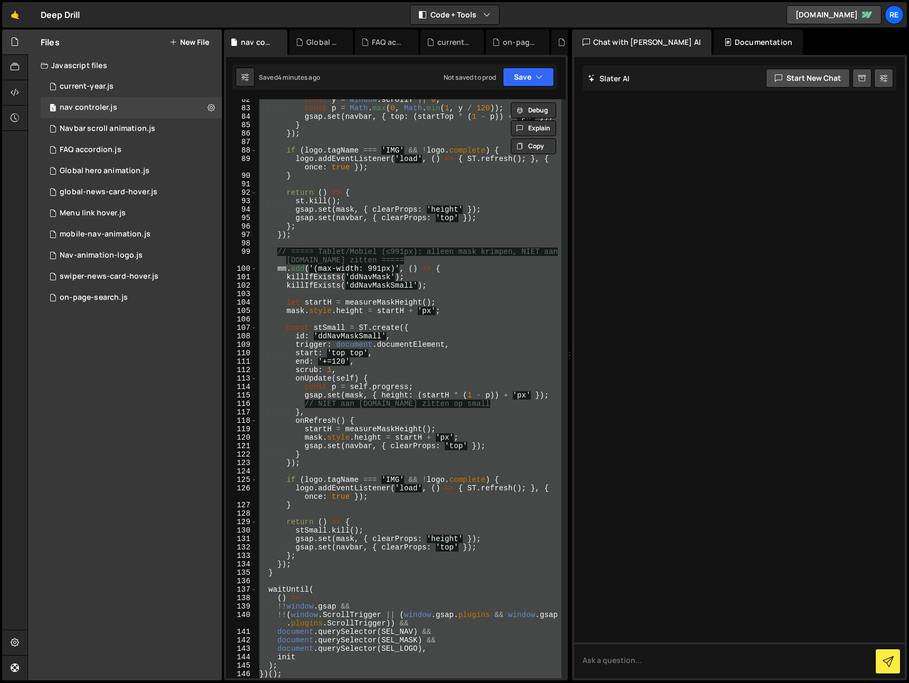
paste textarea
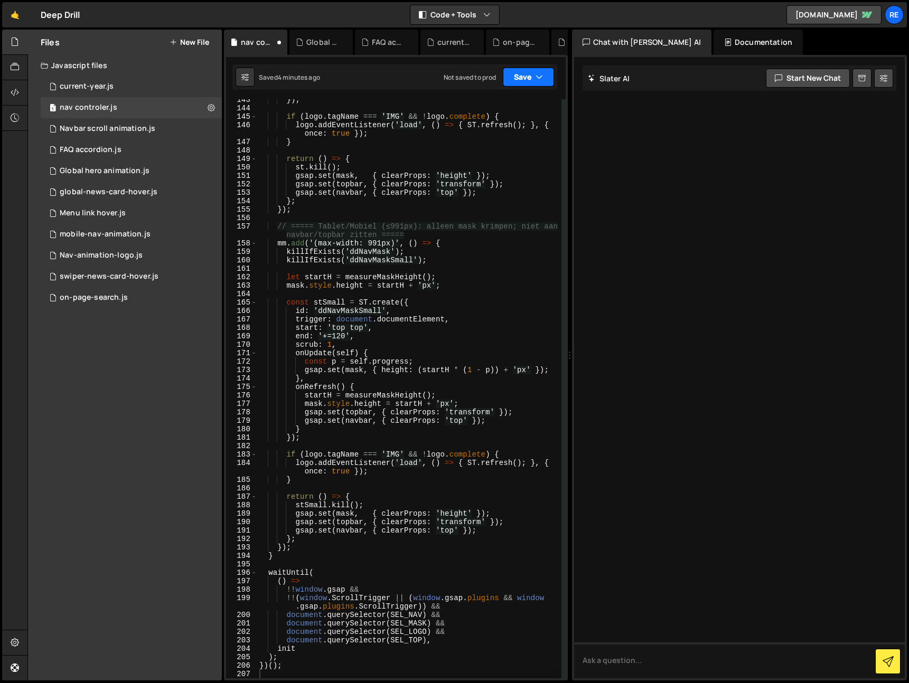
drag, startPoint x: 530, startPoint y: 78, endPoint x: 517, endPoint y: 98, distance: 23.9
click at [528, 79] on button "Save" at bounding box center [528, 77] width 51 height 19
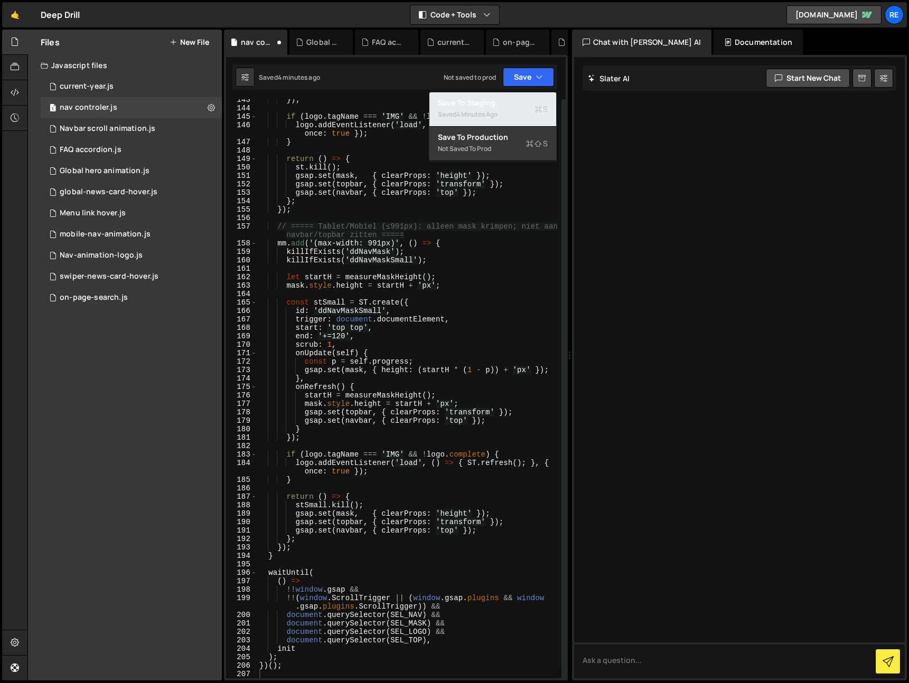
click at [500, 101] on div "Save to Staging S" at bounding box center [493, 103] width 110 height 11
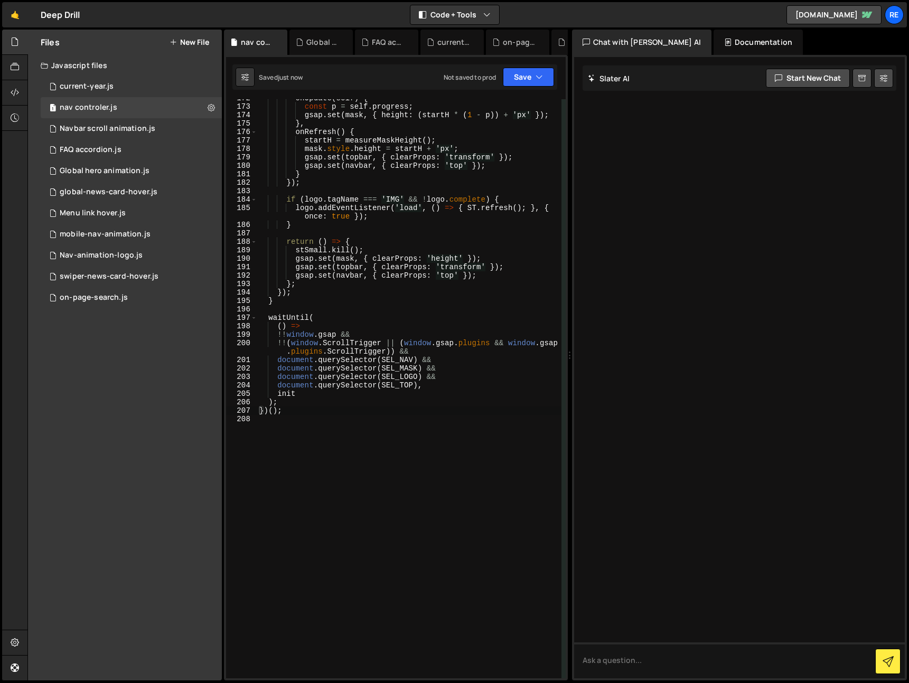
scroll to position [1582, 0]
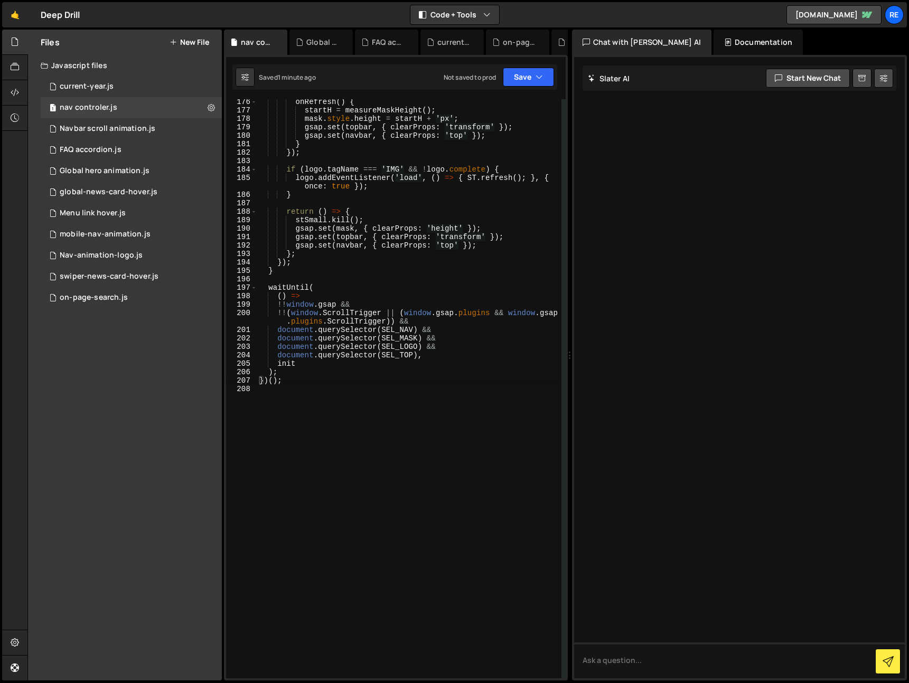
click at [462, 331] on div "onRefresh ( ) { startH = measureMaskHeight ( ) ; mask . style . height = startH…" at bounding box center [409, 396] width 304 height 596
type textarea "})();"
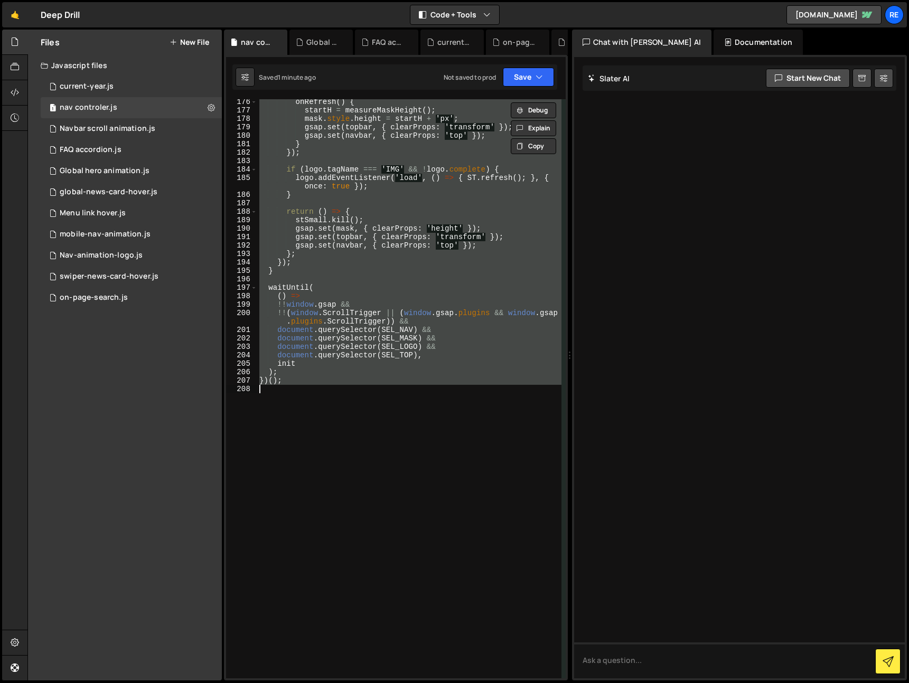
paste textarea
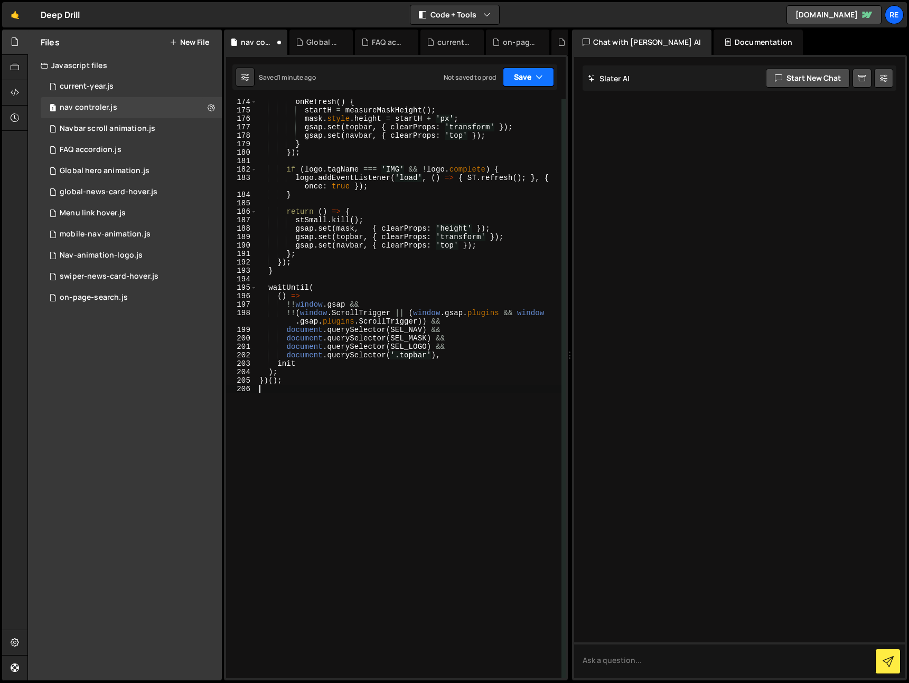
click at [517, 72] on button "Save" at bounding box center [528, 77] width 51 height 19
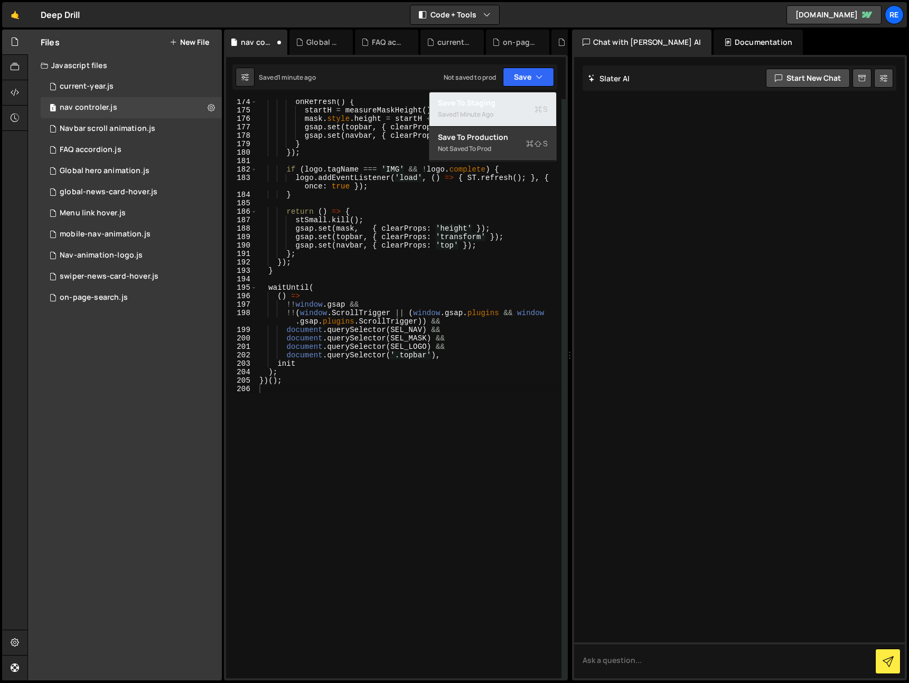
click at [513, 107] on div "Save to Staging S" at bounding box center [493, 103] width 110 height 11
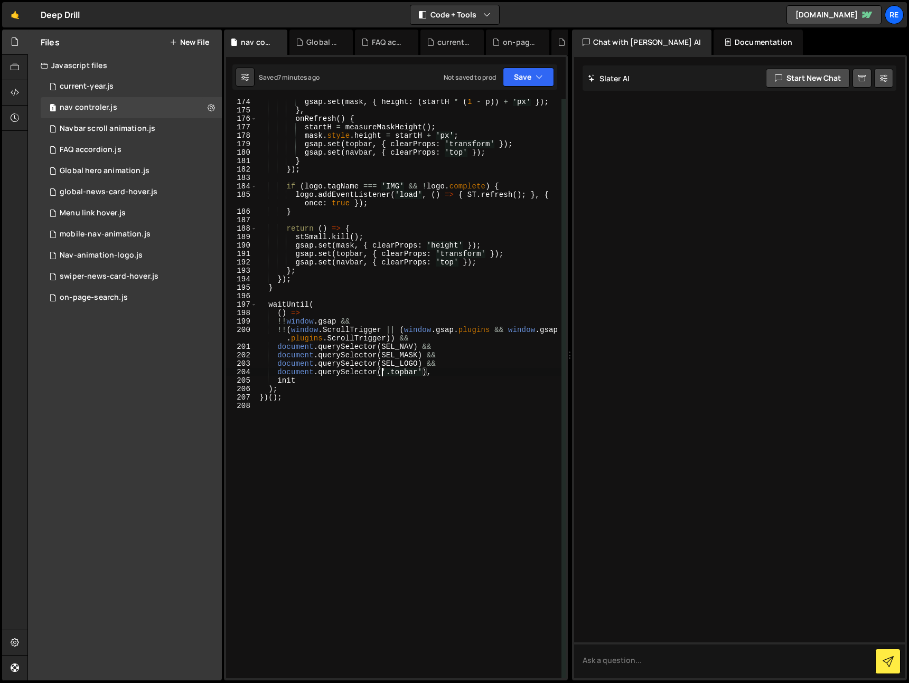
click at [383, 374] on div "gsap . set ( mask , { height : ( startH * ( 1 - p )) + 'px' }) ; } , onRefresh …" at bounding box center [409, 396] width 304 height 596
type textarea "})();"
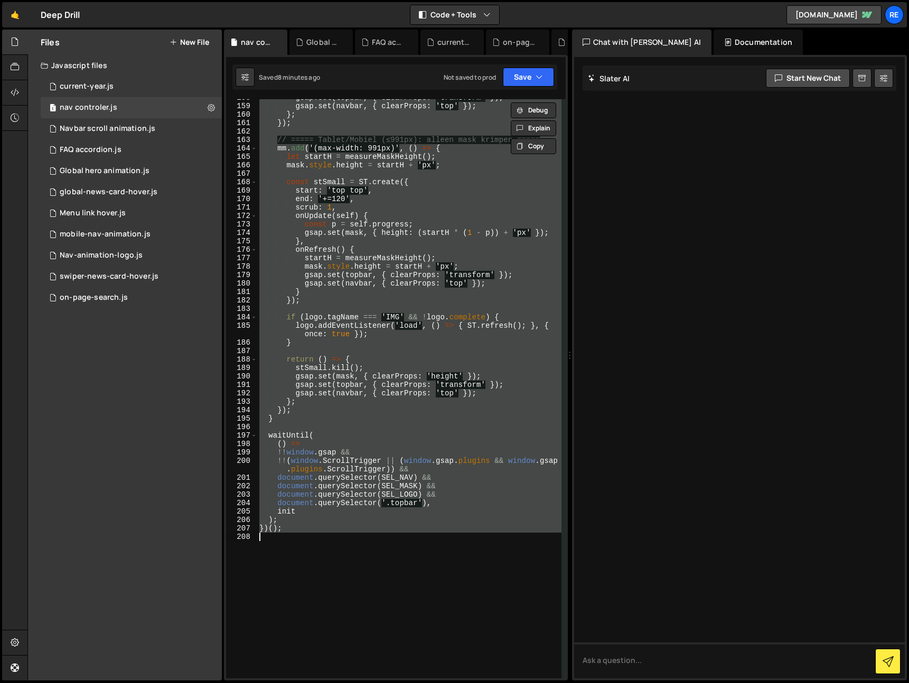
scroll to position [1425, 0]
